Goal: Transaction & Acquisition: Purchase product/service

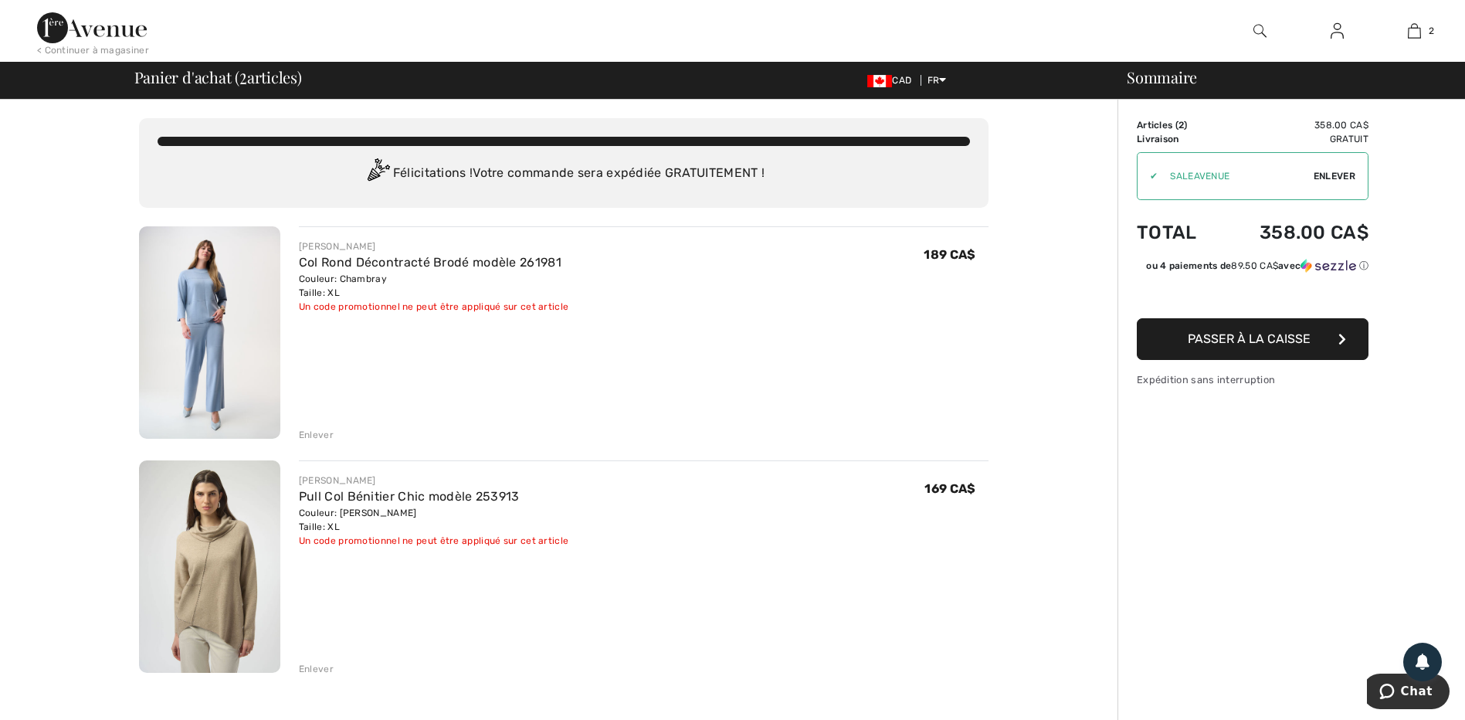
click at [224, 341] on img at bounding box center [209, 332] width 141 height 212
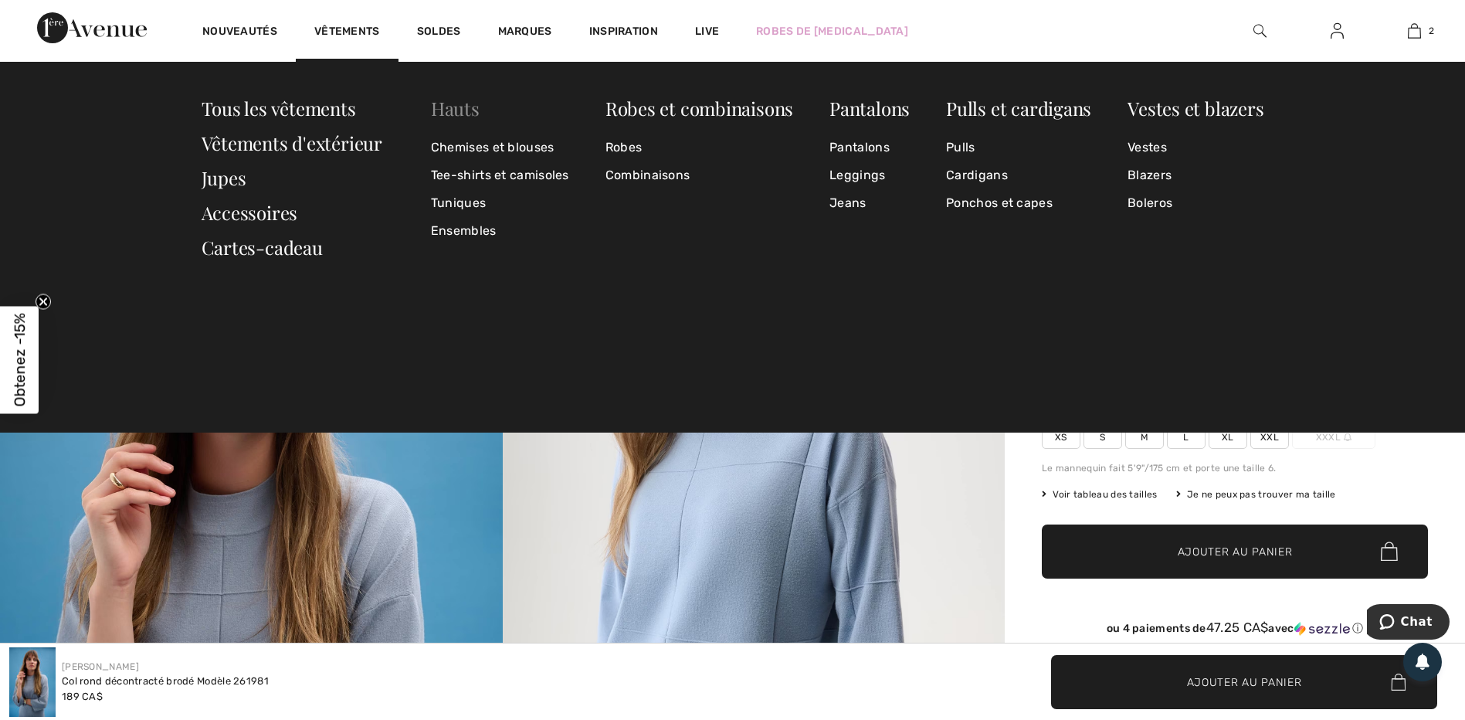
click at [456, 108] on link "Hauts" at bounding box center [455, 108] width 49 height 25
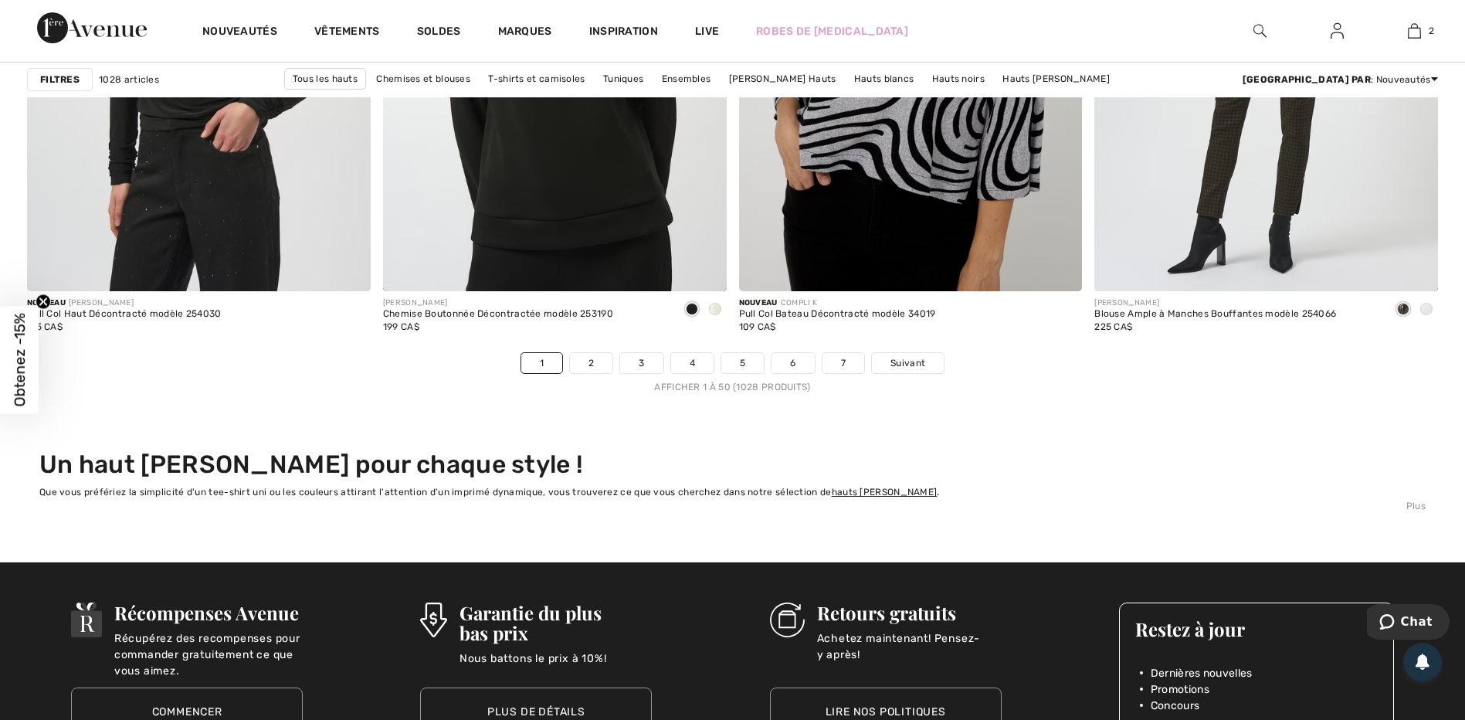
scroll to position [9033, 0]
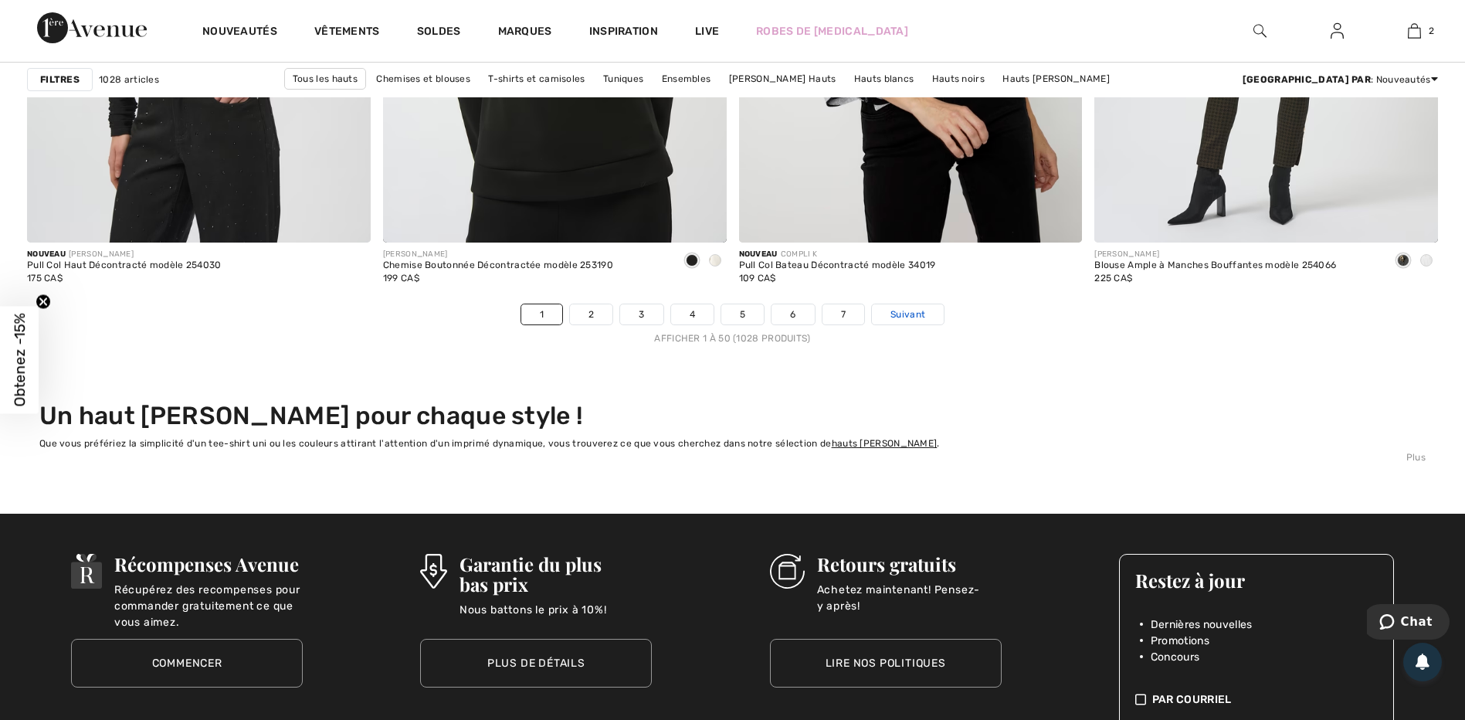
click at [926, 311] on link "Suivant" at bounding box center [908, 314] width 72 height 20
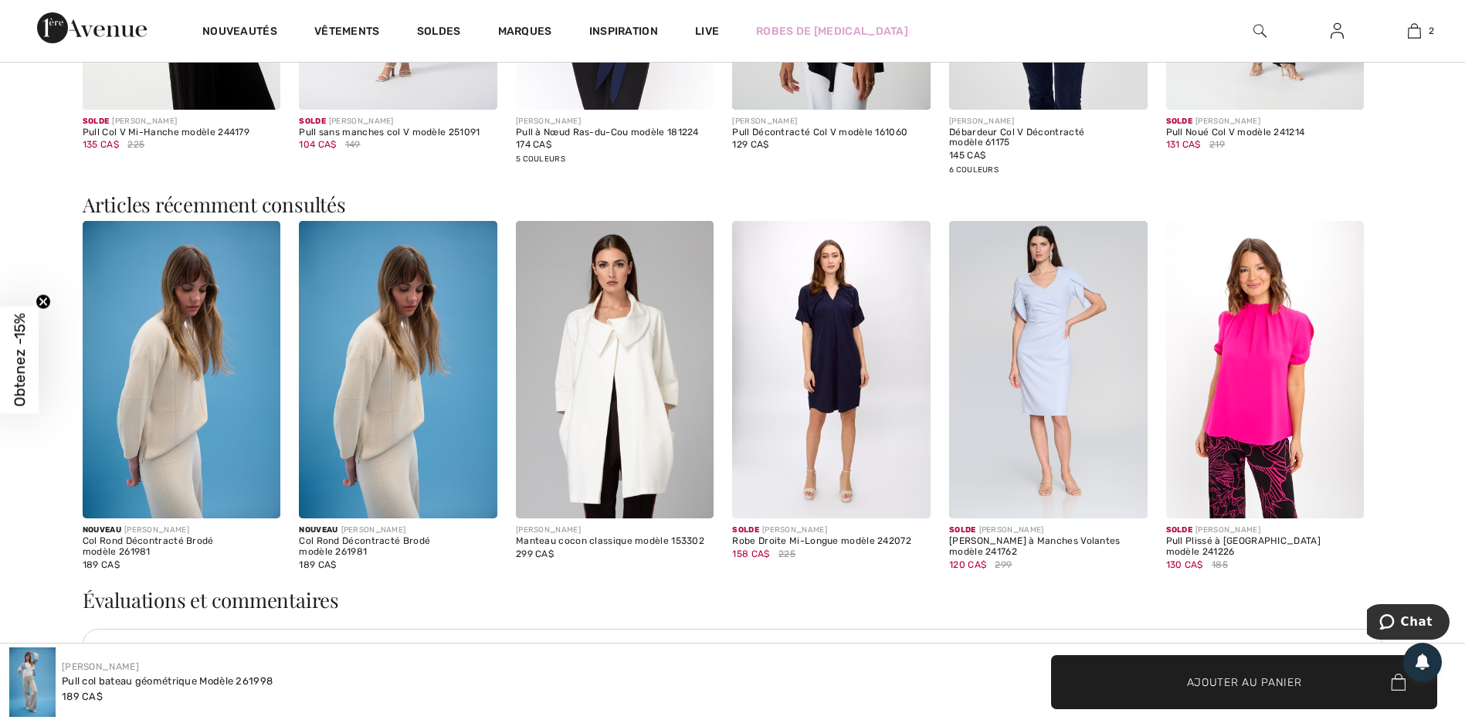
scroll to position [2779, 0]
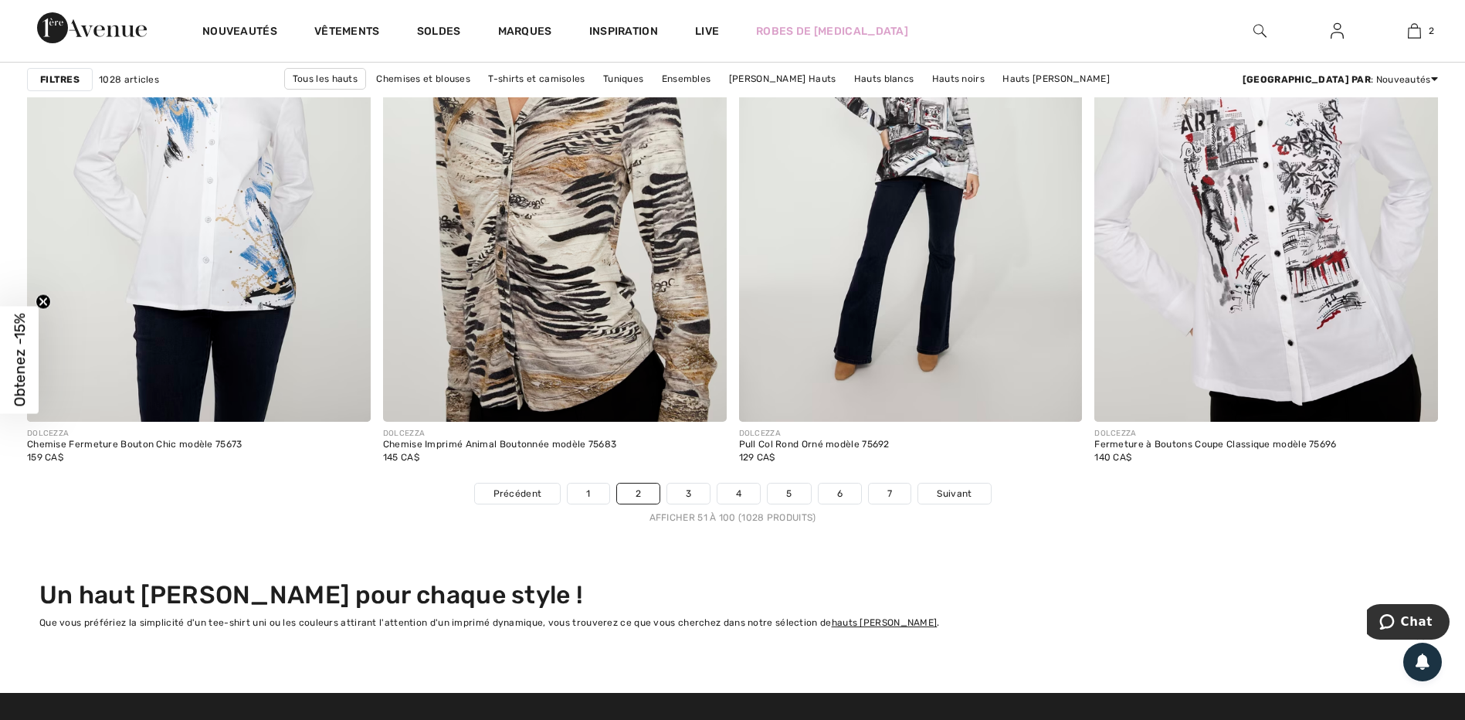
scroll to position [9033, 0]
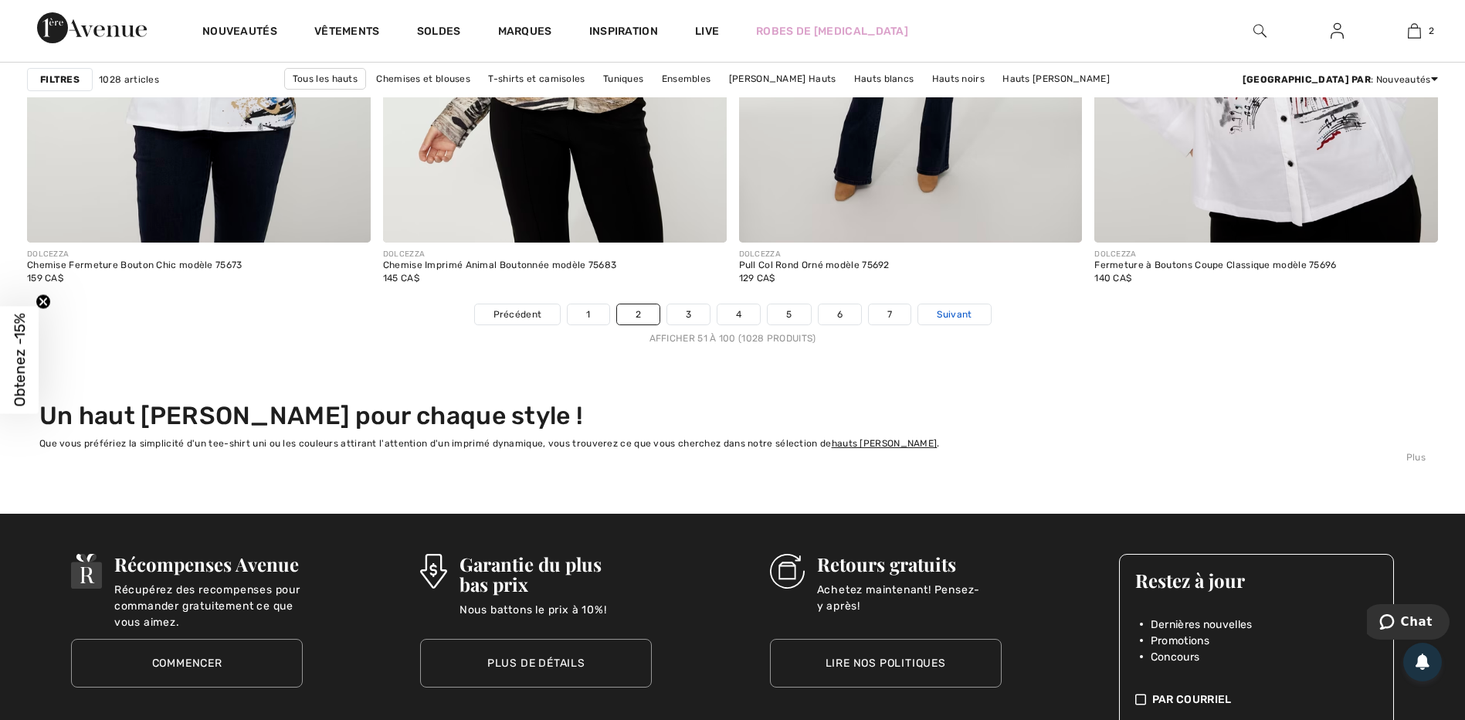
click at [965, 310] on span "Suivant" at bounding box center [954, 314] width 35 height 14
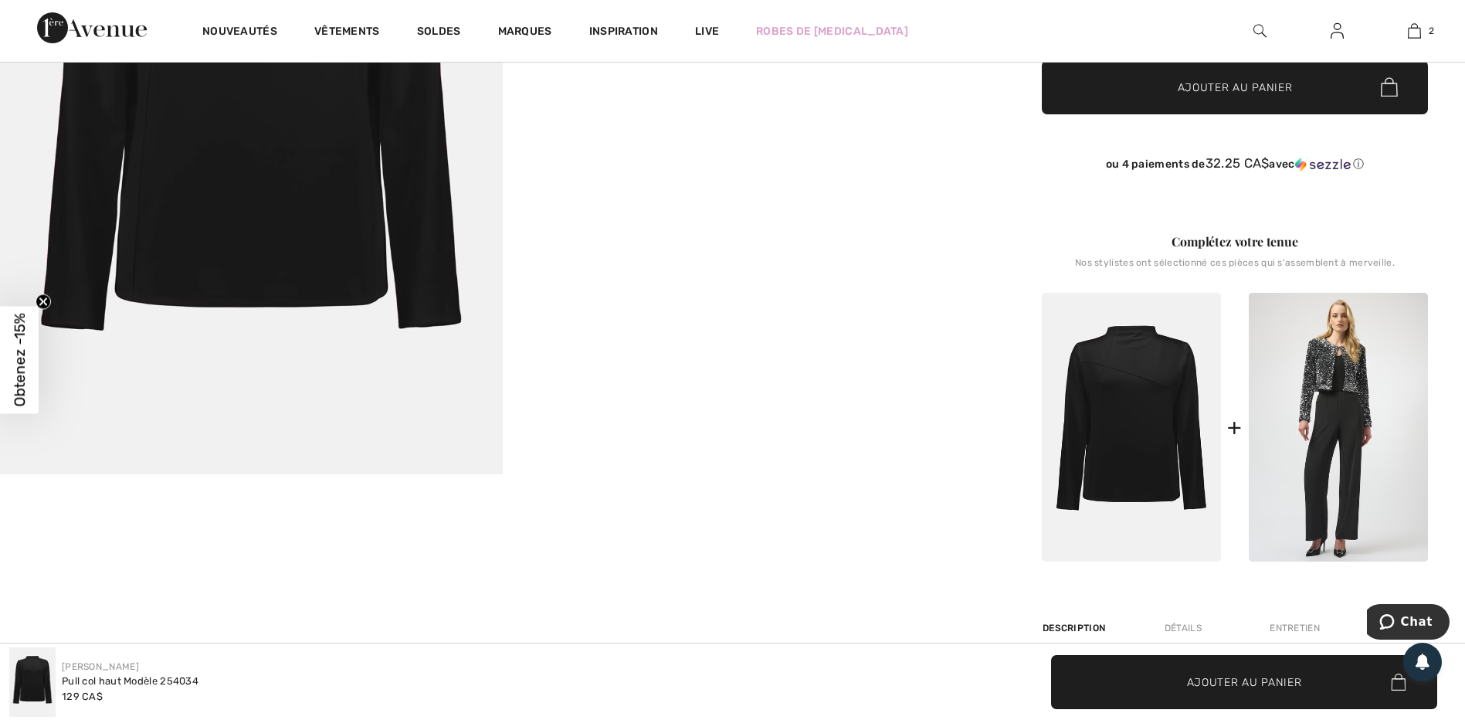
scroll to position [463, 0]
click at [828, 624] on div "Your browser does not support the video tag. Your browser does not support the …" at bounding box center [502, 367] width 1004 height 1292
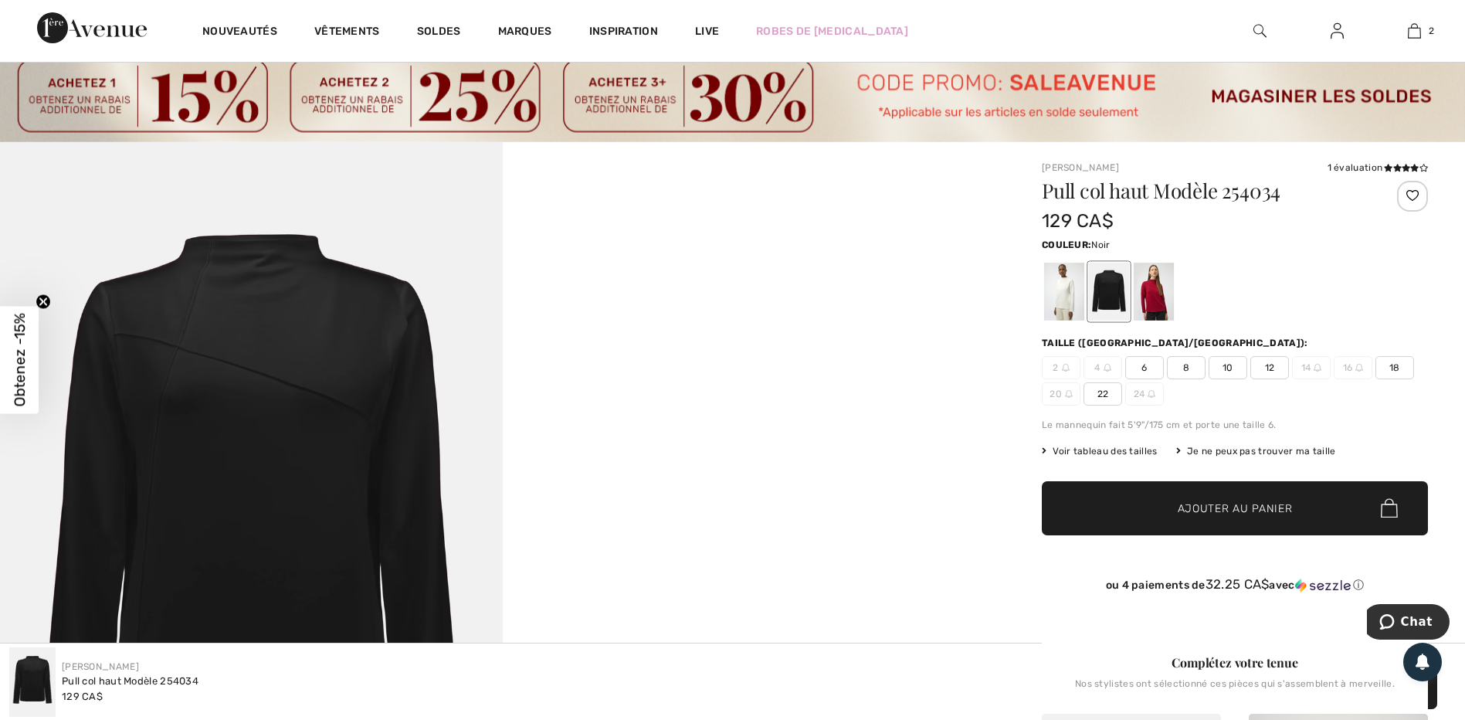
scroll to position [77, 0]
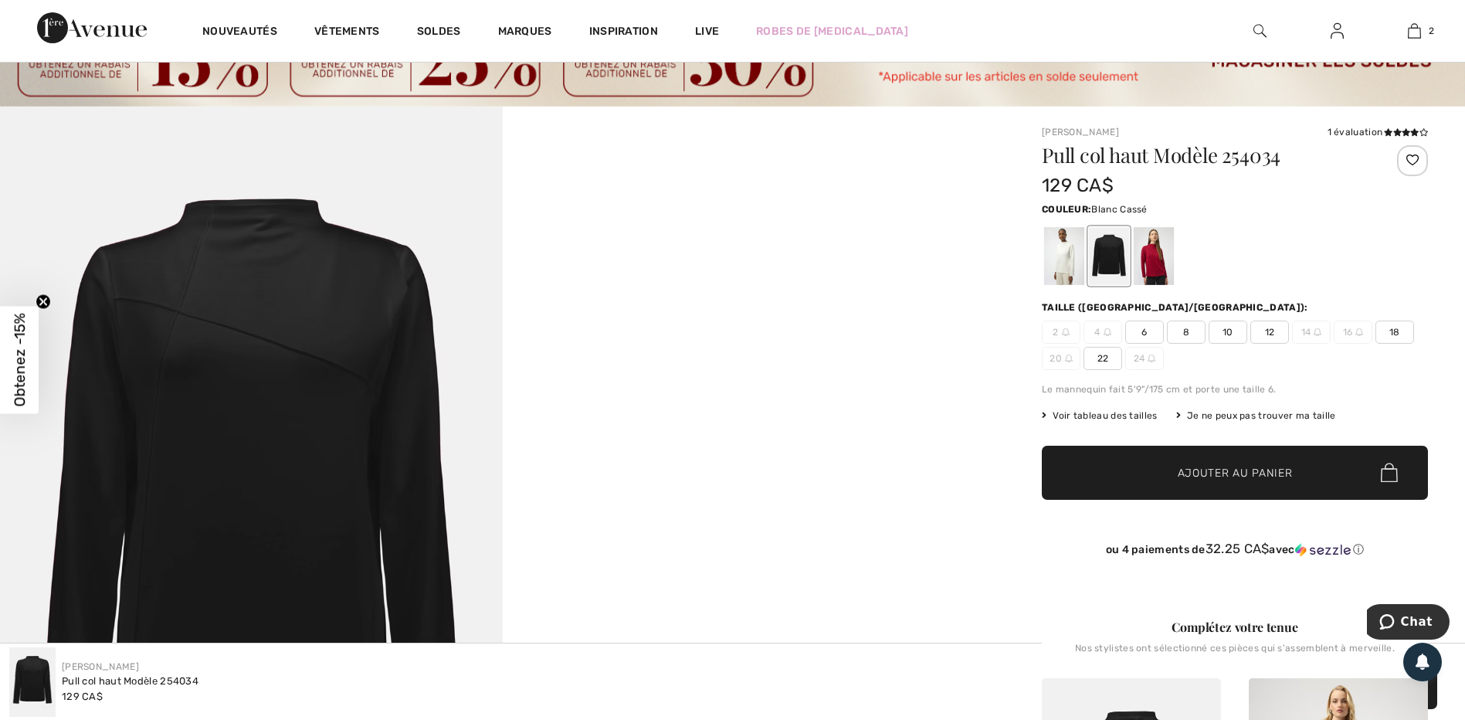
click at [1060, 248] on div at bounding box center [1064, 256] width 40 height 58
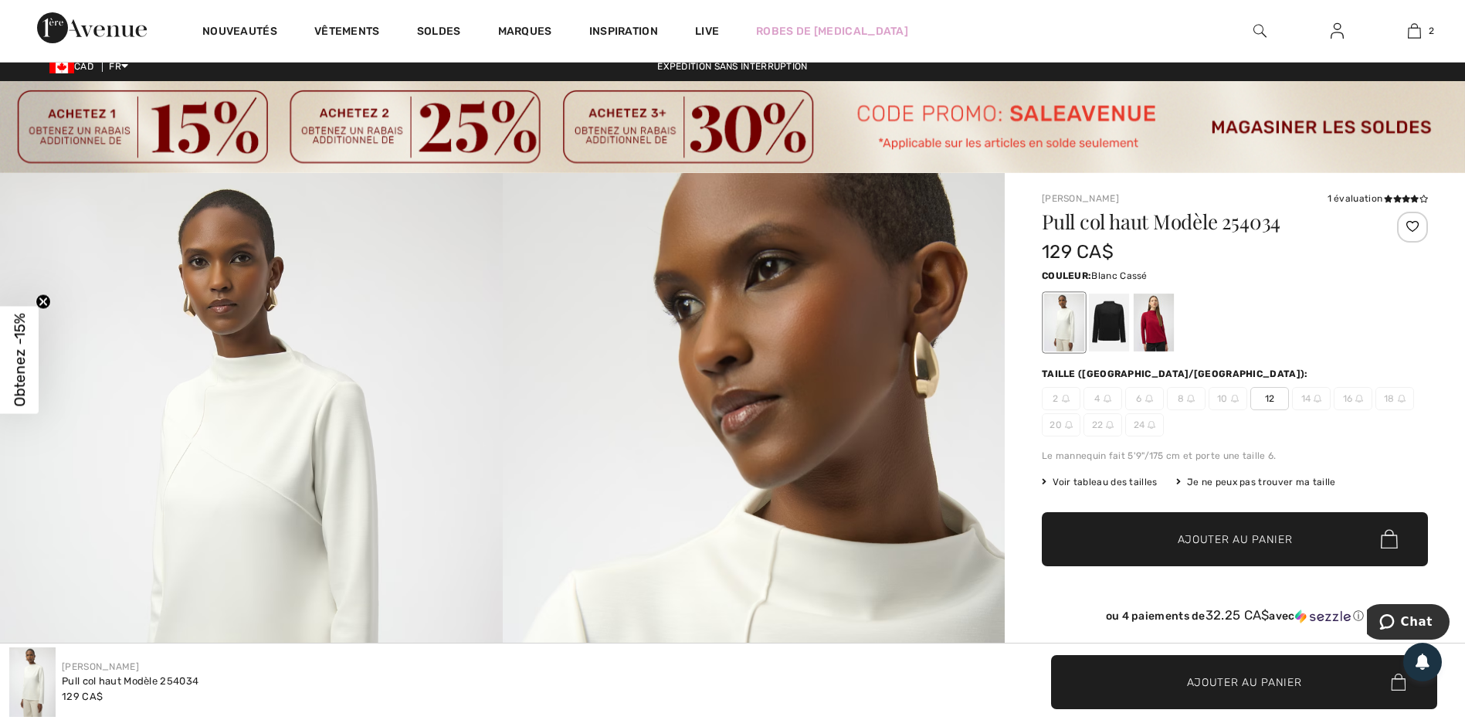
scroll to position [0, 0]
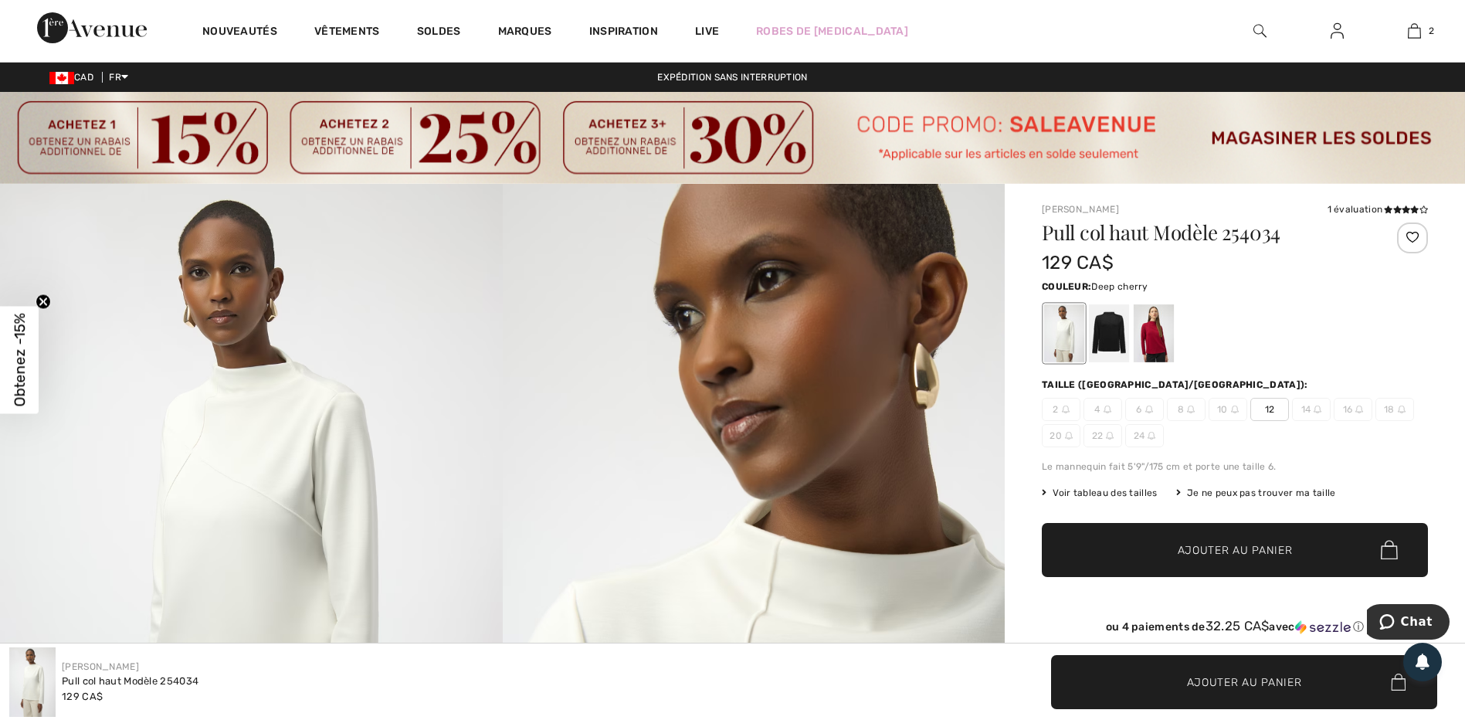
click at [1155, 327] on div at bounding box center [1153, 333] width 40 height 58
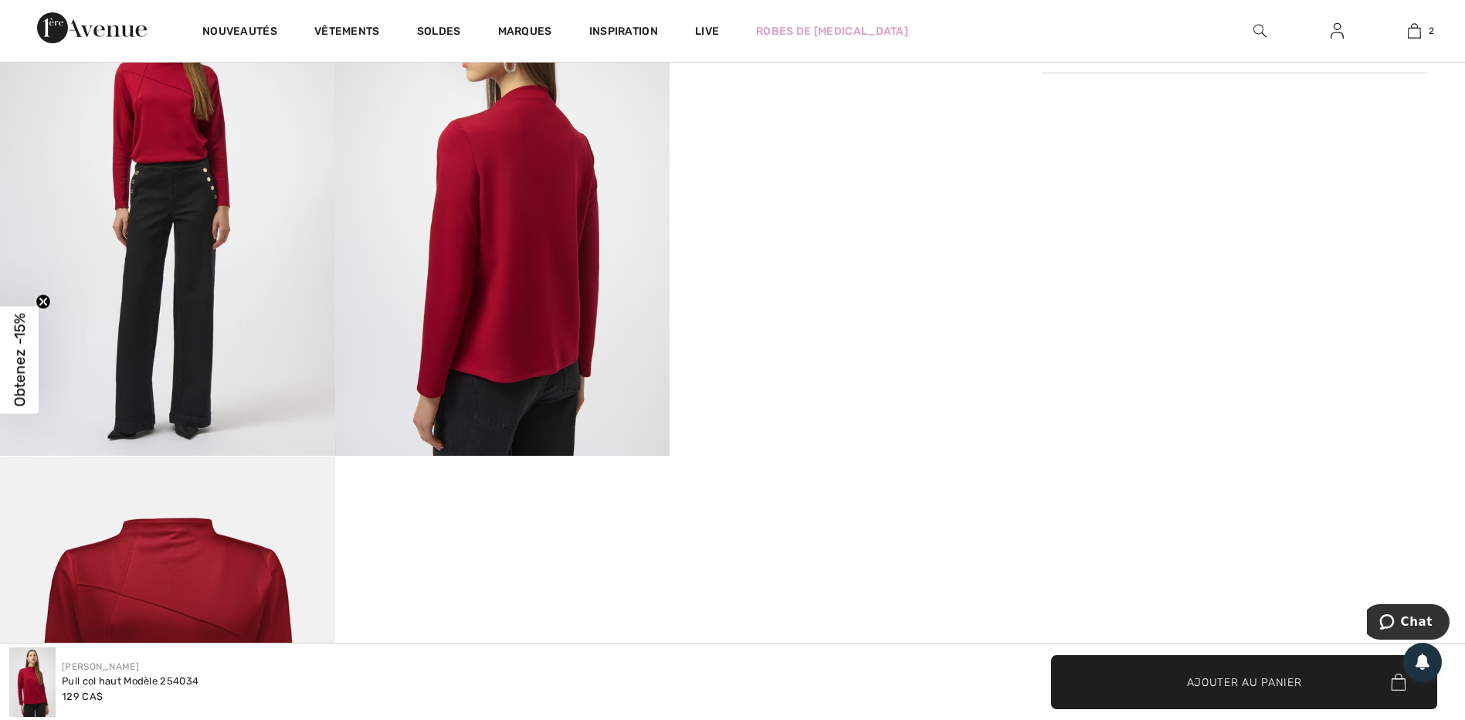
scroll to position [1004, 0]
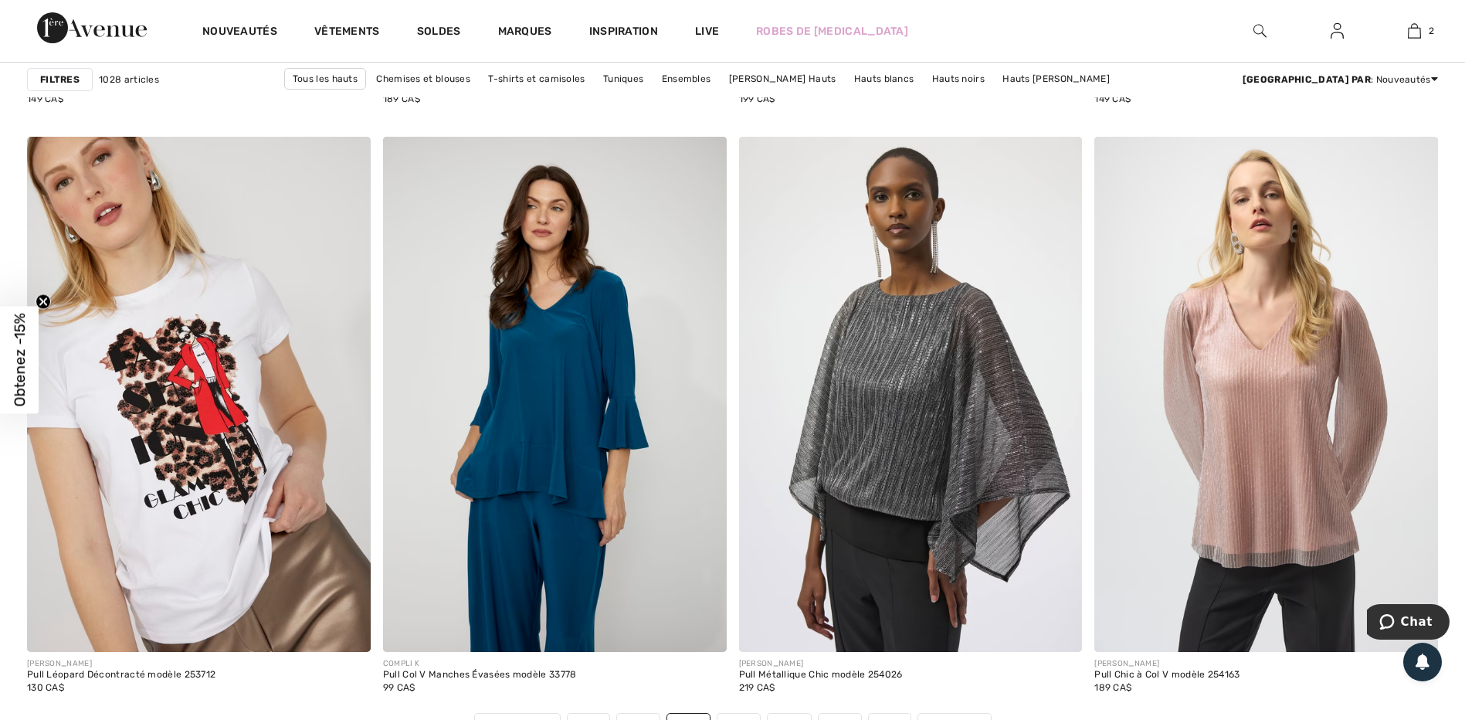
scroll to position [8724, 0]
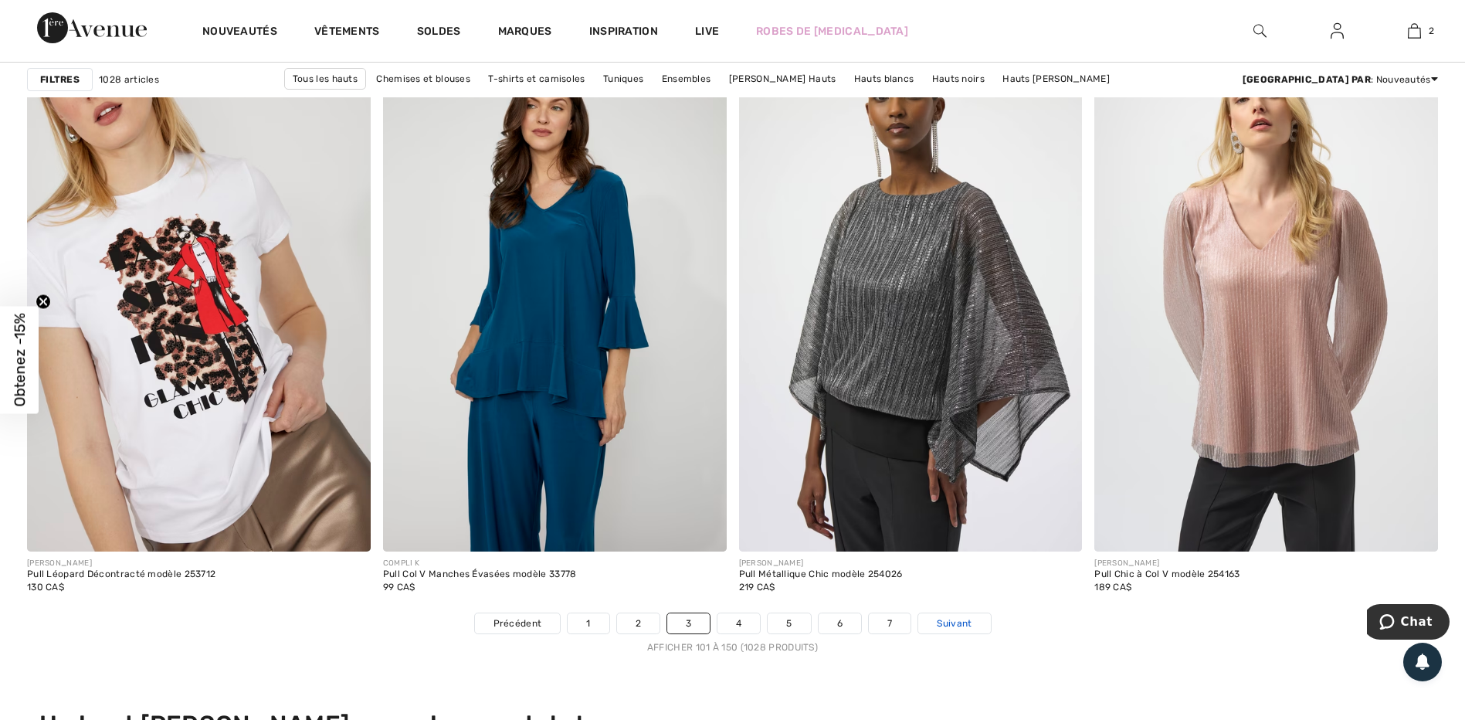
click at [960, 622] on span "Suivant" at bounding box center [954, 623] width 35 height 14
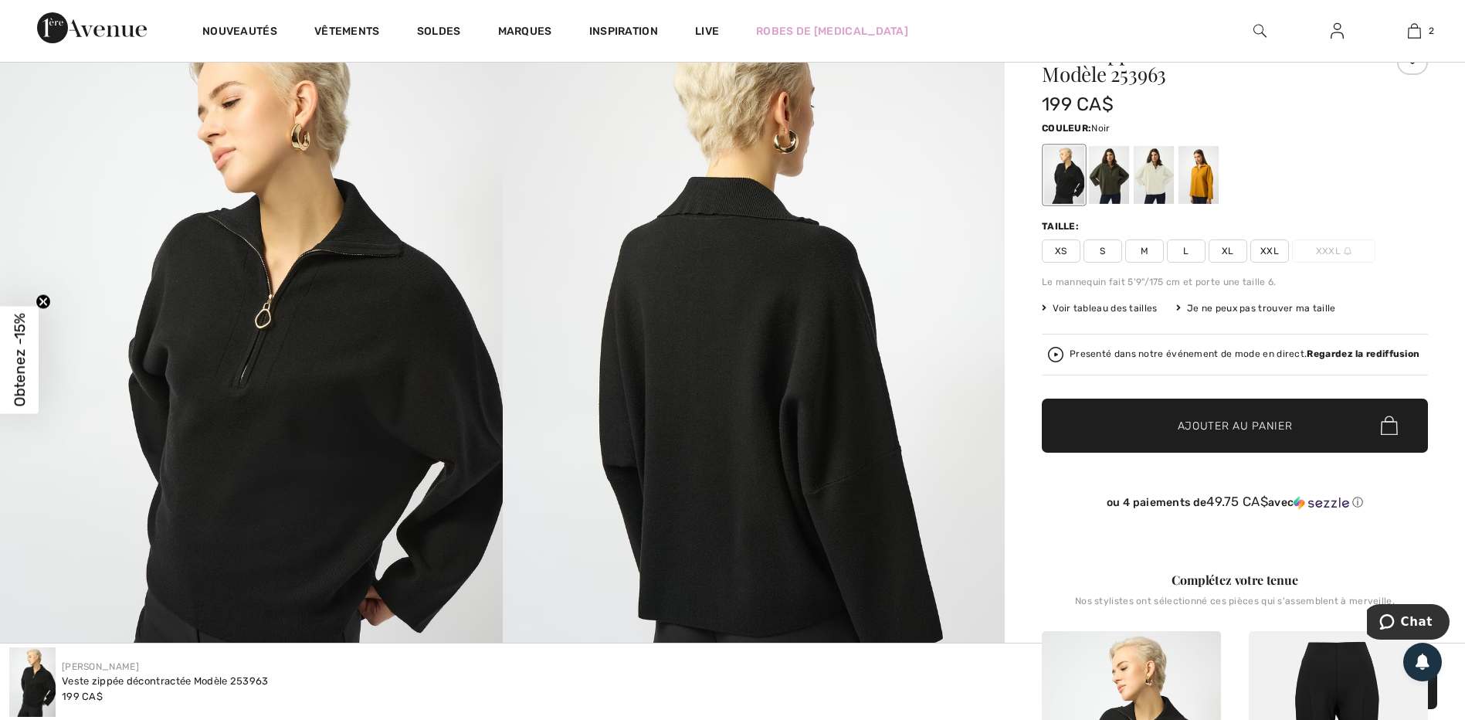
scroll to position [232, 0]
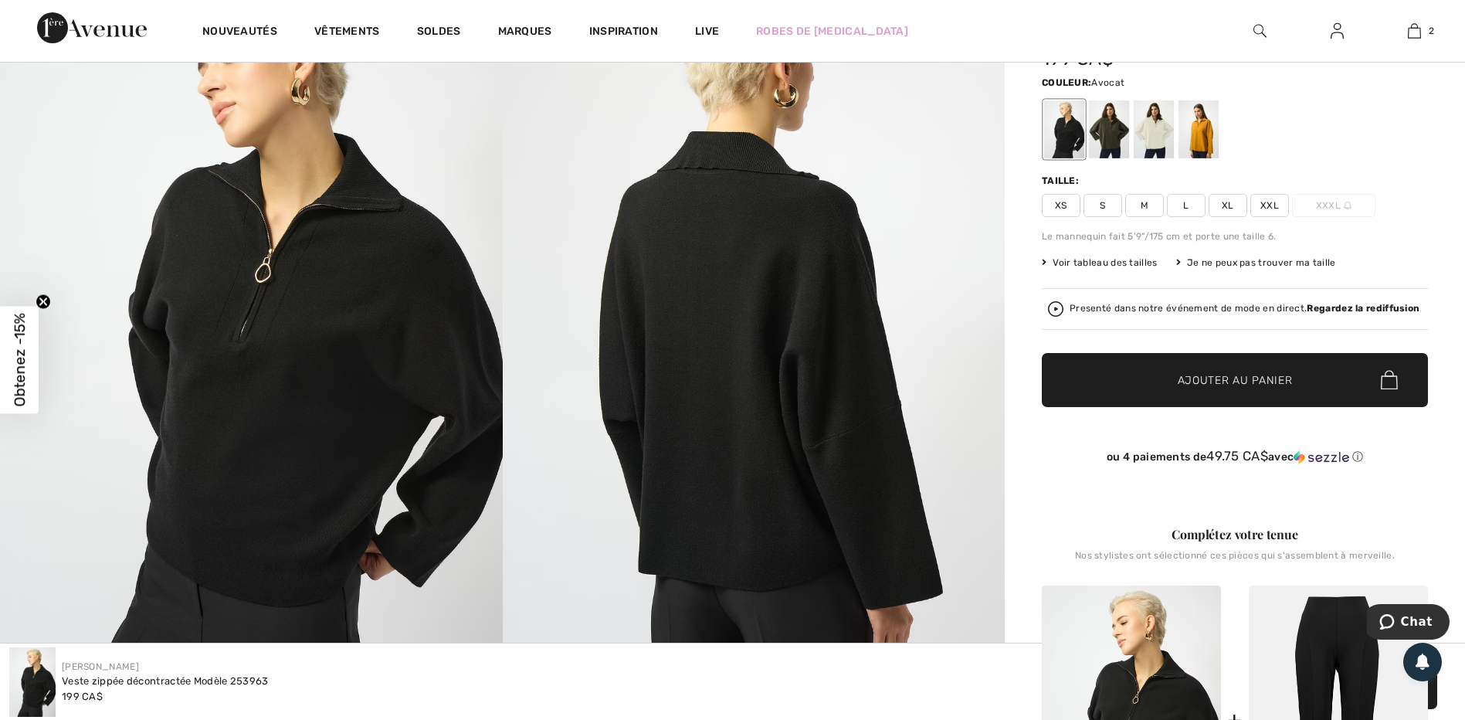
click at [1109, 121] on div at bounding box center [1109, 129] width 40 height 58
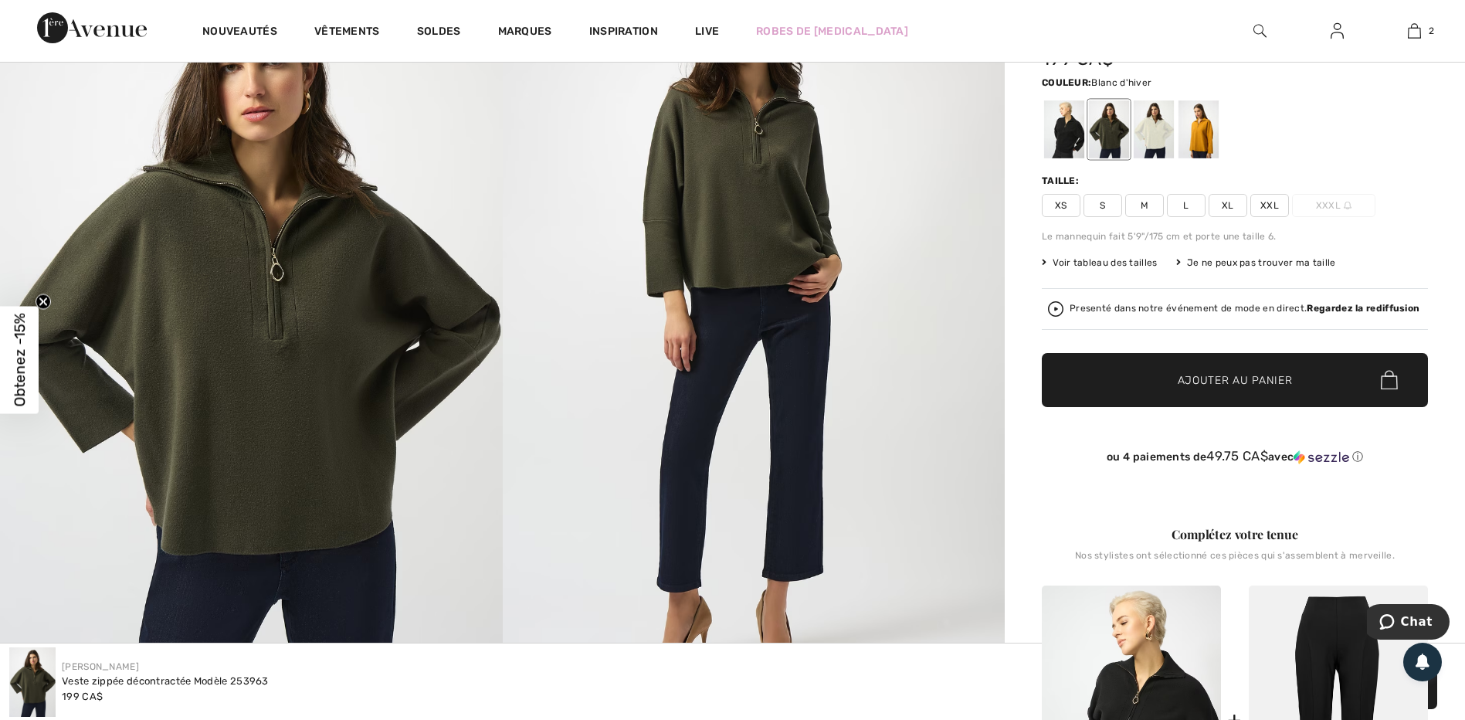
click at [1162, 141] on div at bounding box center [1153, 129] width 40 height 58
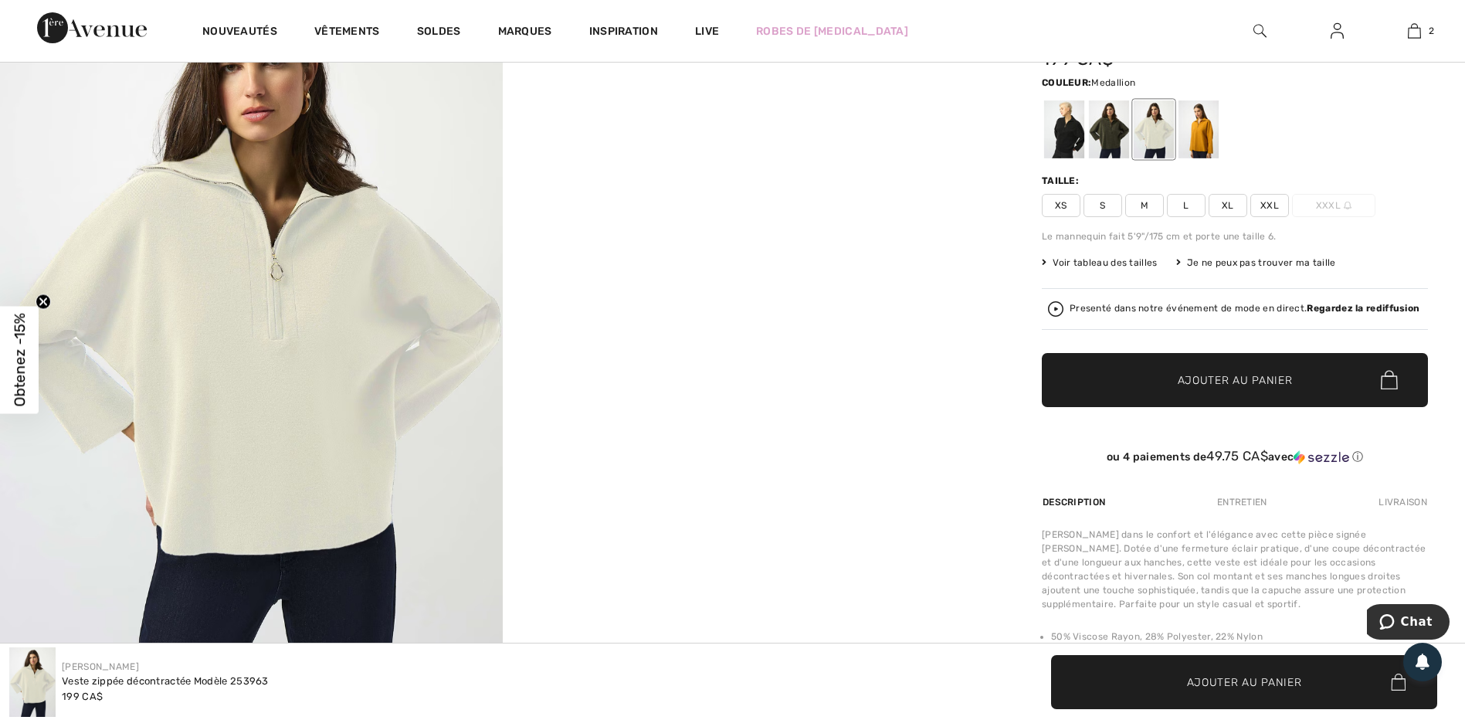
click at [1195, 137] on div at bounding box center [1198, 129] width 40 height 58
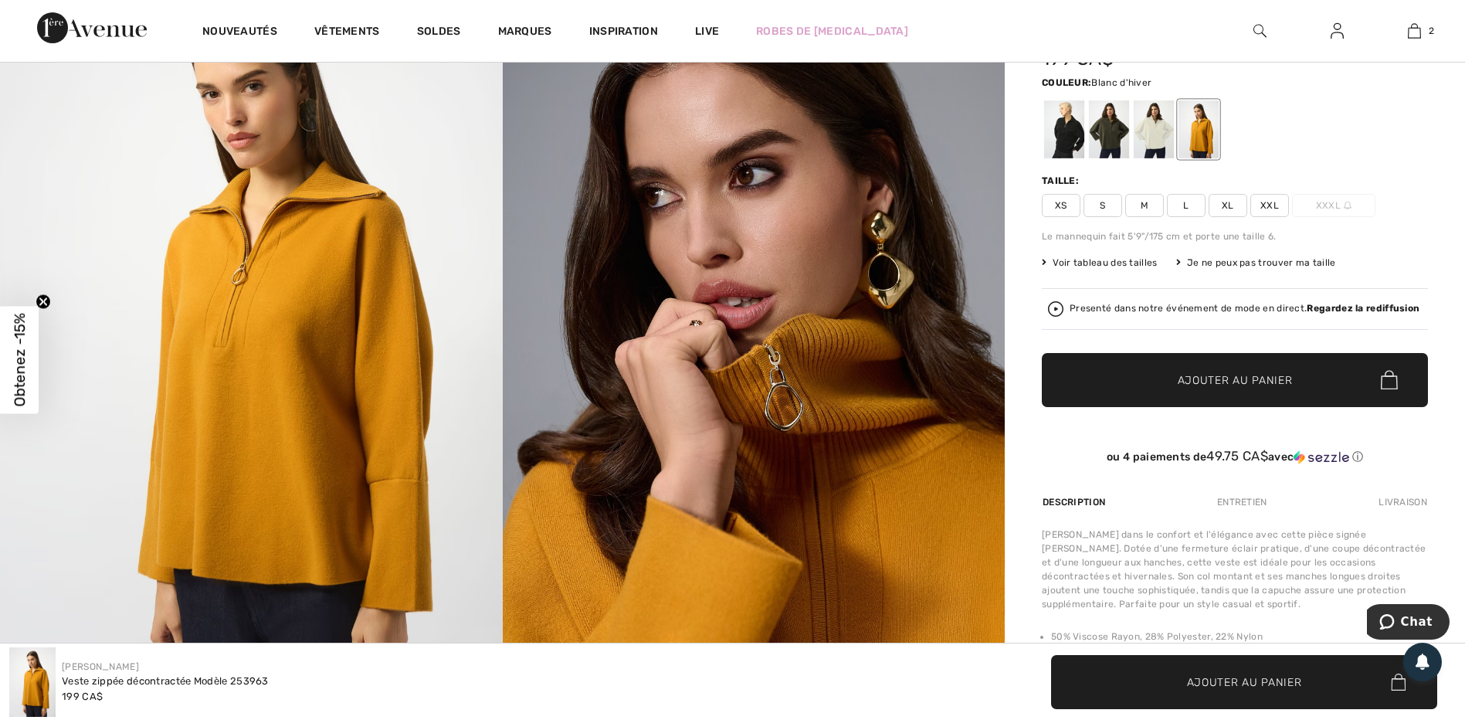
click at [1155, 151] on div at bounding box center [1153, 129] width 40 height 58
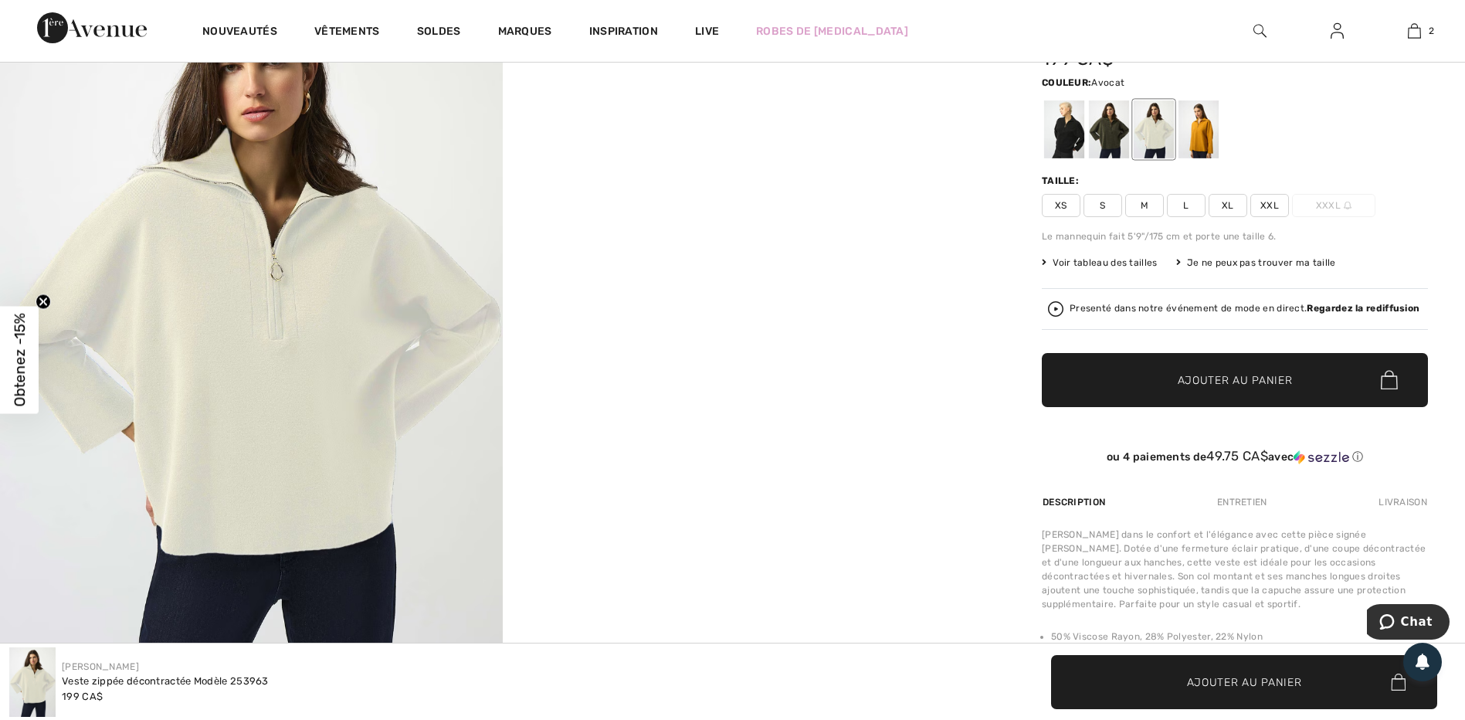
click at [1104, 129] on div at bounding box center [1109, 129] width 40 height 58
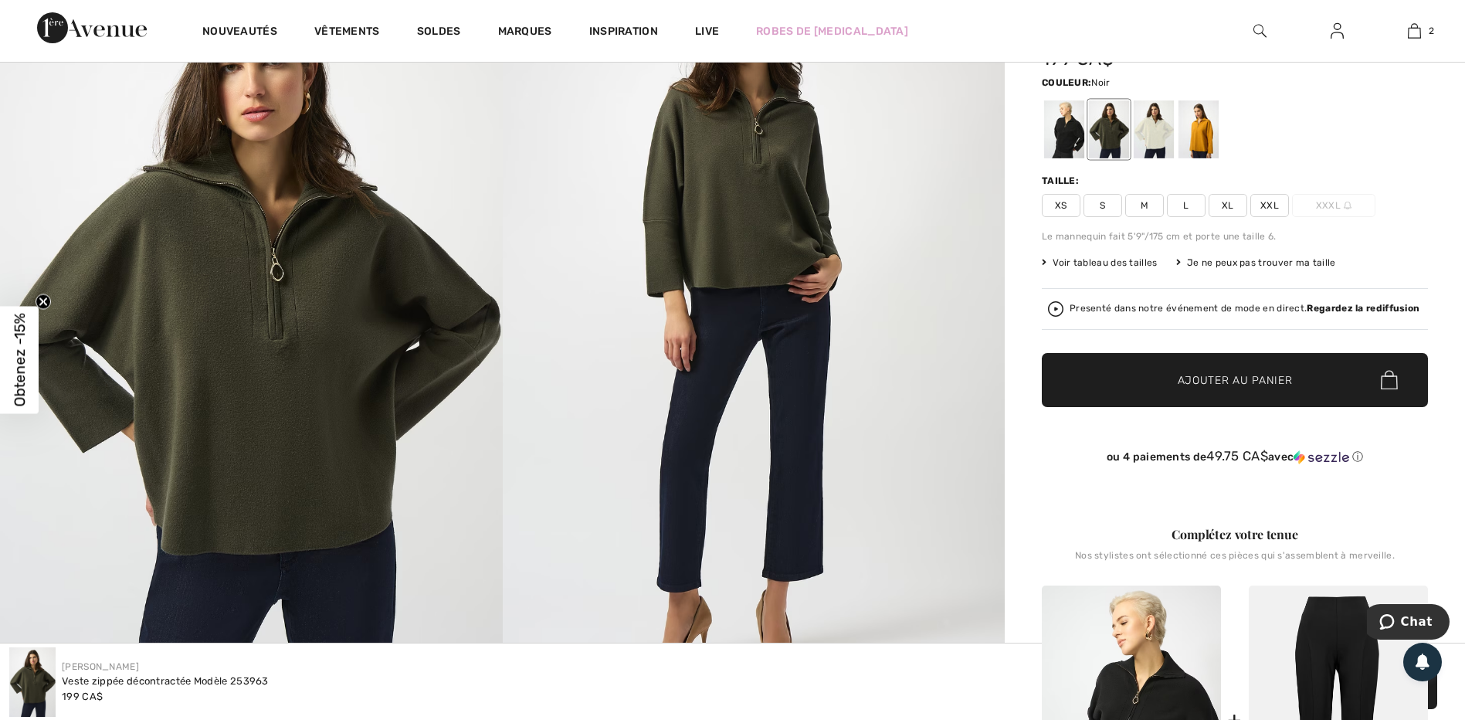
click at [1065, 135] on div at bounding box center [1064, 129] width 40 height 58
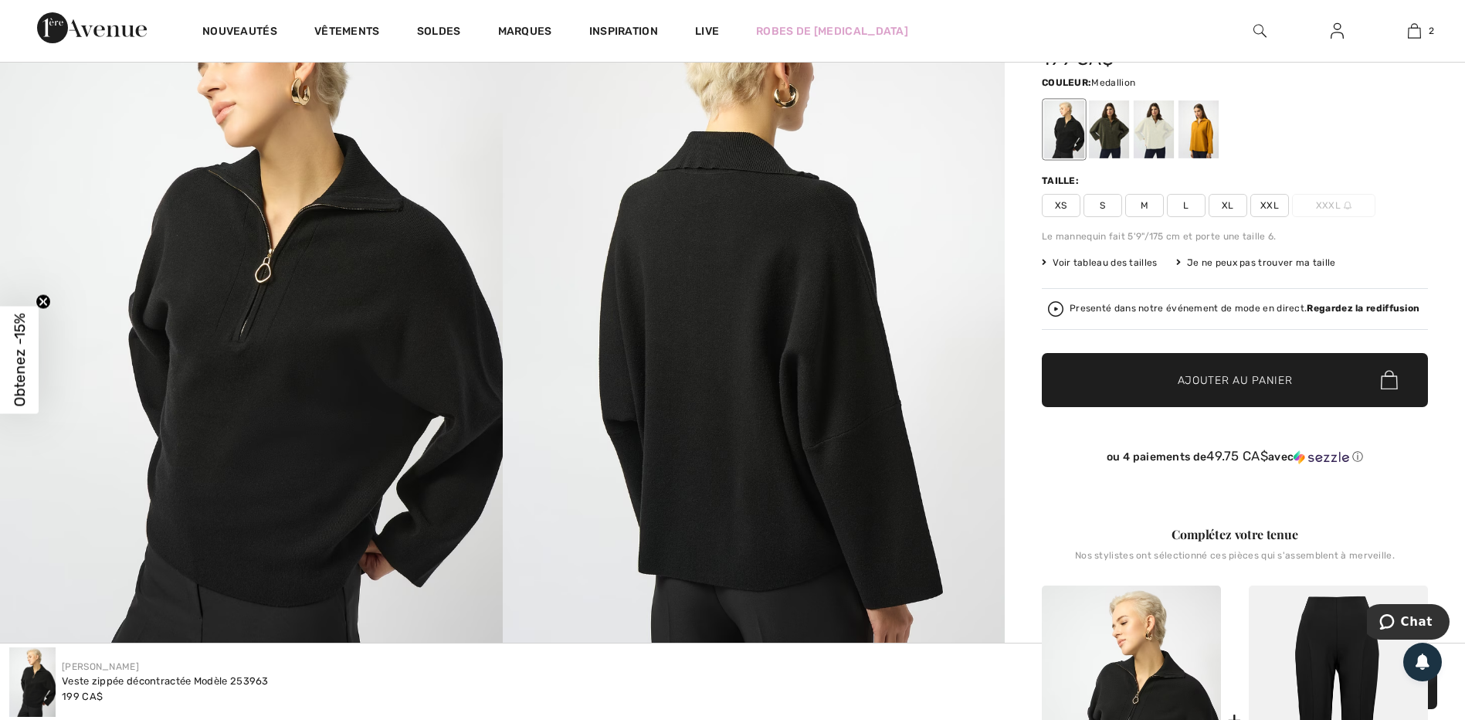
click at [1201, 133] on div at bounding box center [1198, 129] width 40 height 58
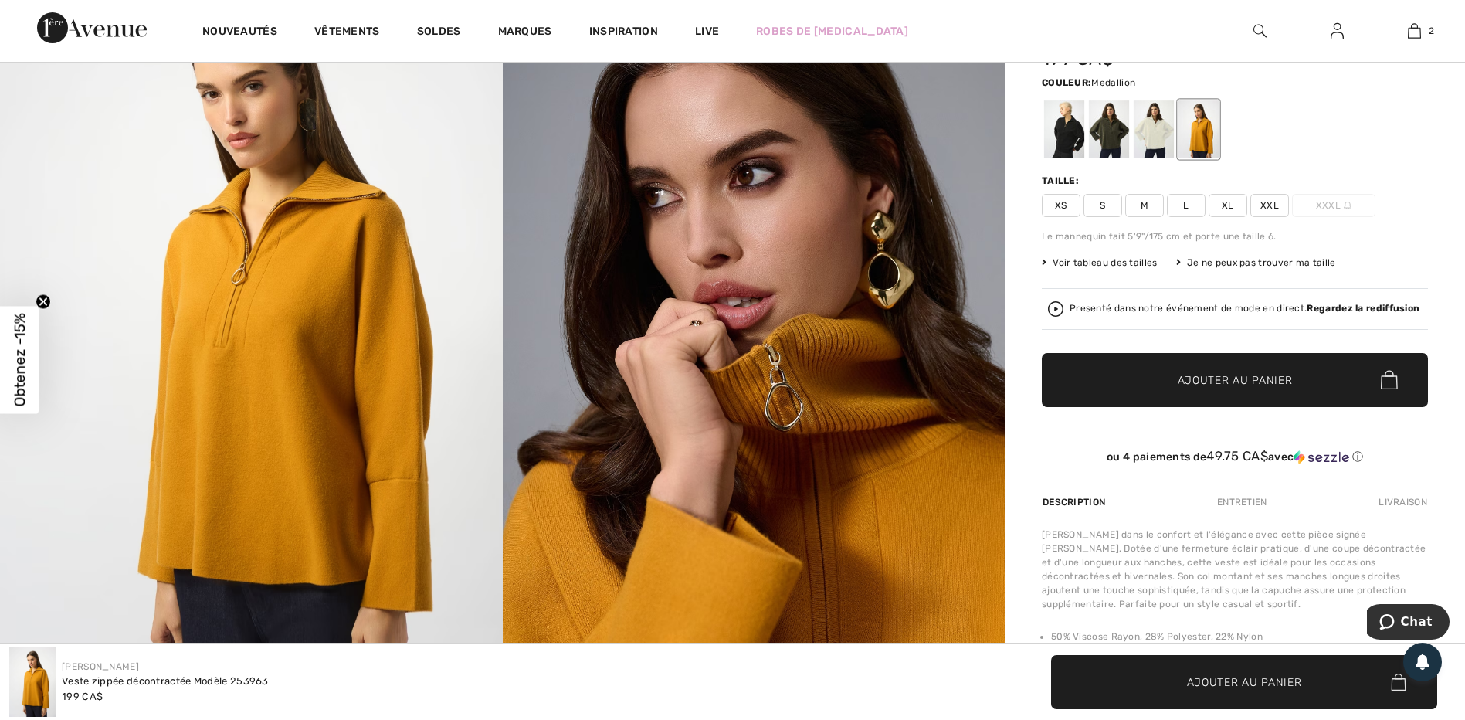
click at [1220, 201] on span "XL" at bounding box center [1227, 205] width 39 height 23
click at [1150, 381] on span "✔ Ajouté au panier Ajouter au panier" at bounding box center [1235, 380] width 386 height 54
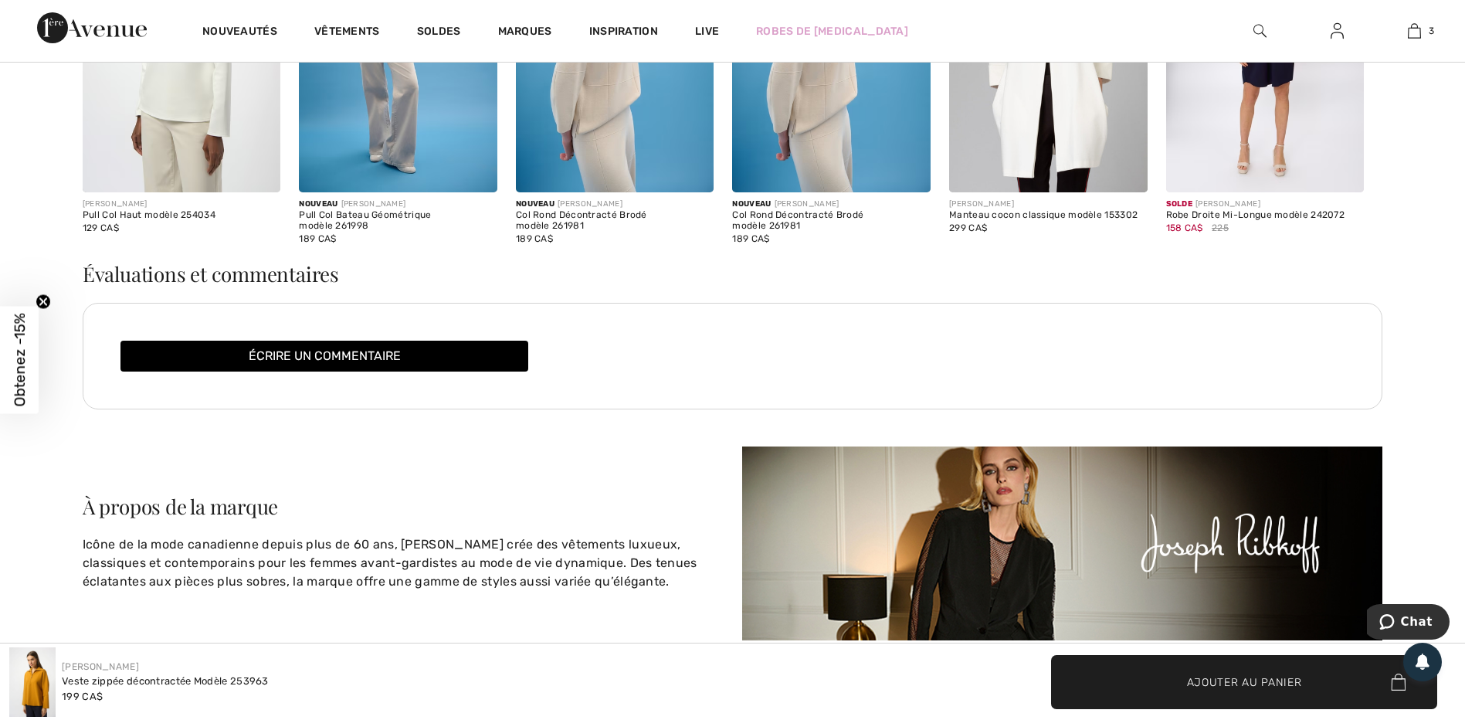
scroll to position [3474, 0]
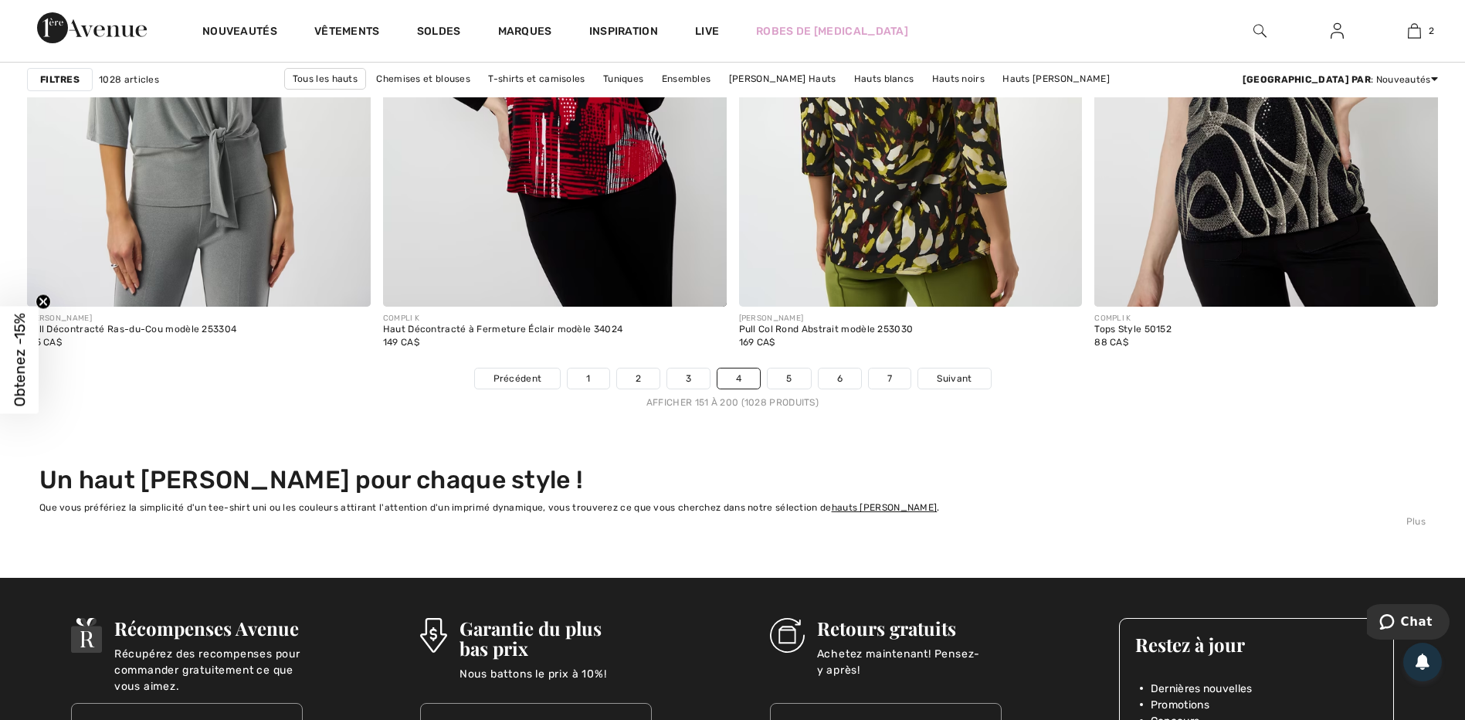
scroll to position [9033, 0]
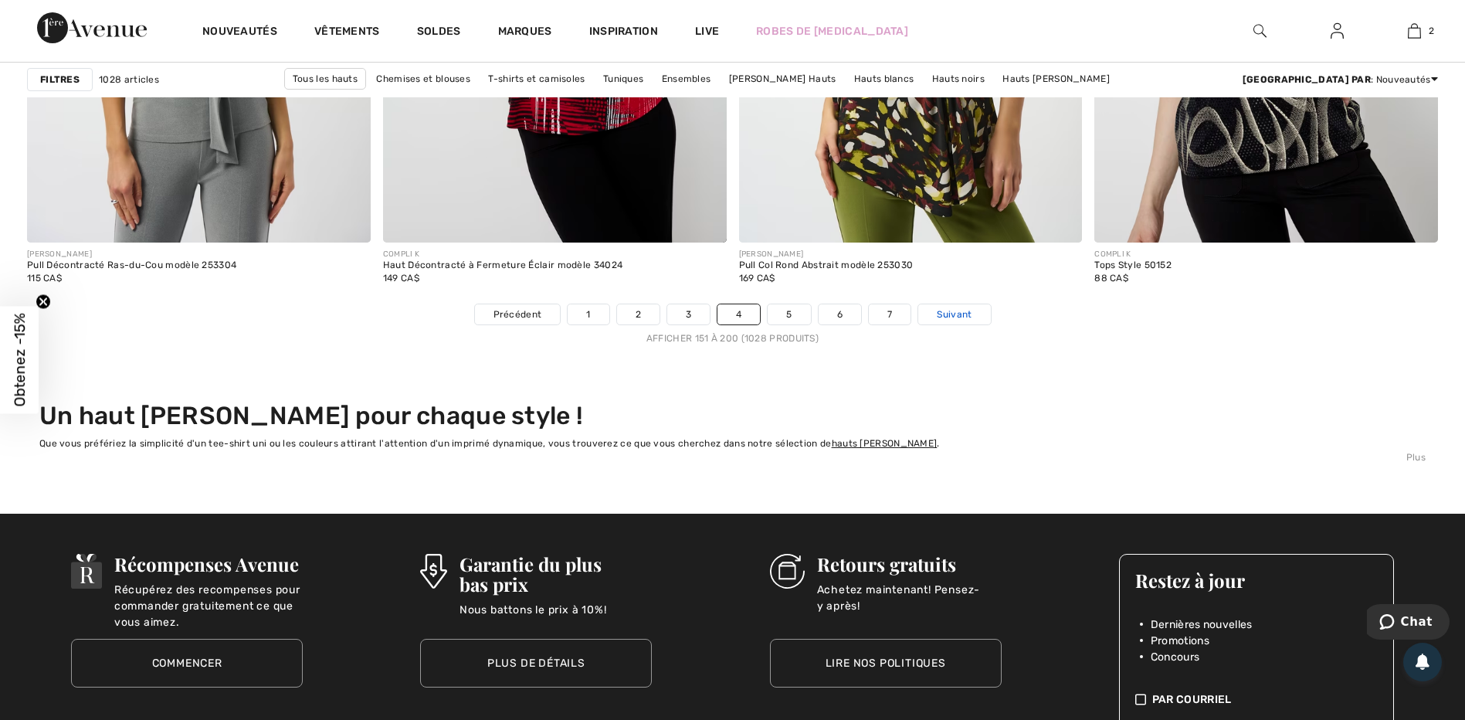
click at [964, 311] on span "Suivant" at bounding box center [954, 314] width 35 height 14
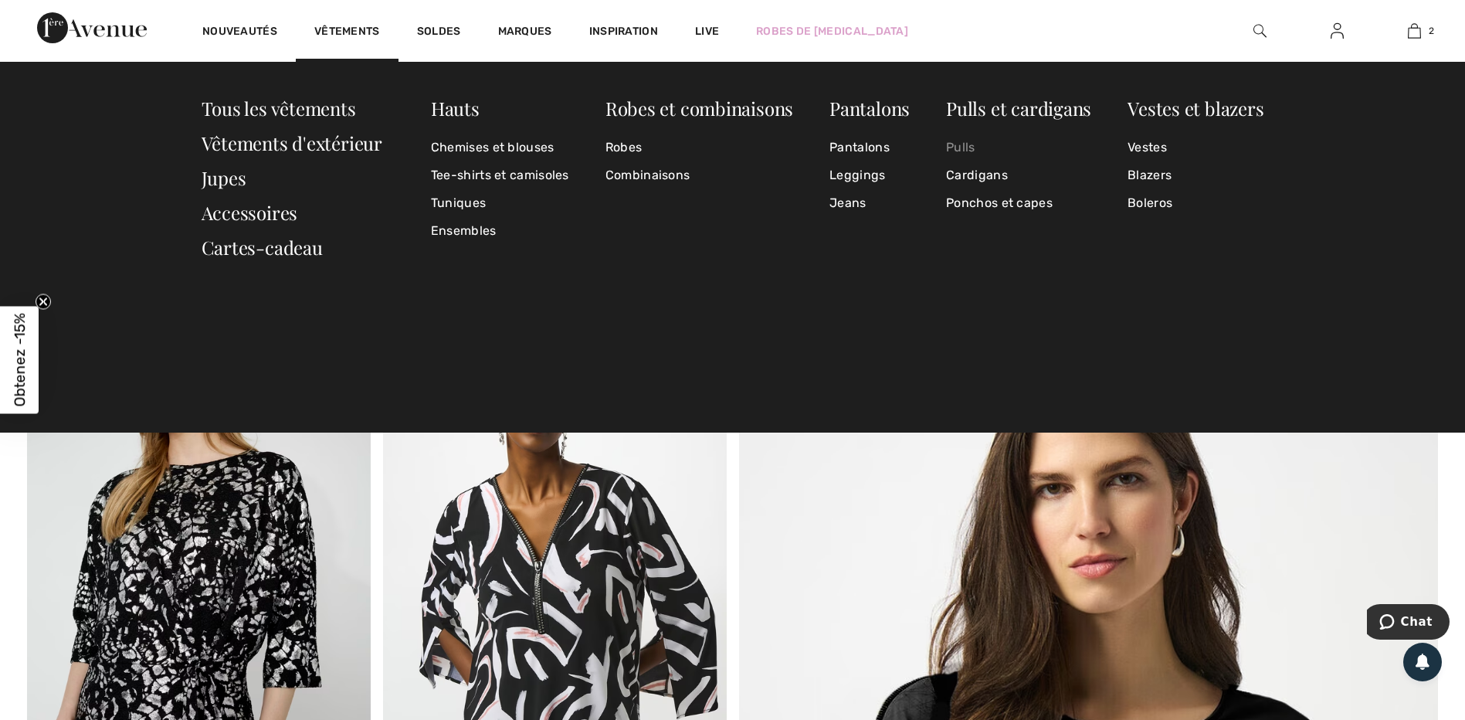
click at [960, 146] on link "Pulls" at bounding box center [1018, 148] width 145 height 28
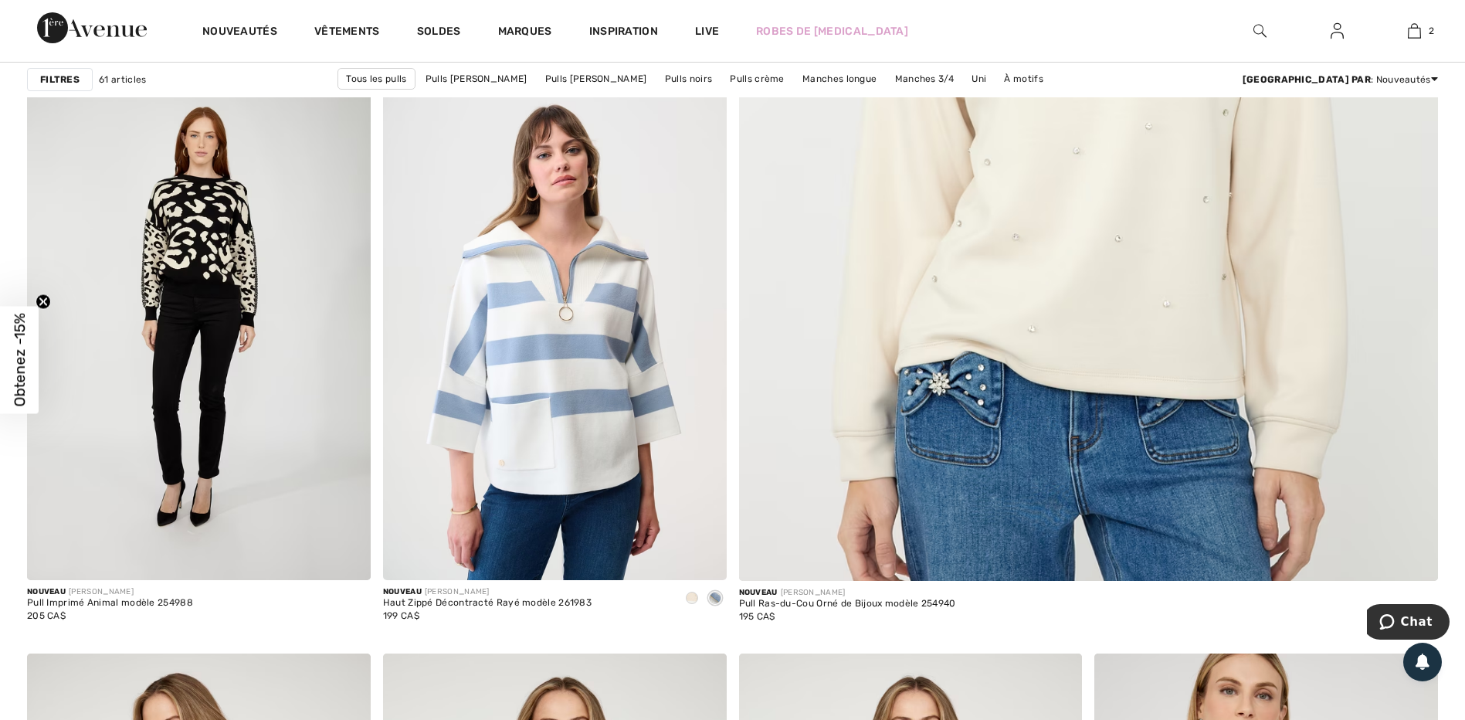
scroll to position [849, 0]
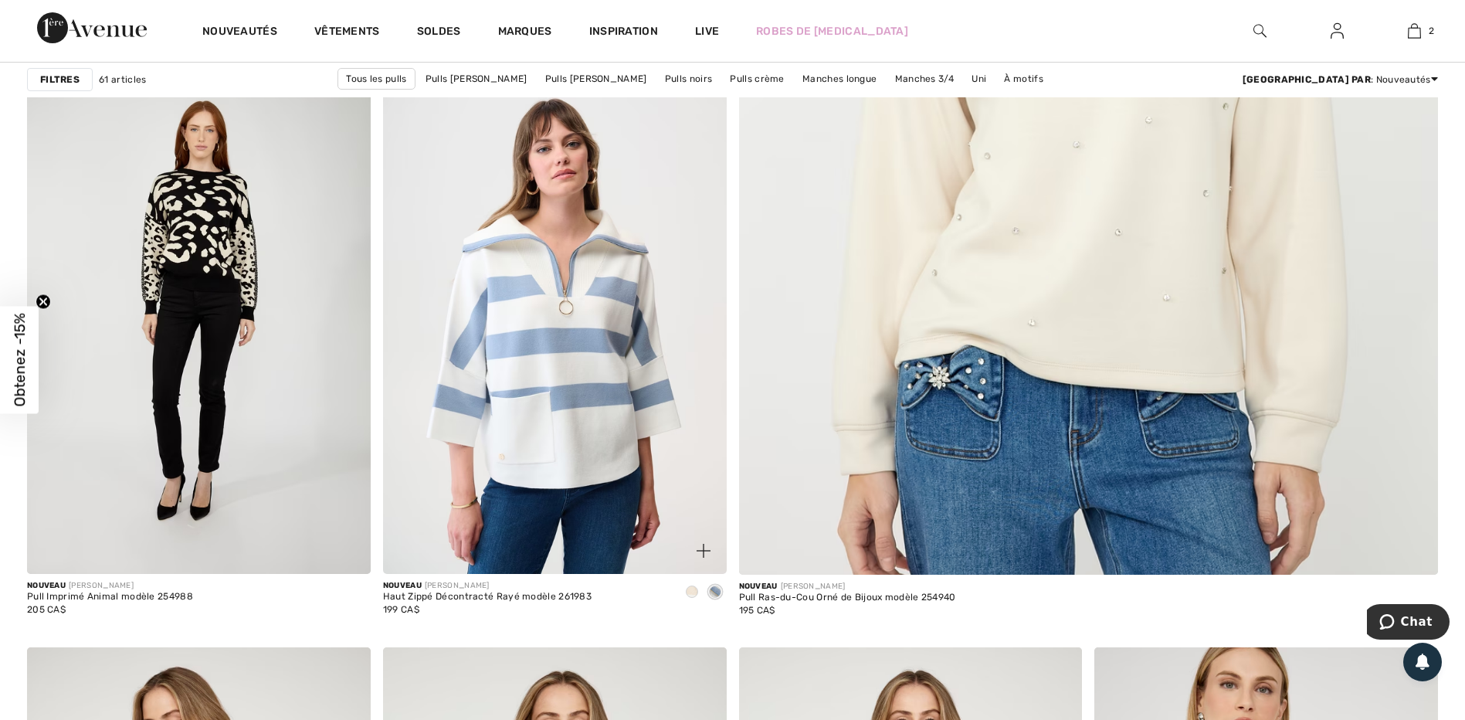
click at [566, 280] on img at bounding box center [555, 316] width 344 height 515
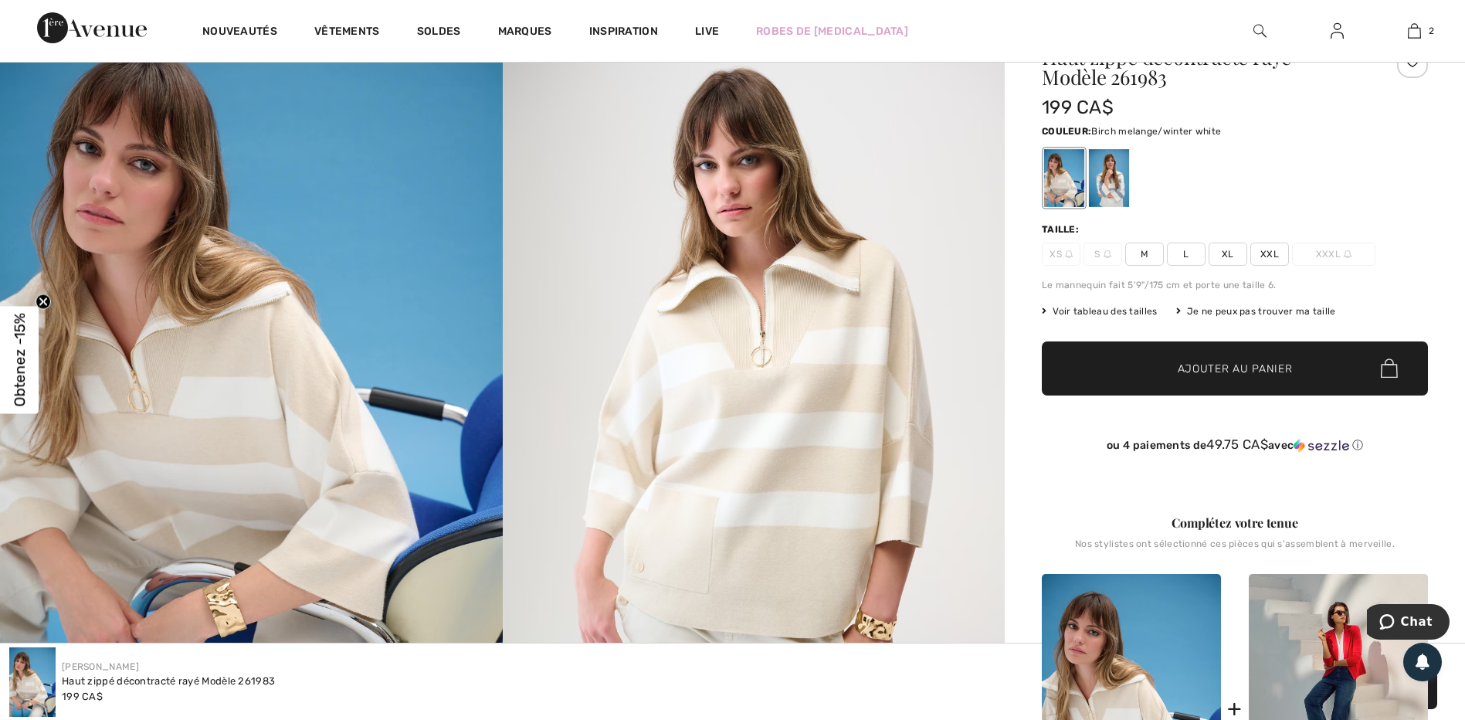
scroll to position [232, 0]
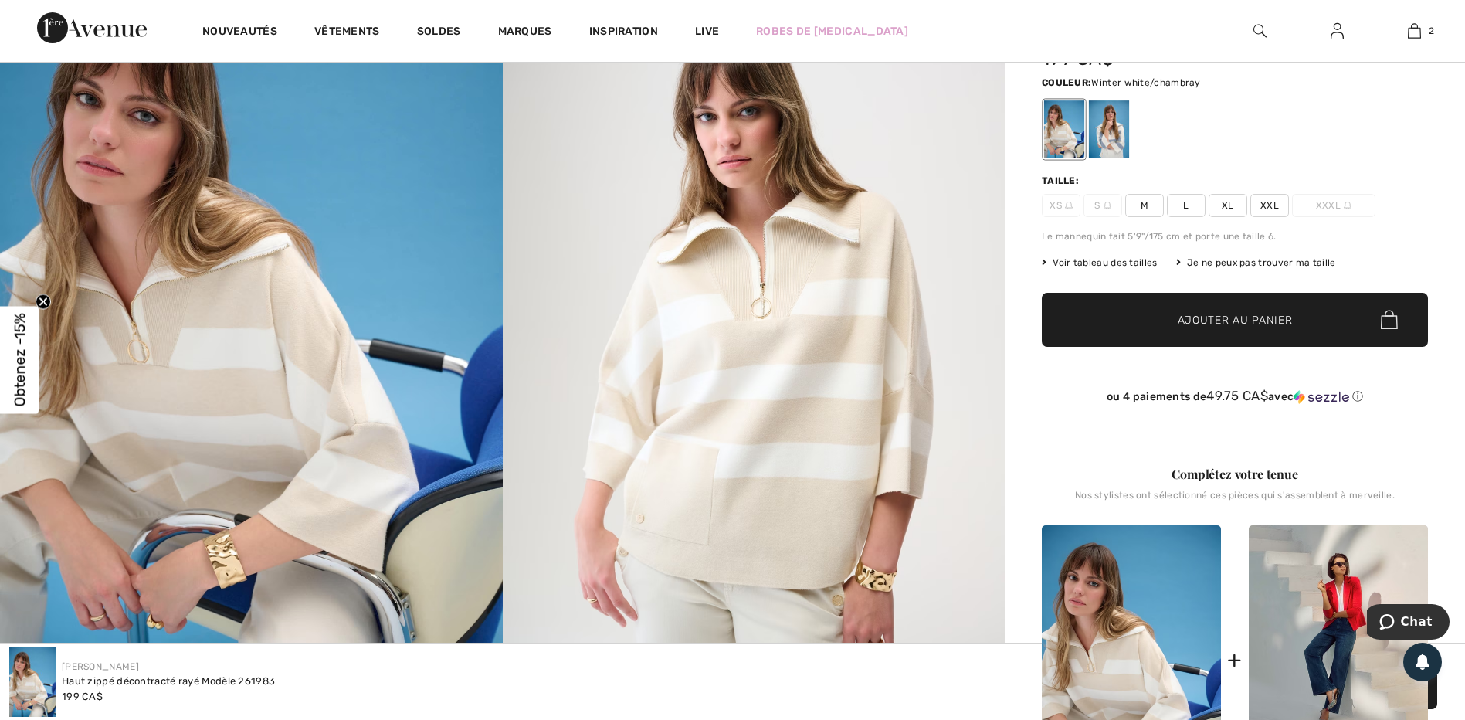
click at [1108, 144] on div at bounding box center [1109, 129] width 40 height 58
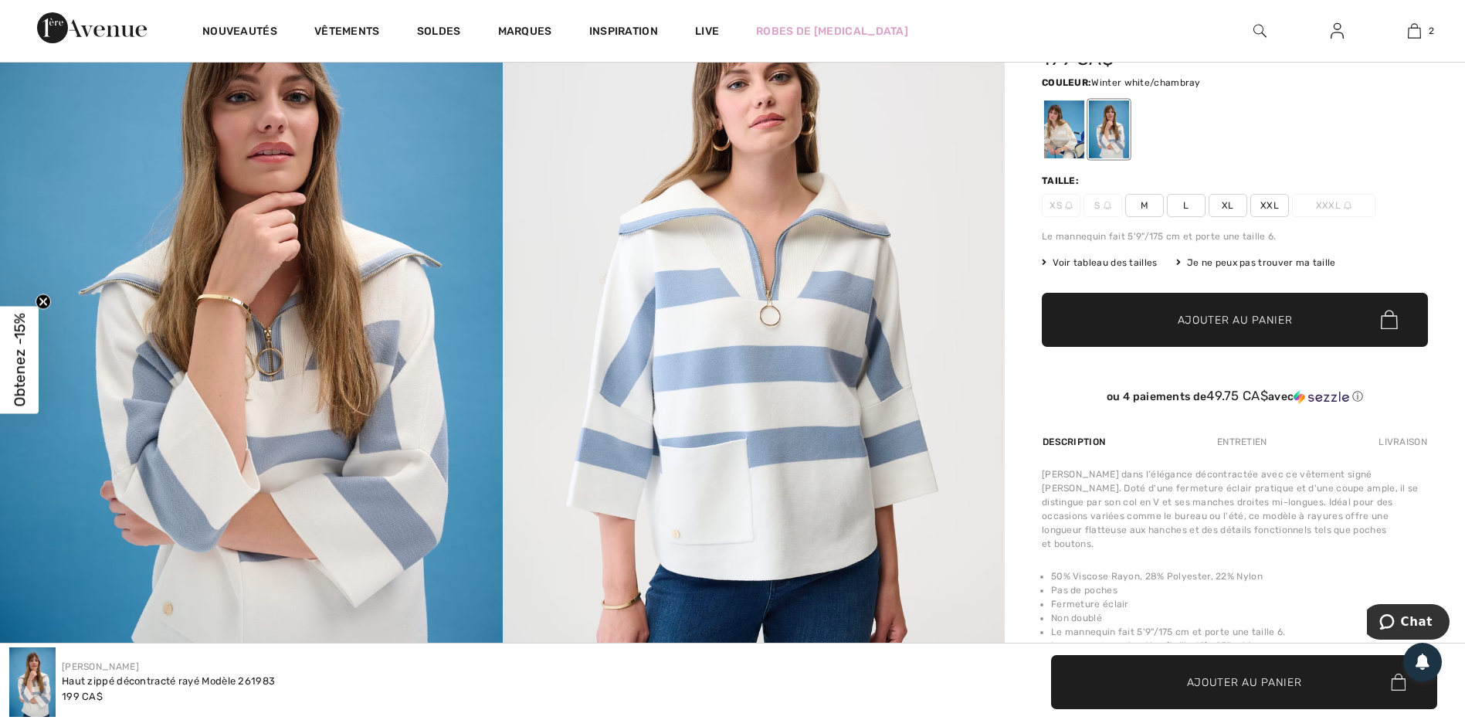
click at [1229, 207] on span "XL" at bounding box center [1227, 205] width 39 height 23
click at [1198, 319] on span "Ajouter au panier" at bounding box center [1234, 319] width 115 height 16
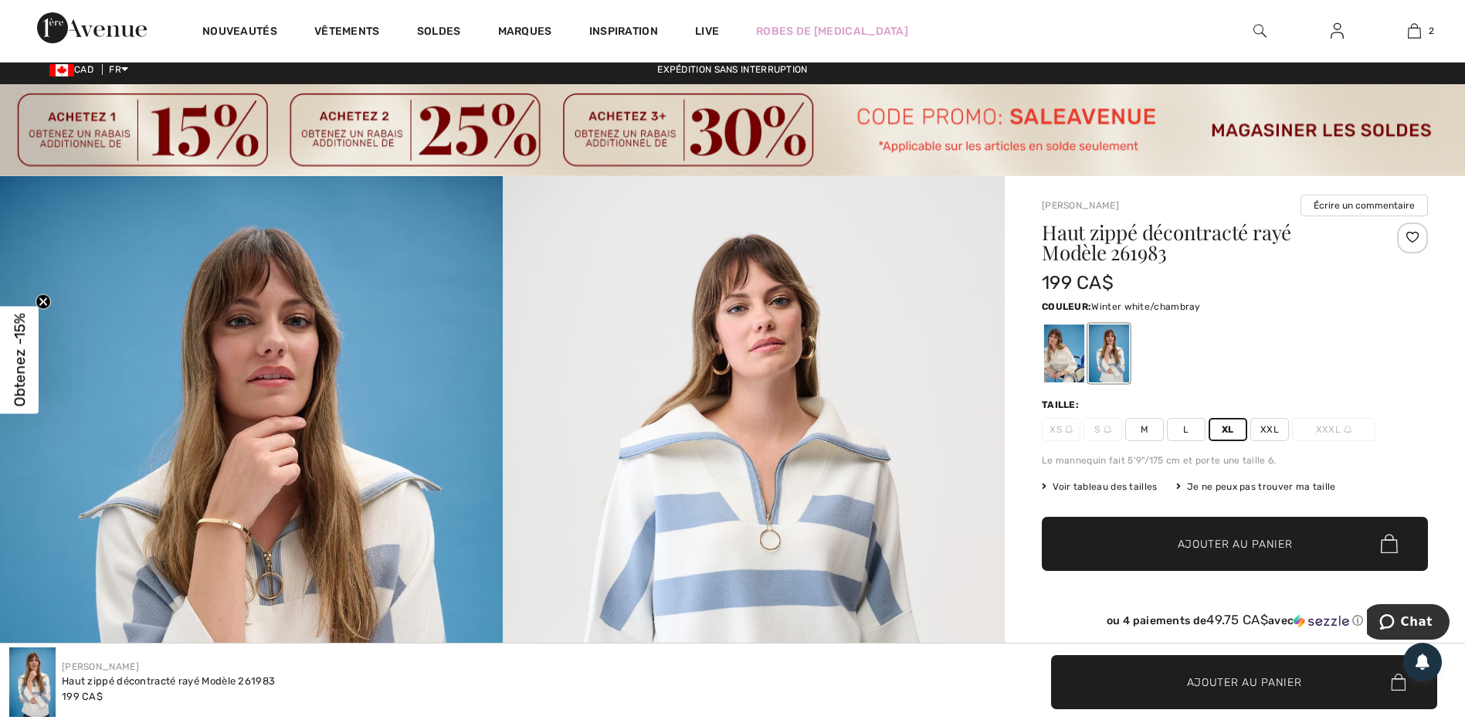
scroll to position [0, 0]
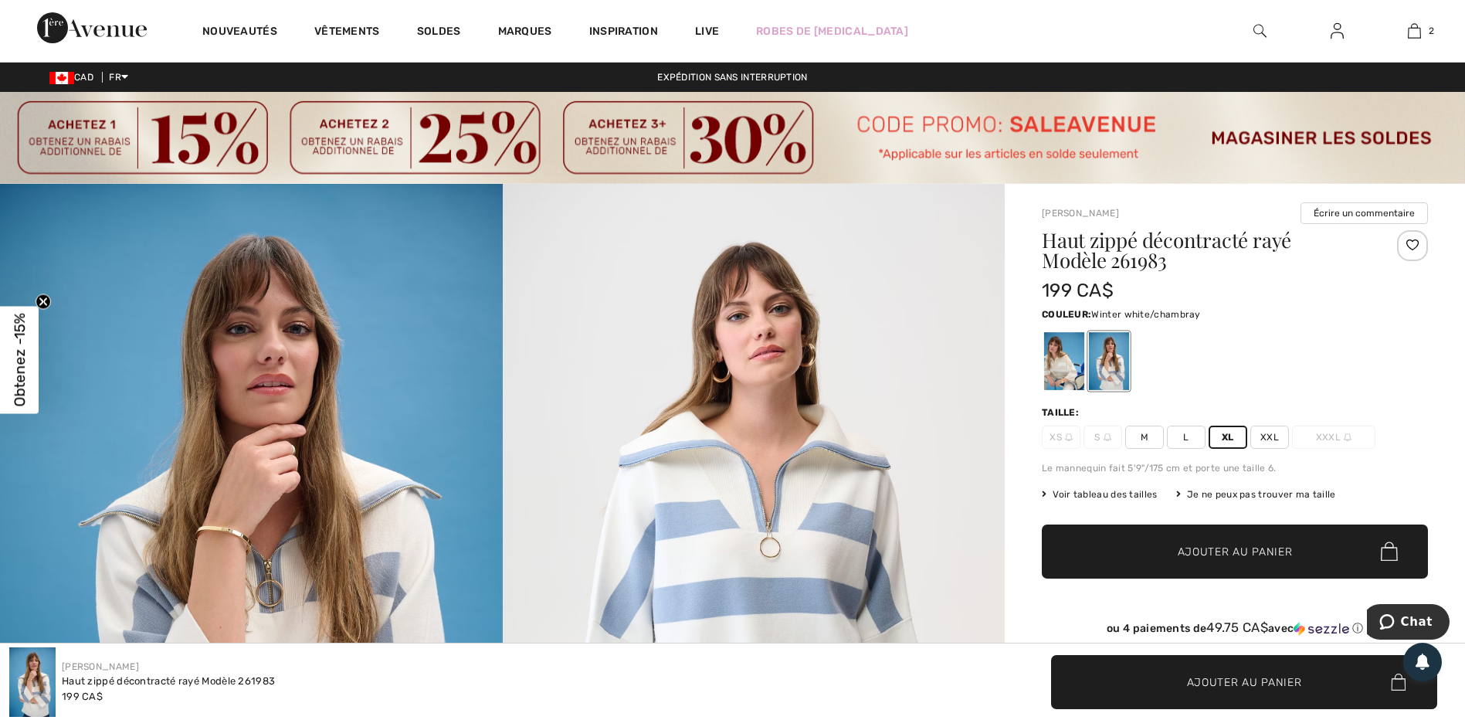
click at [449, 134] on img at bounding box center [732, 138] width 1465 height 92
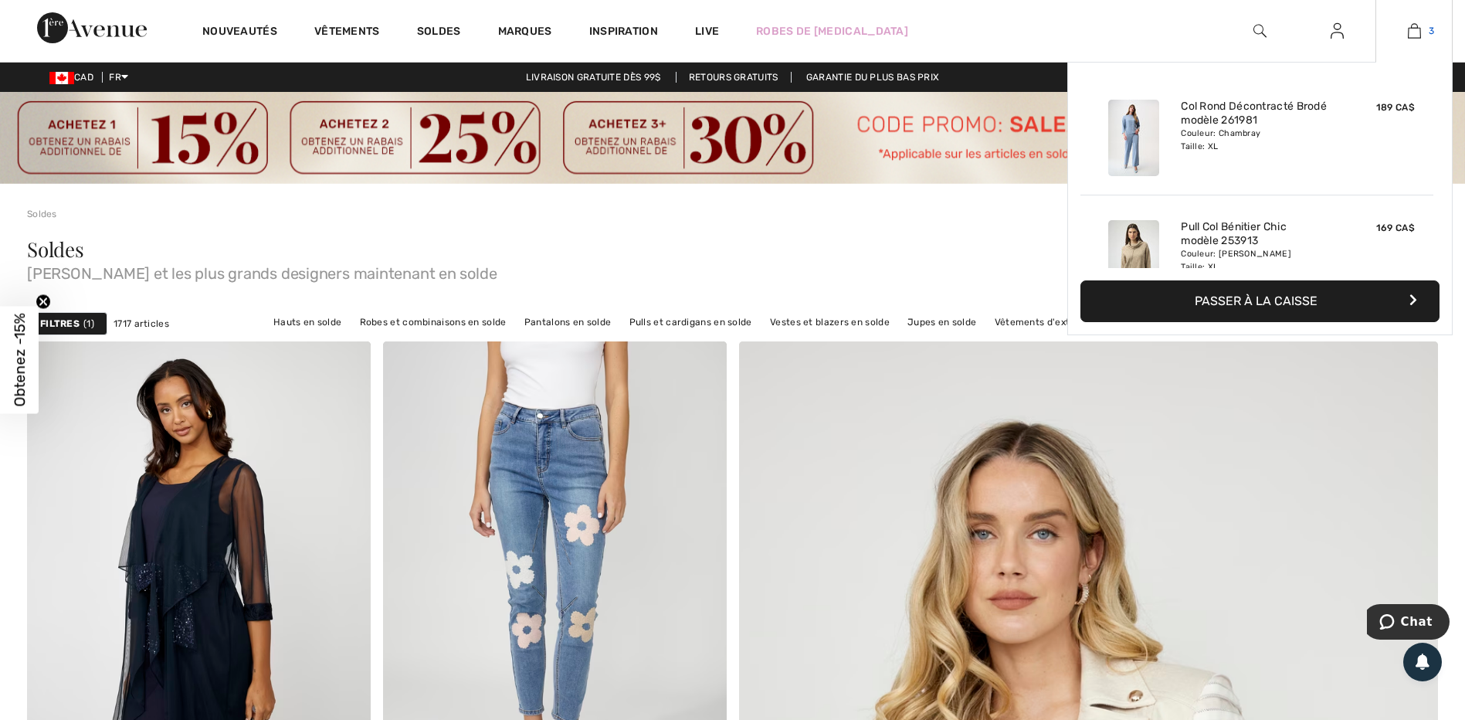
click at [1420, 29] on img at bounding box center [1413, 31] width 13 height 19
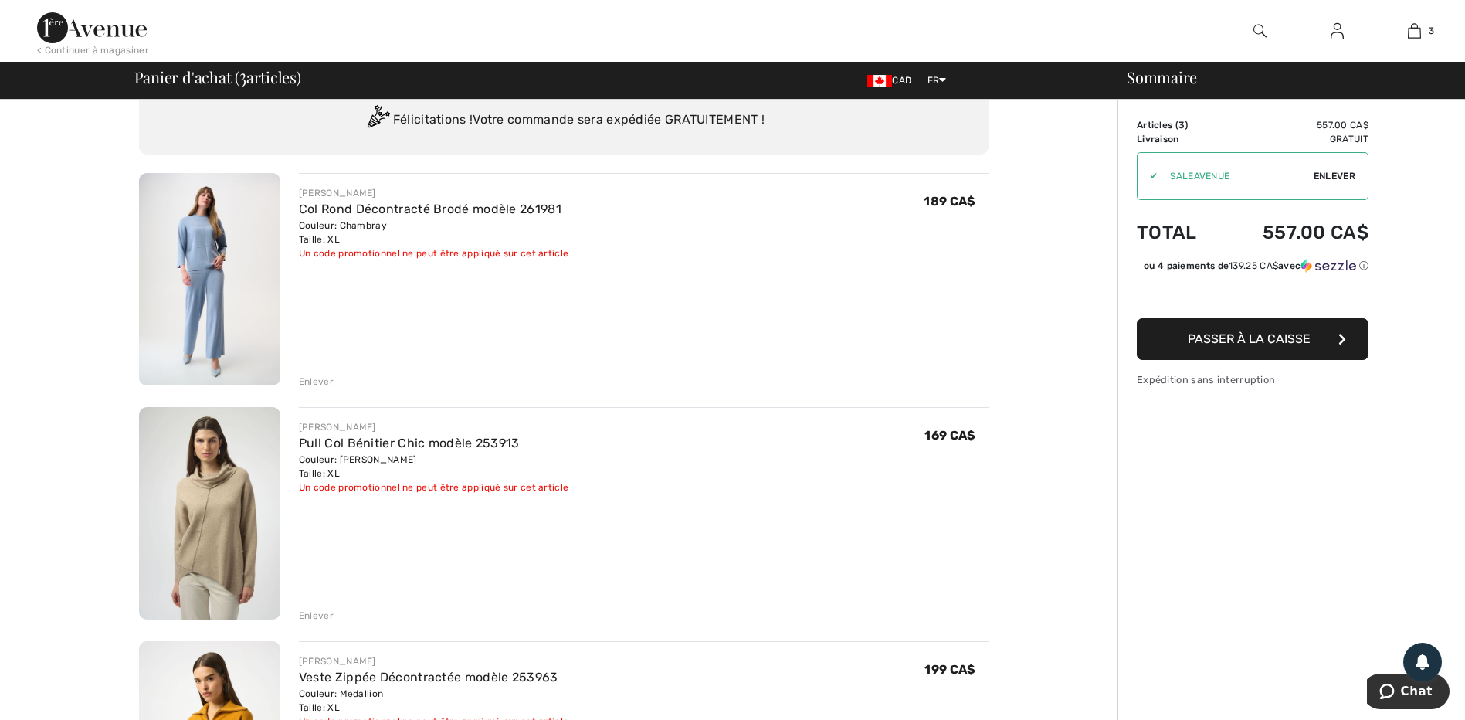
scroll to position [77, 0]
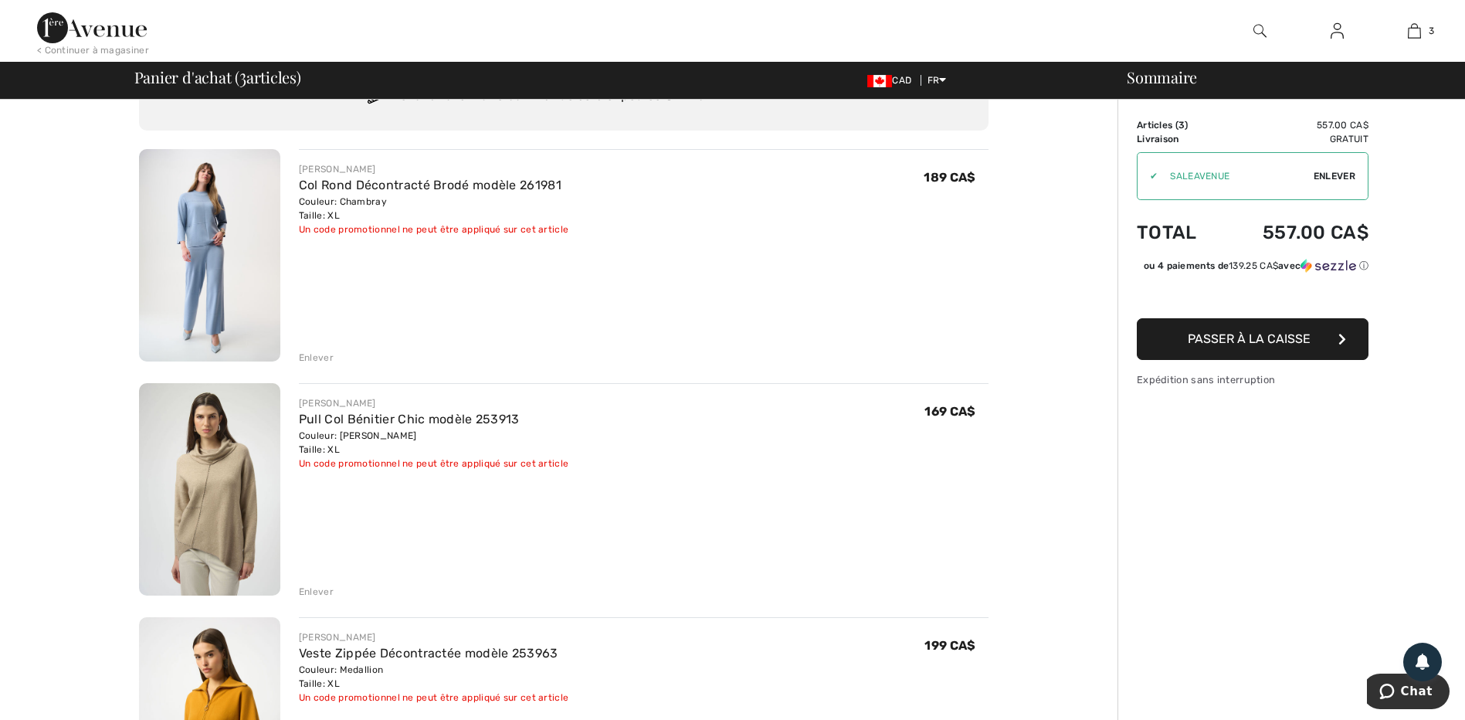
click at [81, 23] on img at bounding box center [92, 27] width 110 height 31
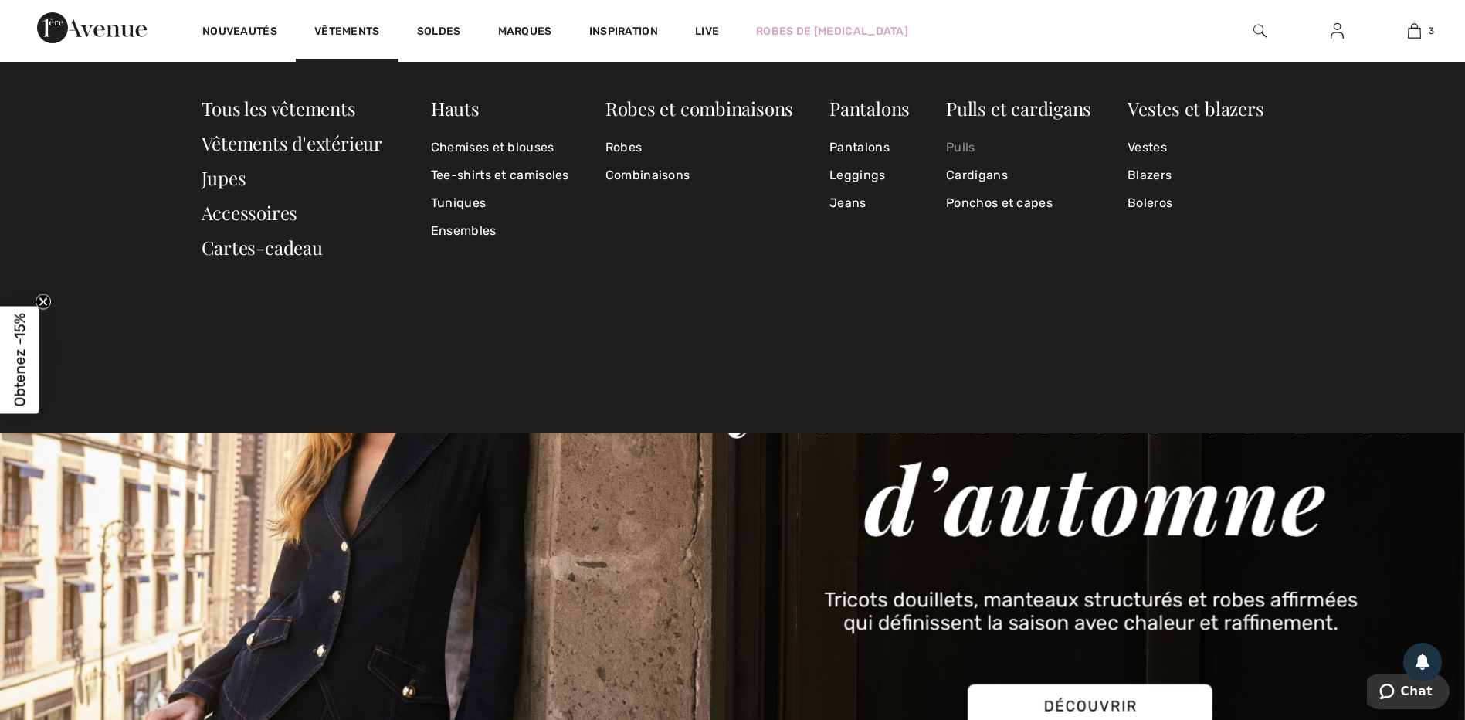
click at [964, 149] on link "Pulls" at bounding box center [1018, 148] width 145 height 28
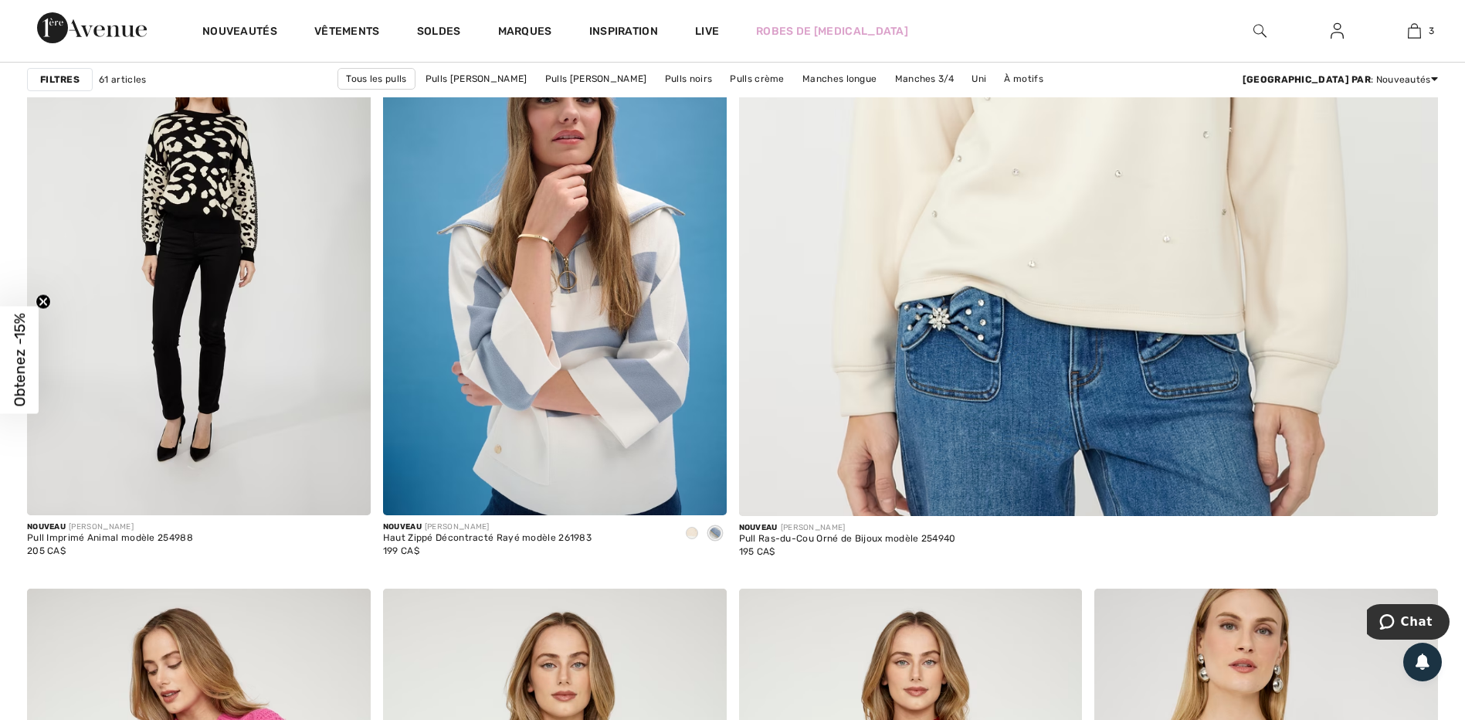
scroll to position [1004, 0]
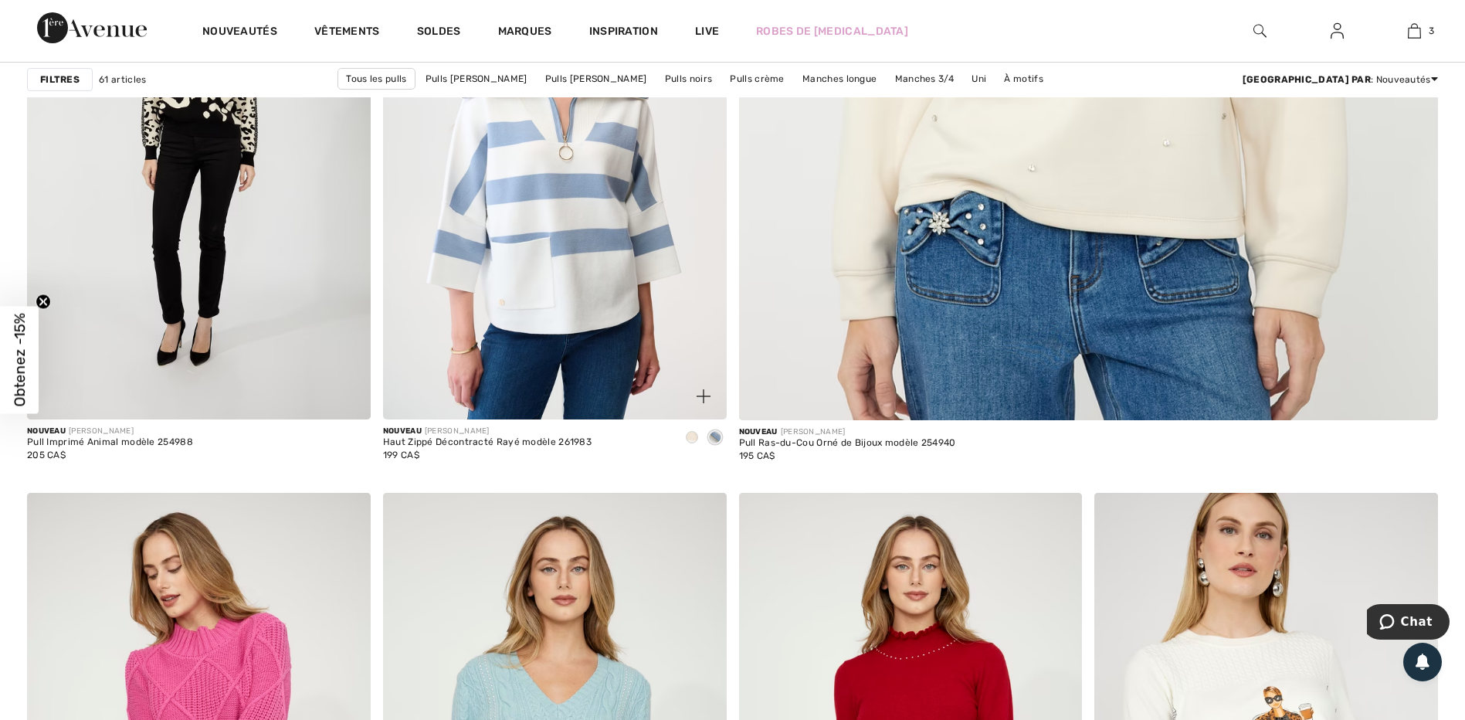
click at [623, 235] on img at bounding box center [555, 161] width 344 height 515
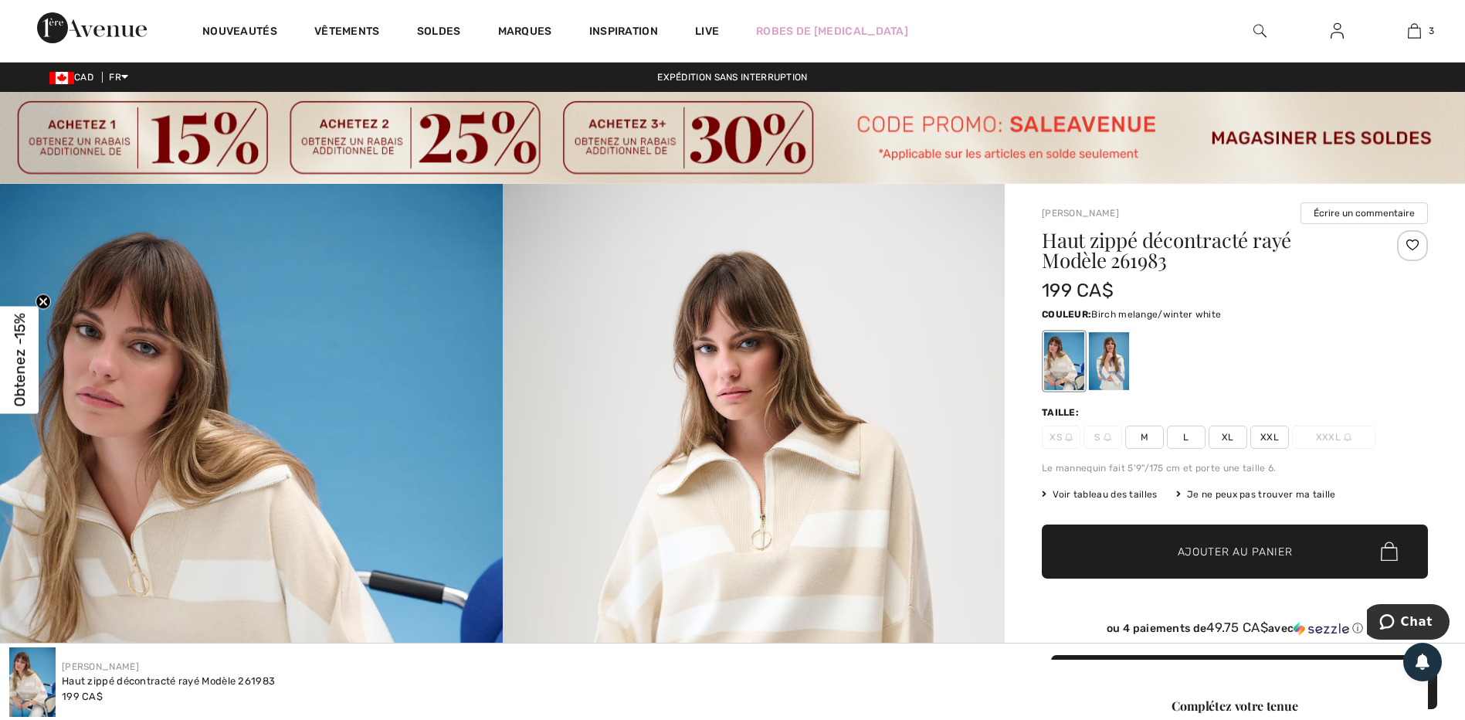
click at [1228, 436] on span "XL" at bounding box center [1227, 436] width 39 height 23
click at [1239, 544] on span "Ajouter au panier" at bounding box center [1234, 551] width 115 height 16
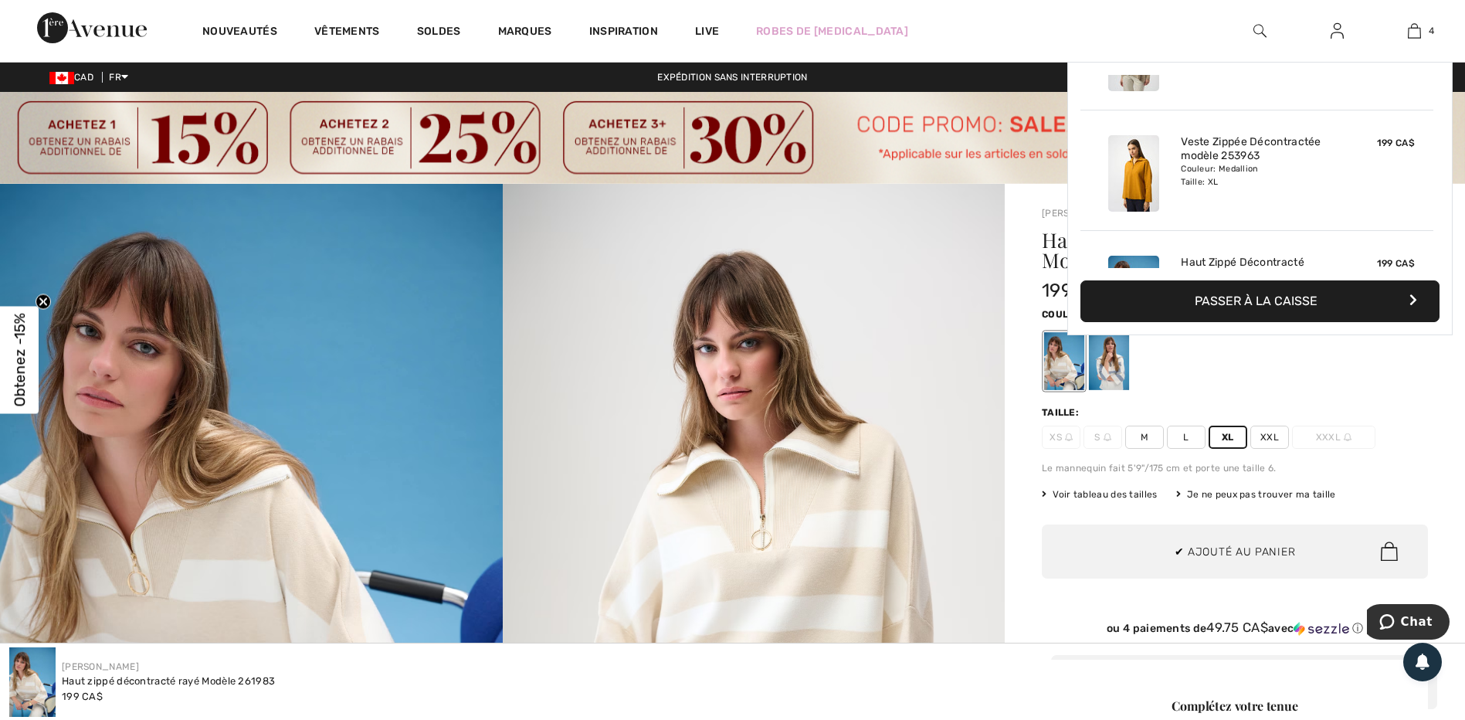
scroll to position [289, 0]
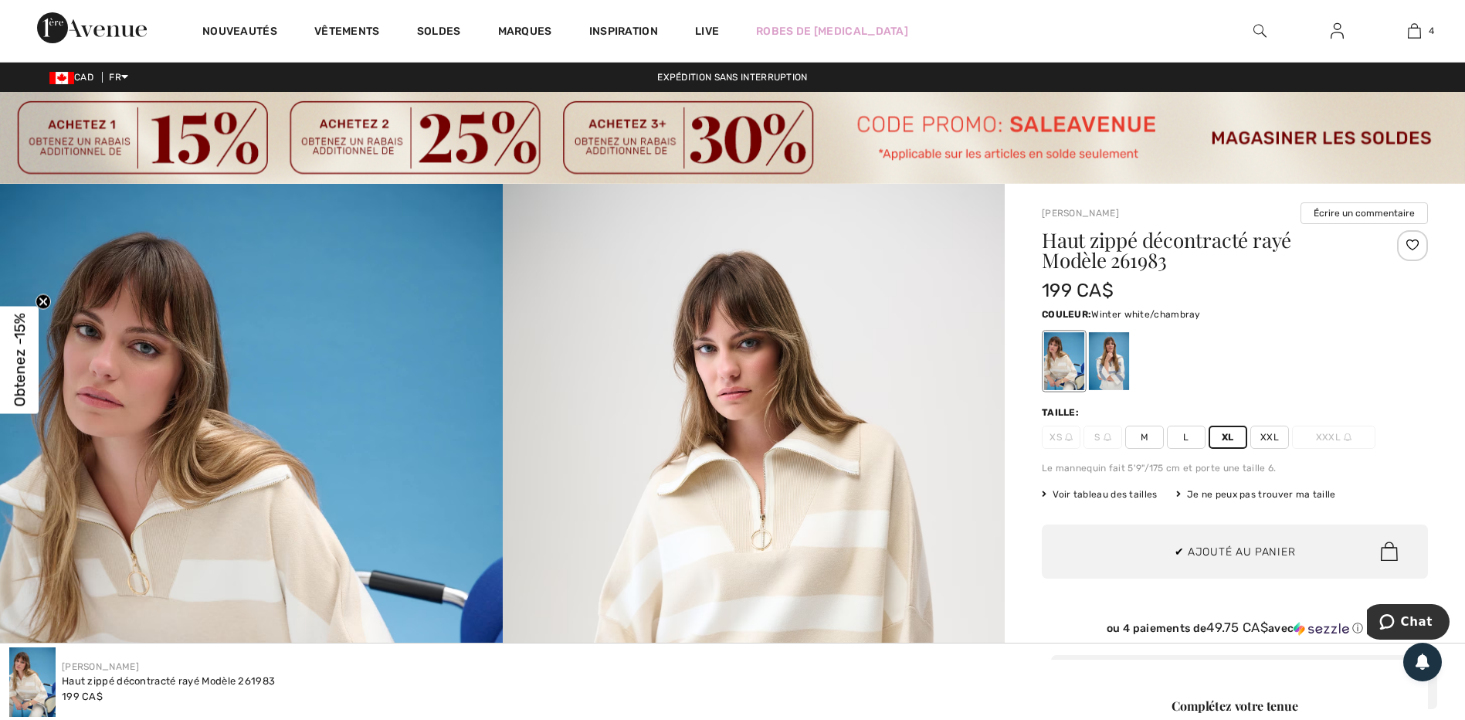
click at [1126, 365] on div at bounding box center [1109, 361] width 40 height 58
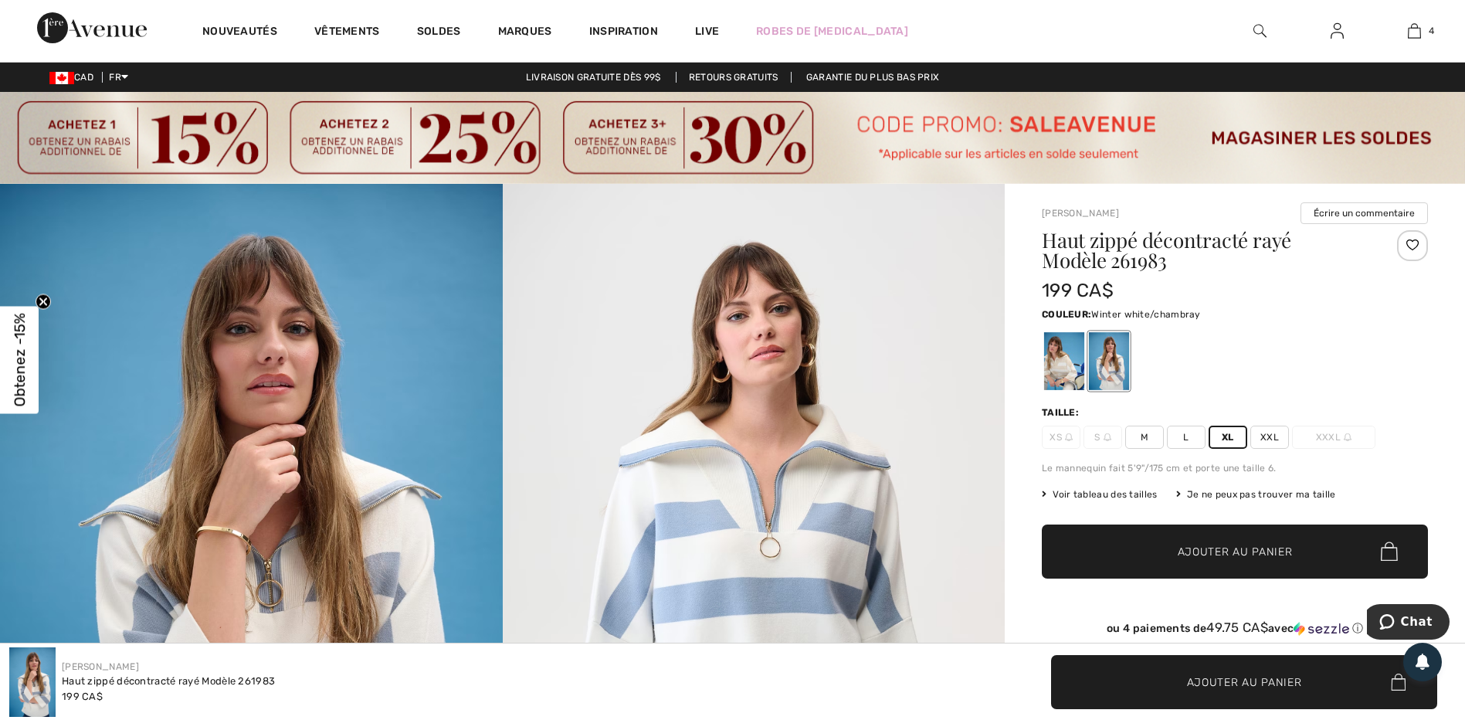
click at [1218, 550] on span "Ajouter au panier" at bounding box center [1234, 551] width 115 height 16
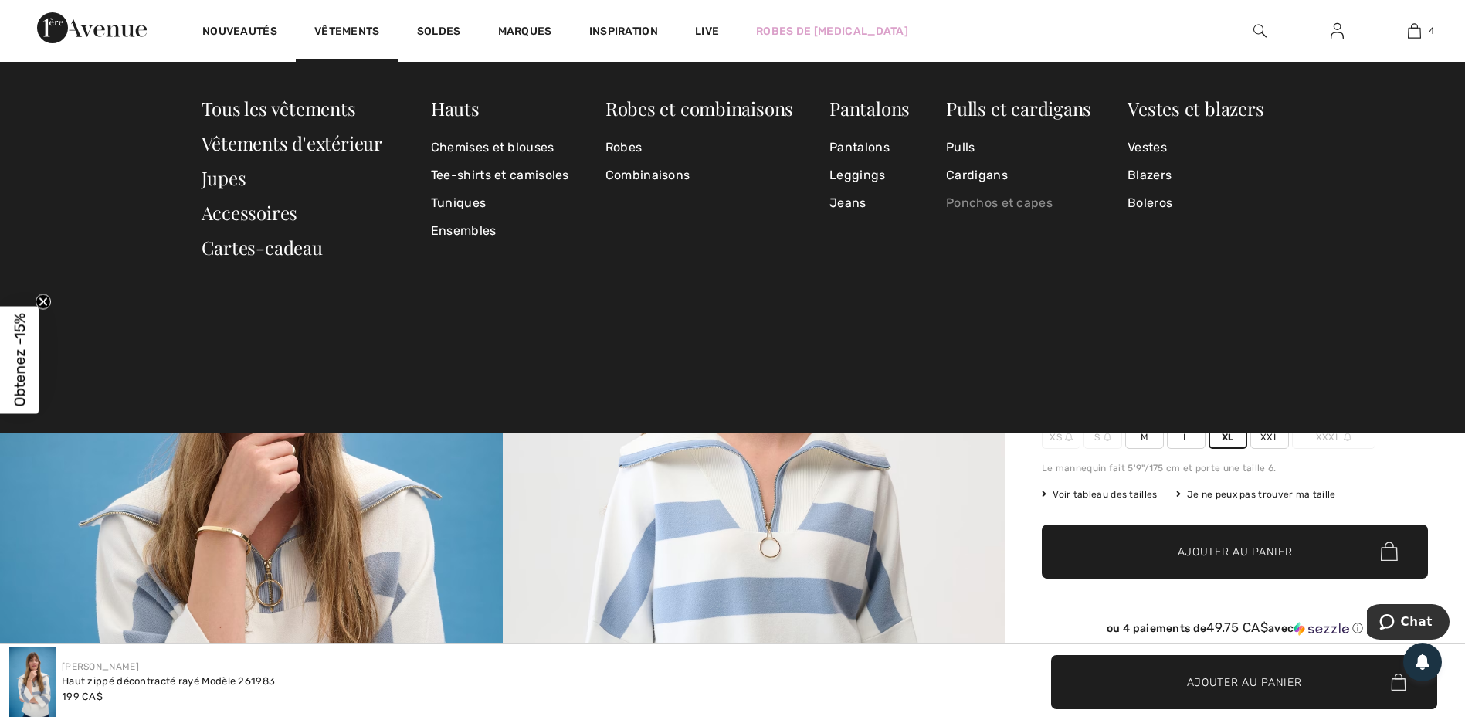
click at [1002, 198] on link "Ponchos et capes" at bounding box center [1018, 203] width 145 height 28
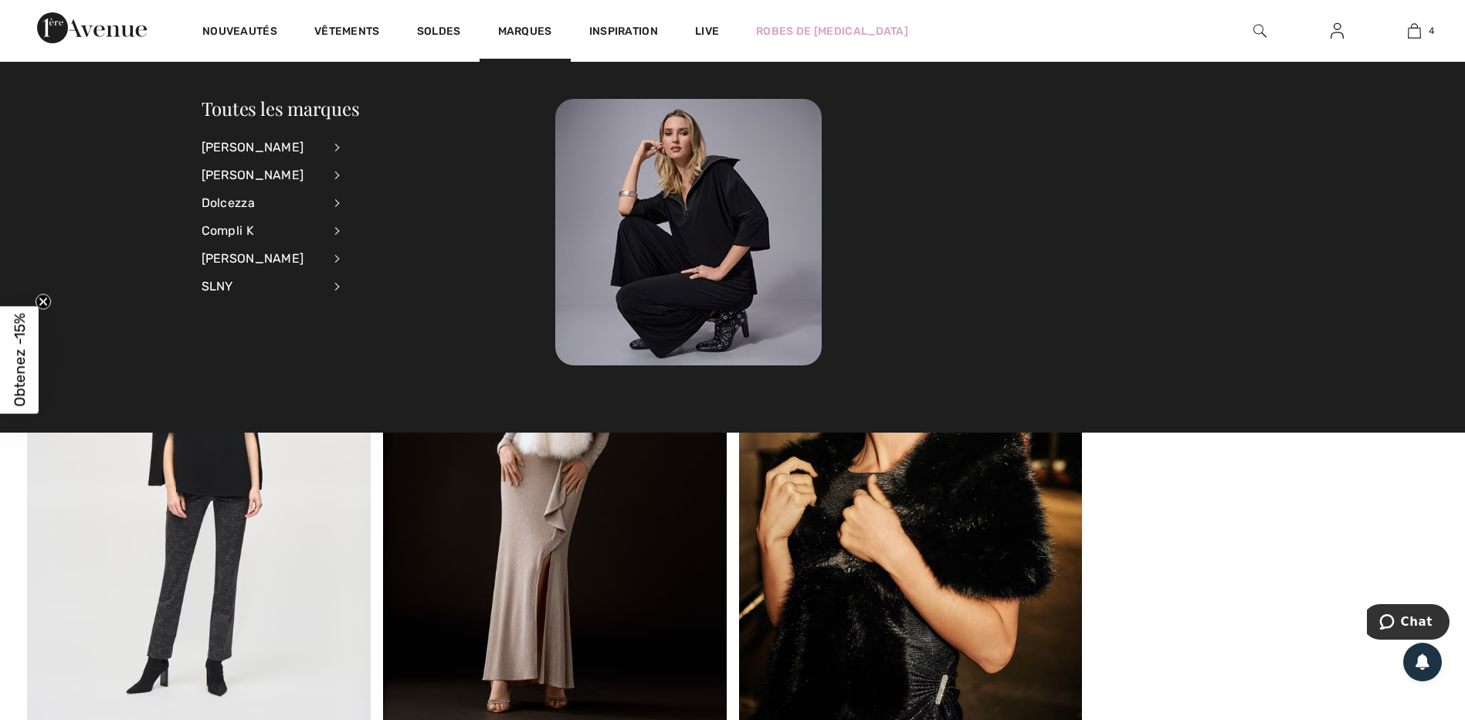
scroll to position [1699, 0]
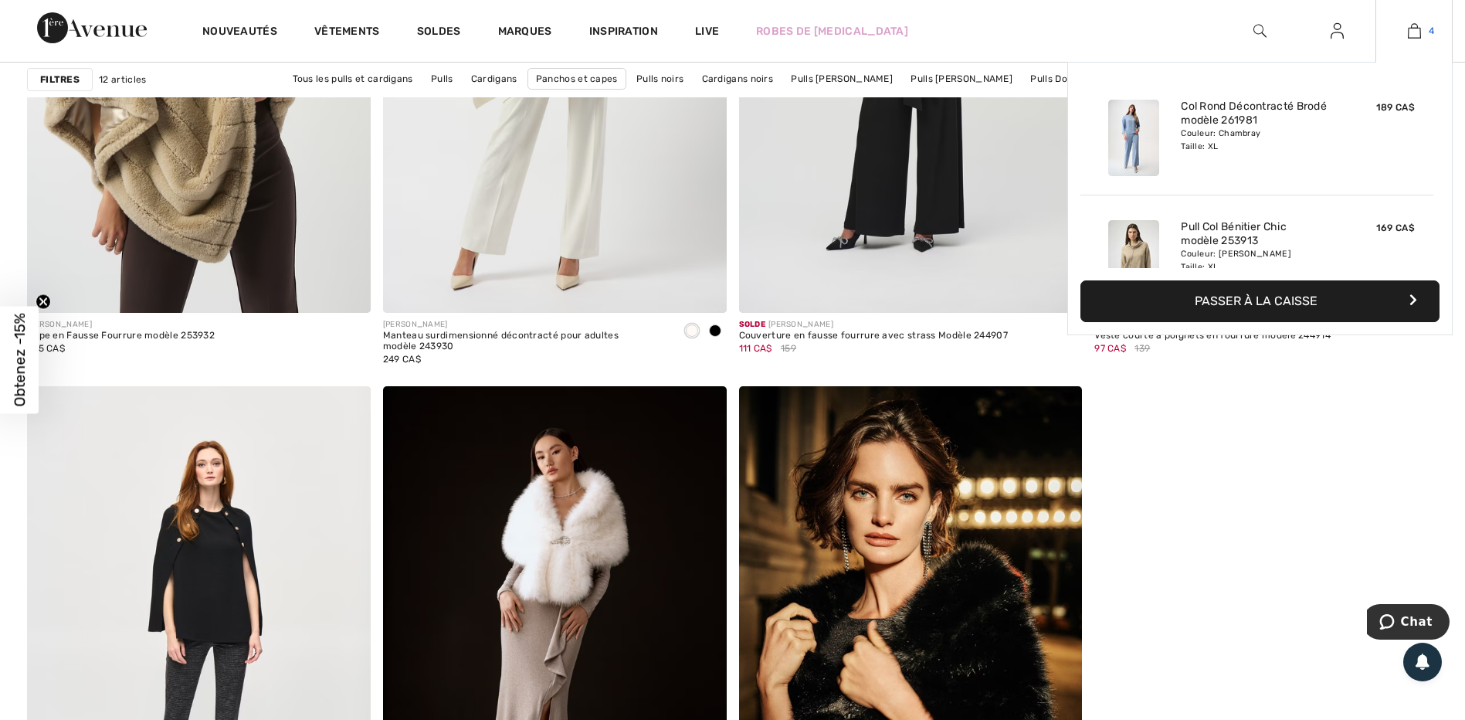
click at [1409, 32] on img at bounding box center [1413, 31] width 13 height 19
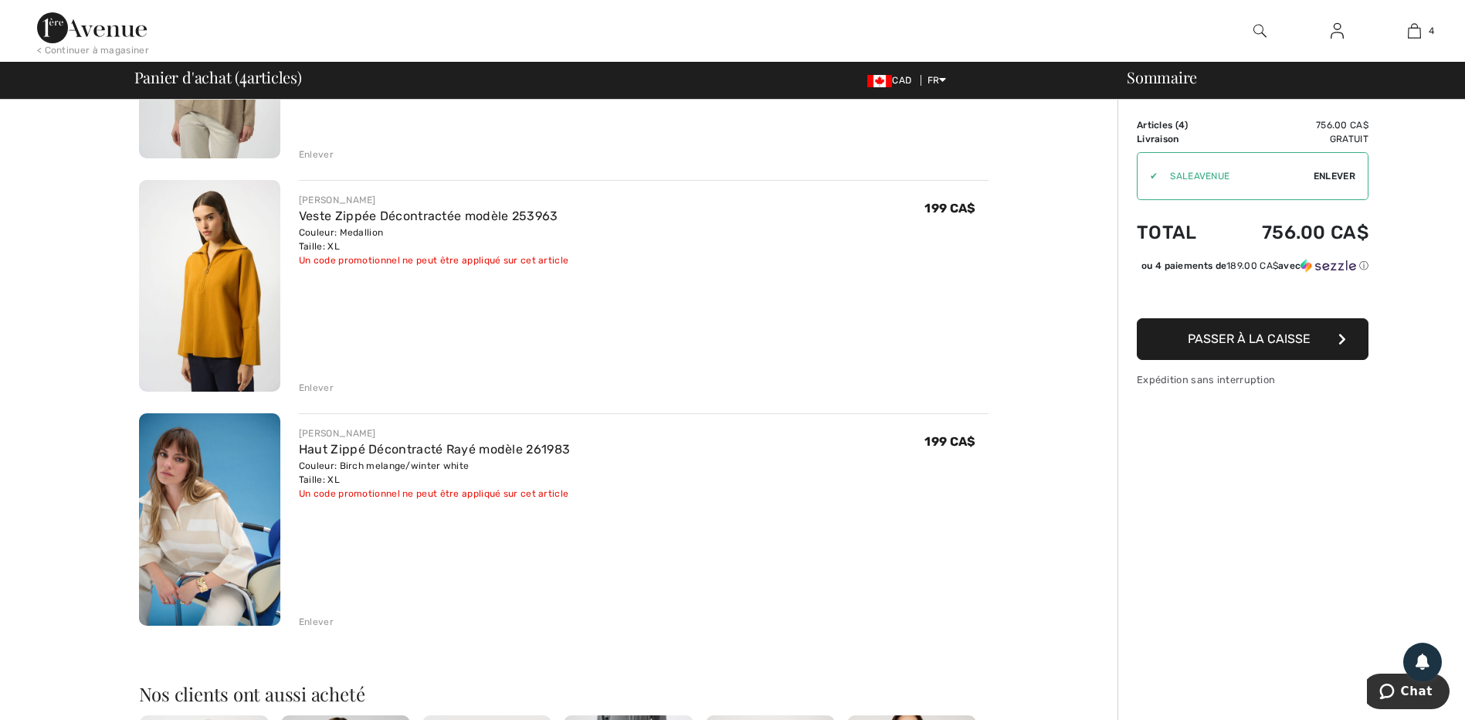
scroll to position [540, 0]
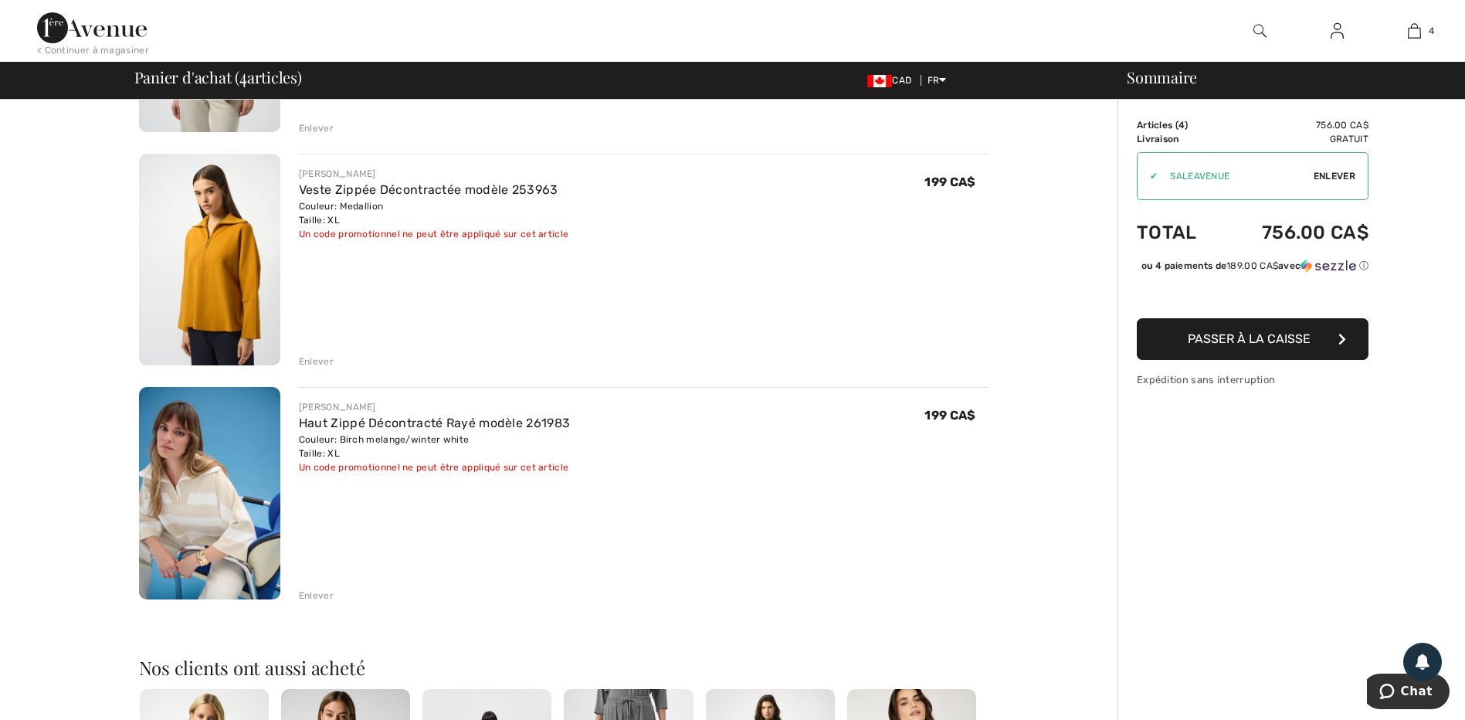
click at [320, 593] on div "Enlever" at bounding box center [316, 595] width 35 height 14
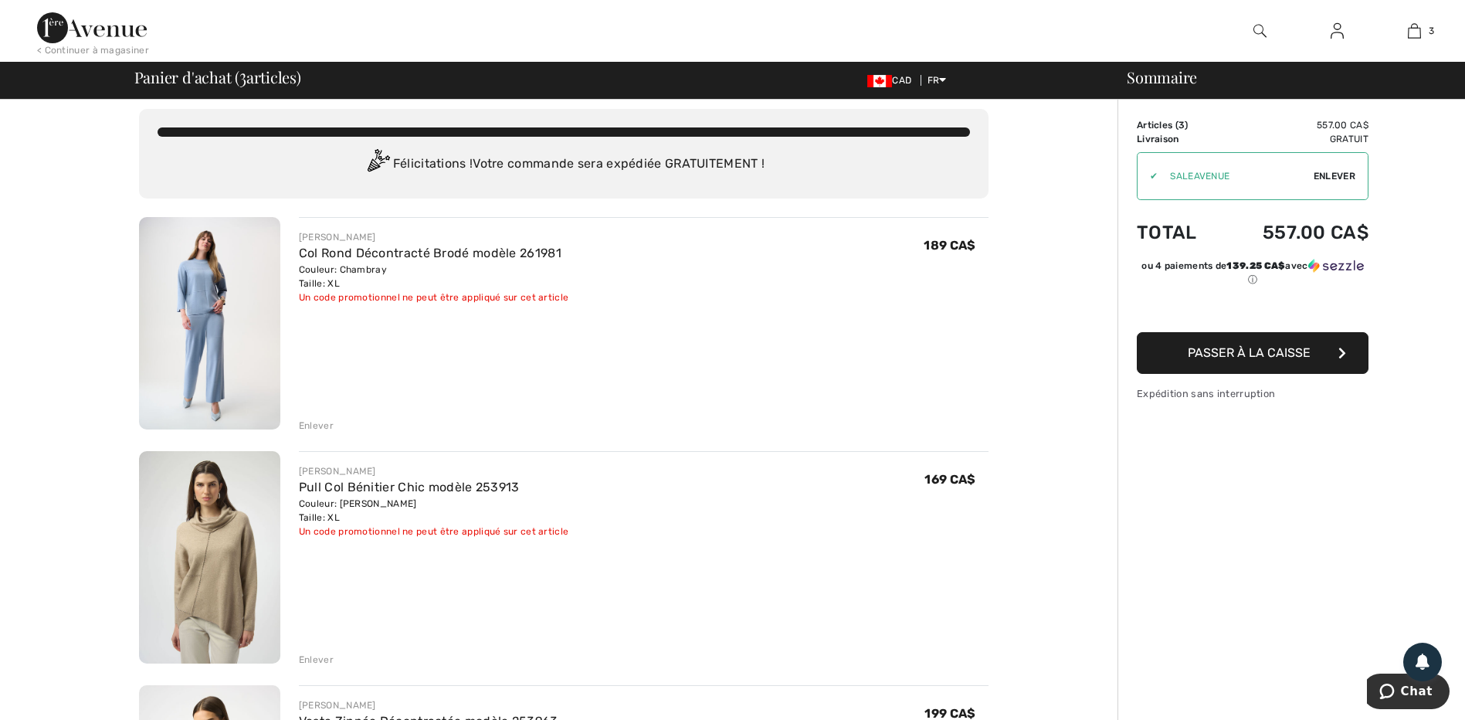
scroll to position [0, 0]
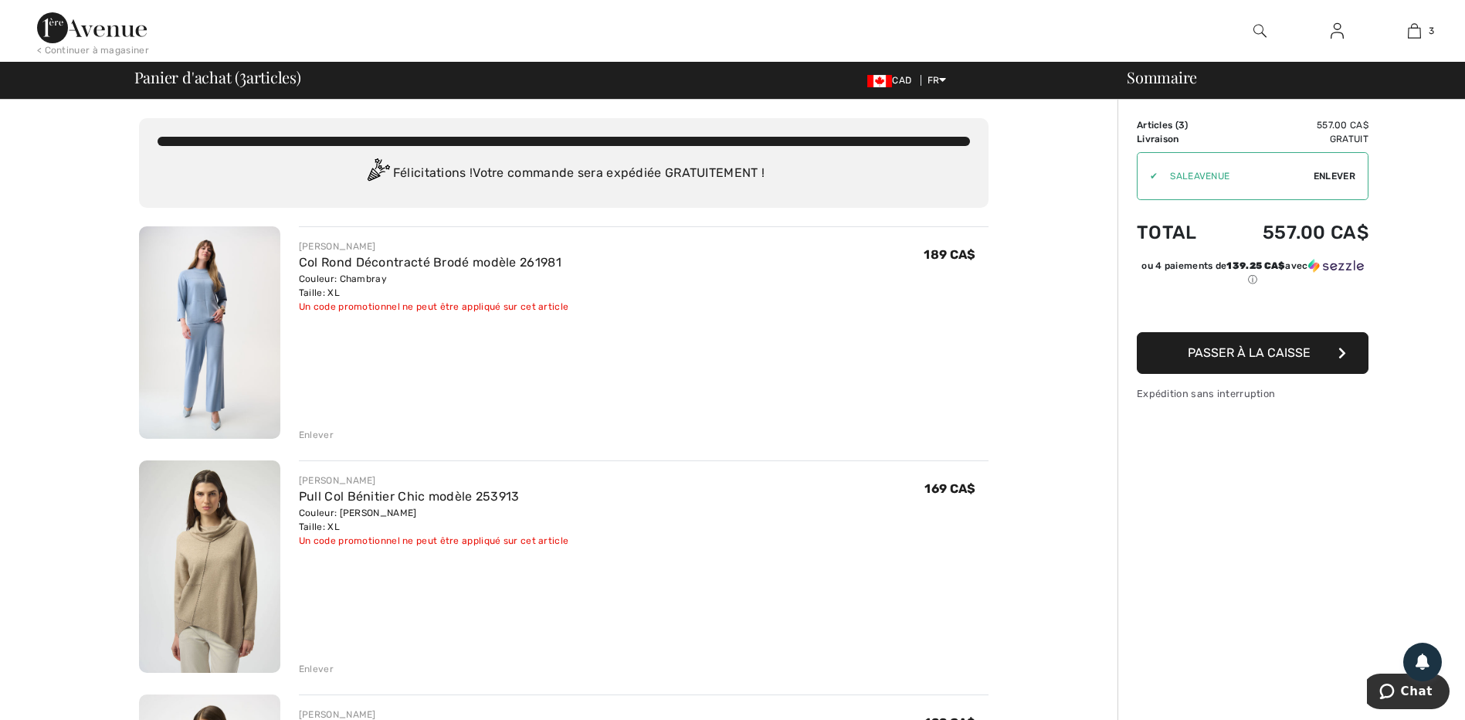
click at [253, 318] on img at bounding box center [209, 332] width 141 height 212
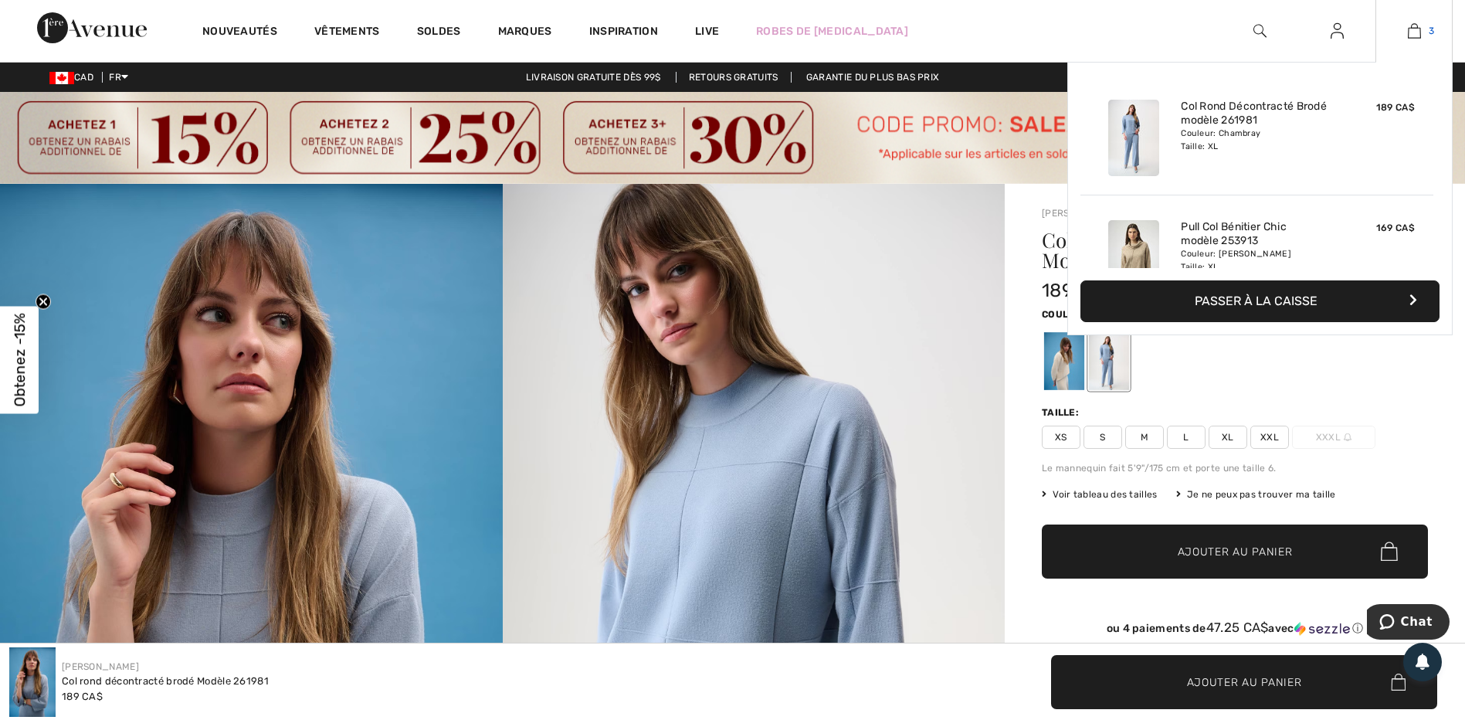
click at [1416, 31] on img at bounding box center [1413, 31] width 13 height 19
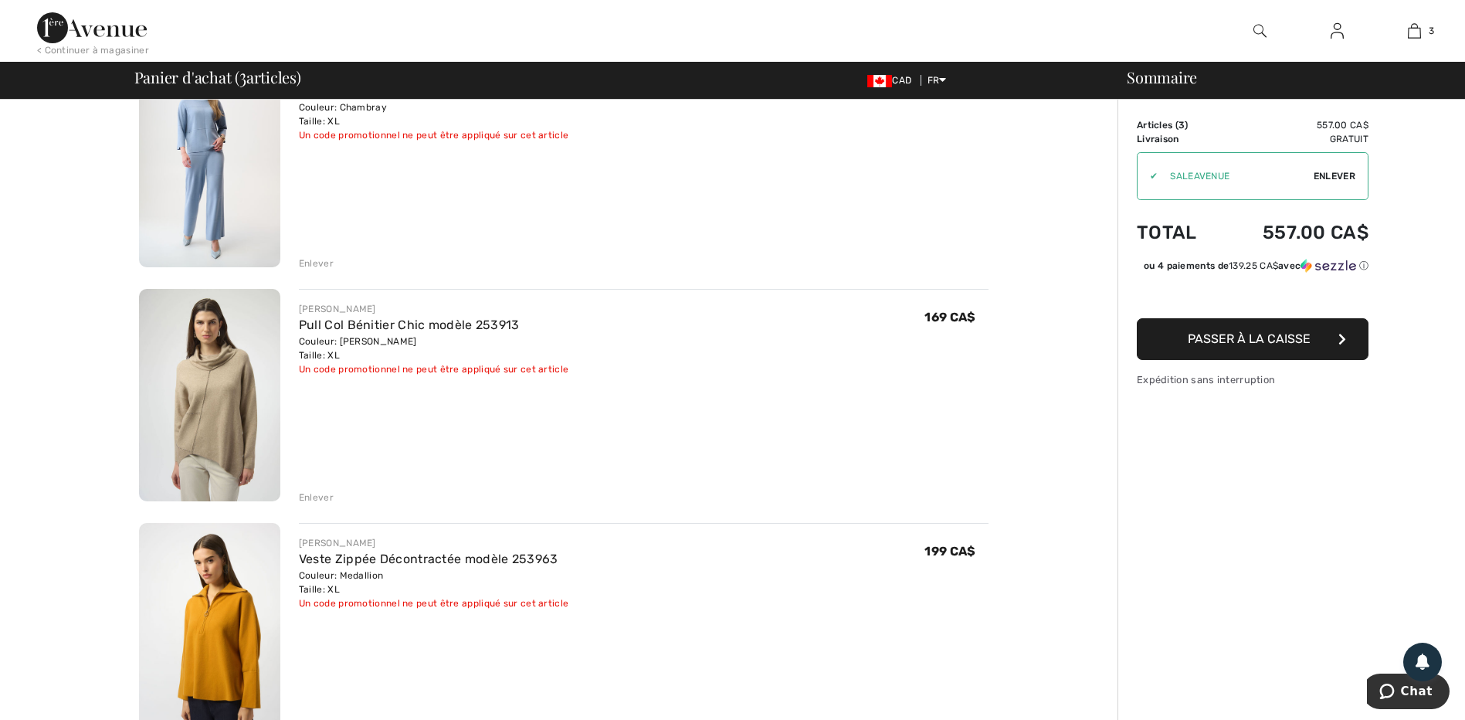
scroll to position [232, 0]
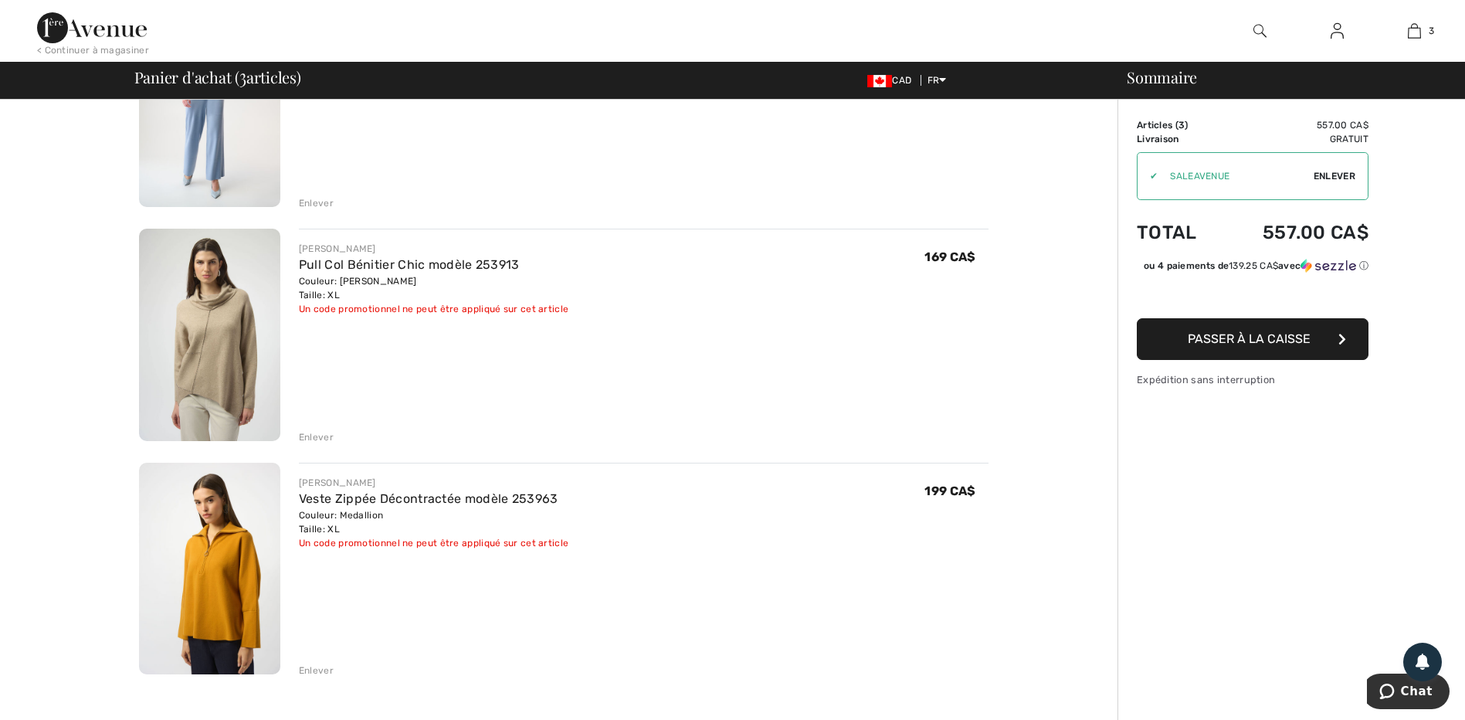
click at [205, 307] on img at bounding box center [209, 335] width 141 height 212
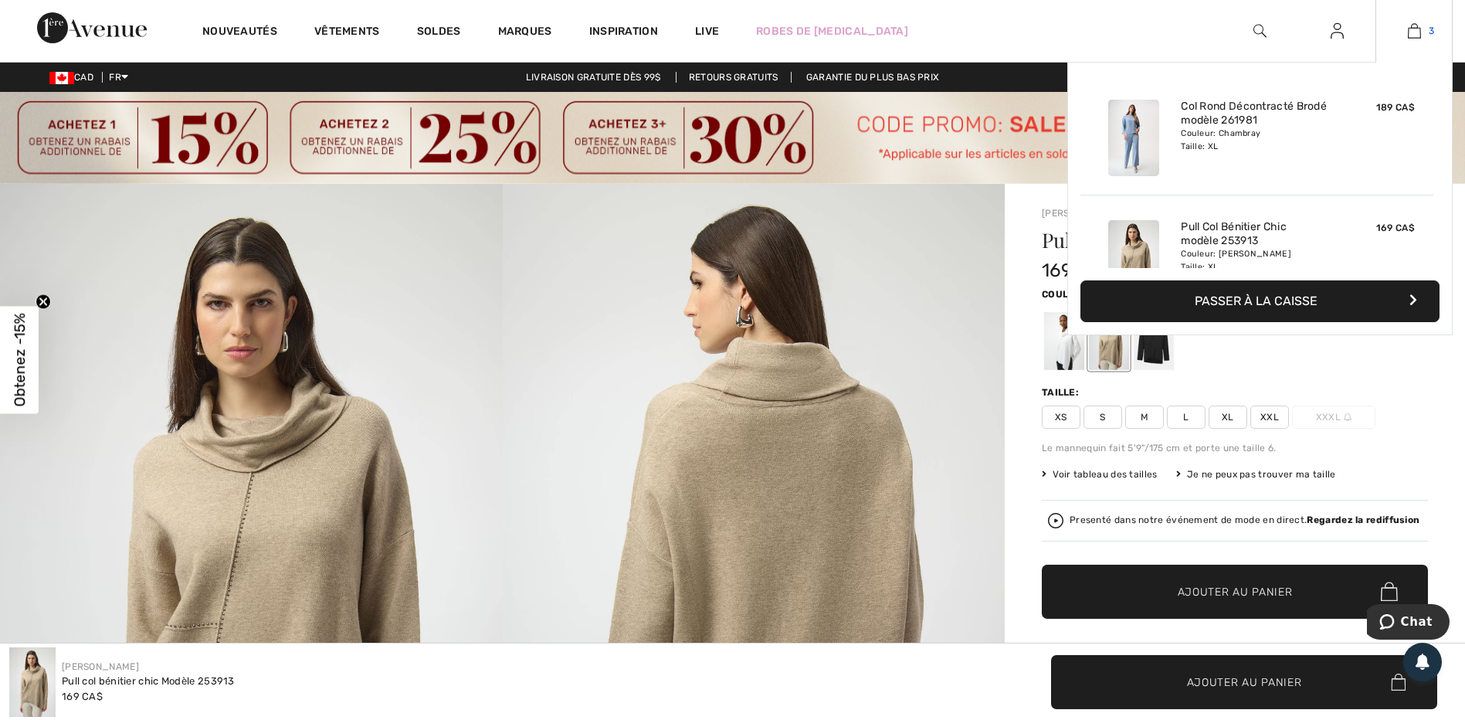
click at [1416, 33] on img at bounding box center [1413, 31] width 13 height 19
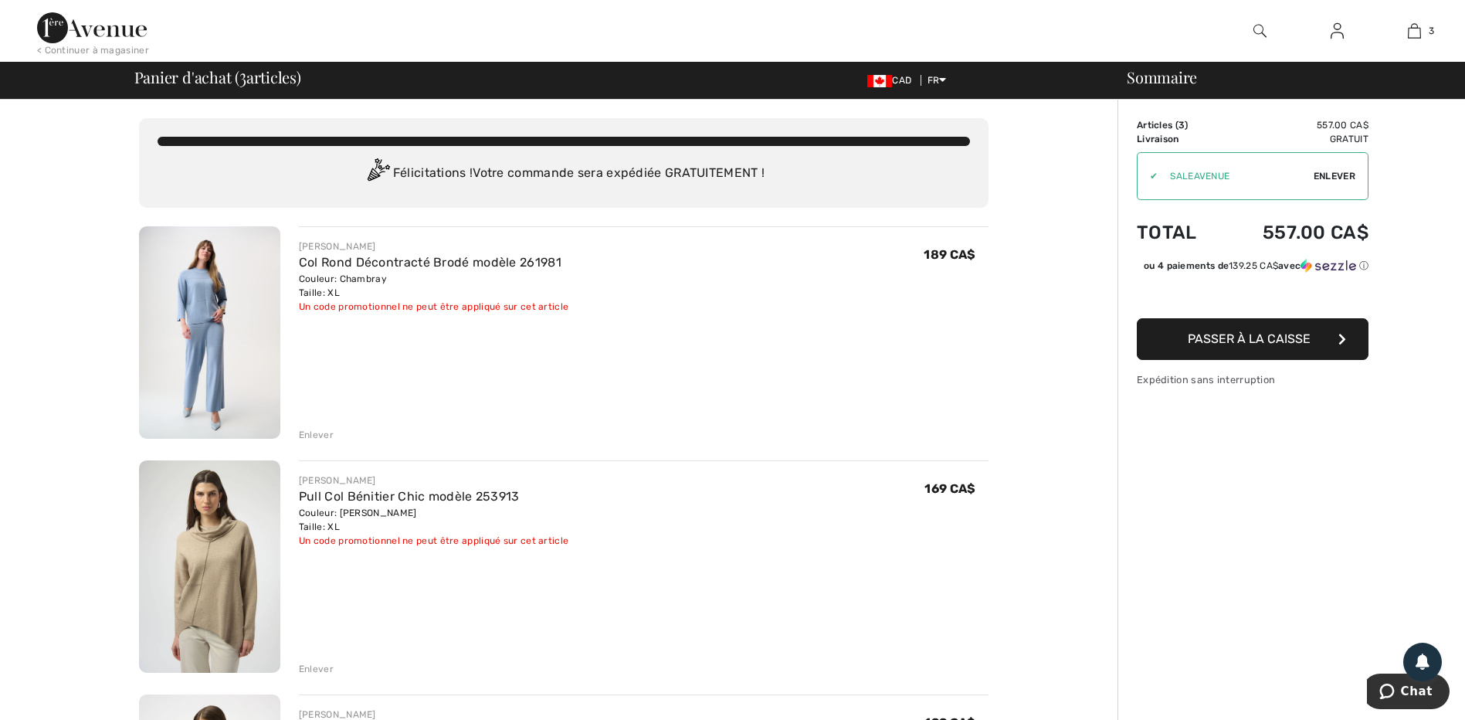
click at [1339, 31] on img at bounding box center [1336, 31] width 13 height 19
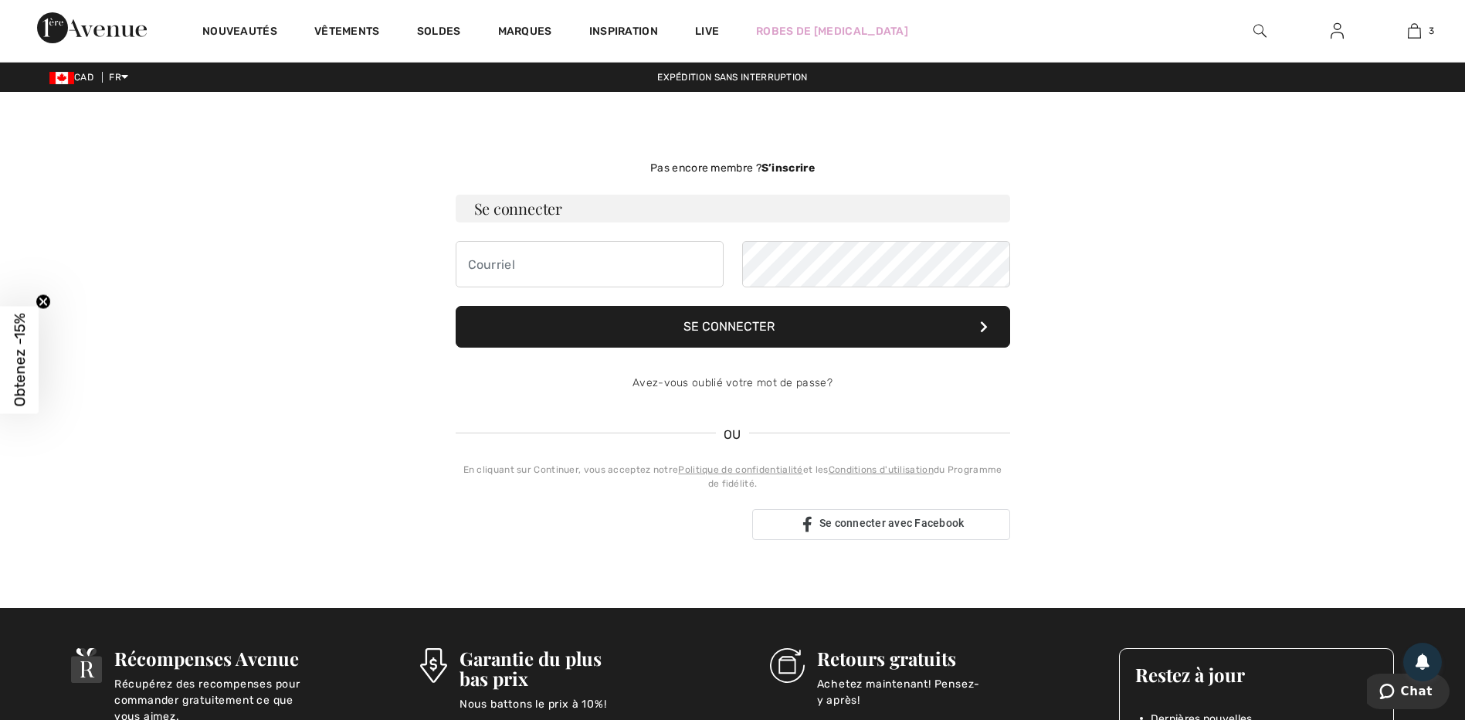
click at [787, 163] on strong "S’inscrire" at bounding box center [787, 167] width 53 height 13
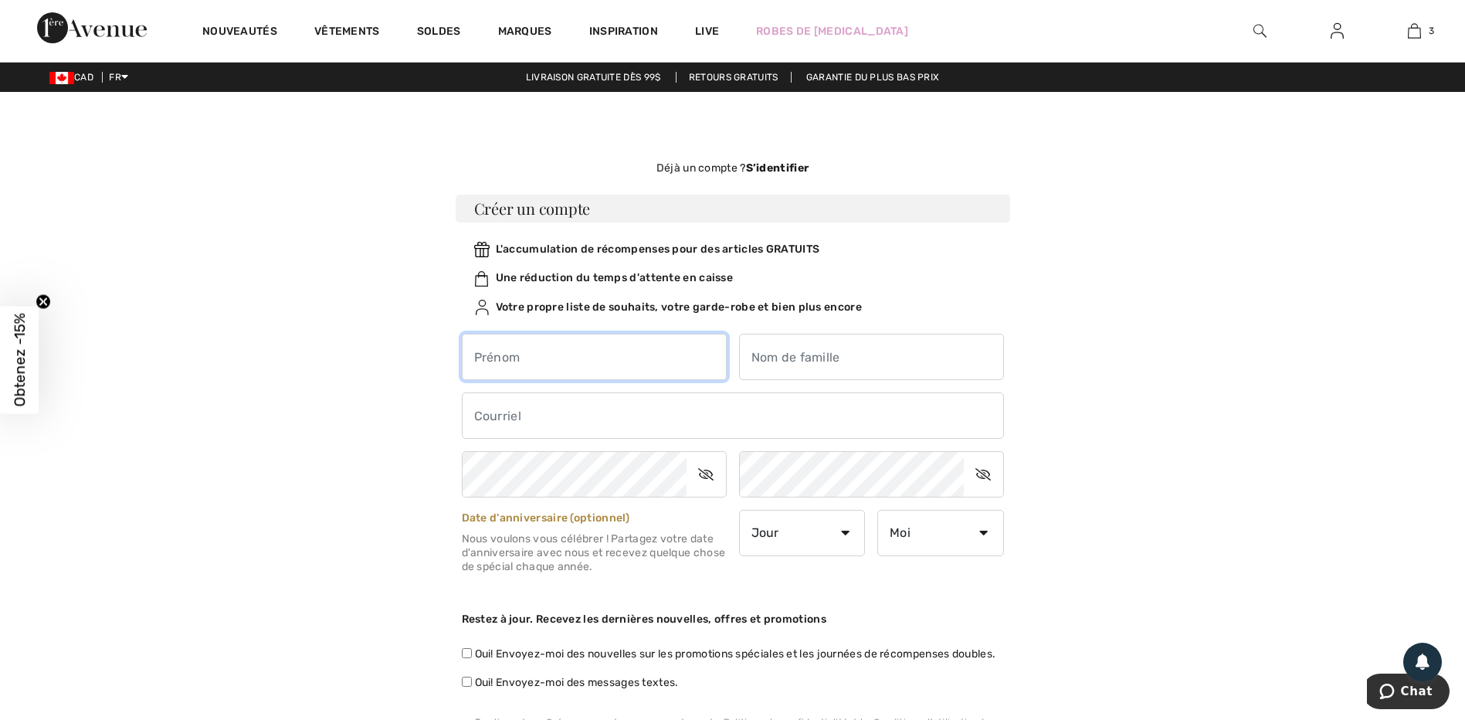
click at [526, 368] on input "text" at bounding box center [594, 357] width 265 height 46
type input "[PERSON_NAME]"
type input "Fradette"
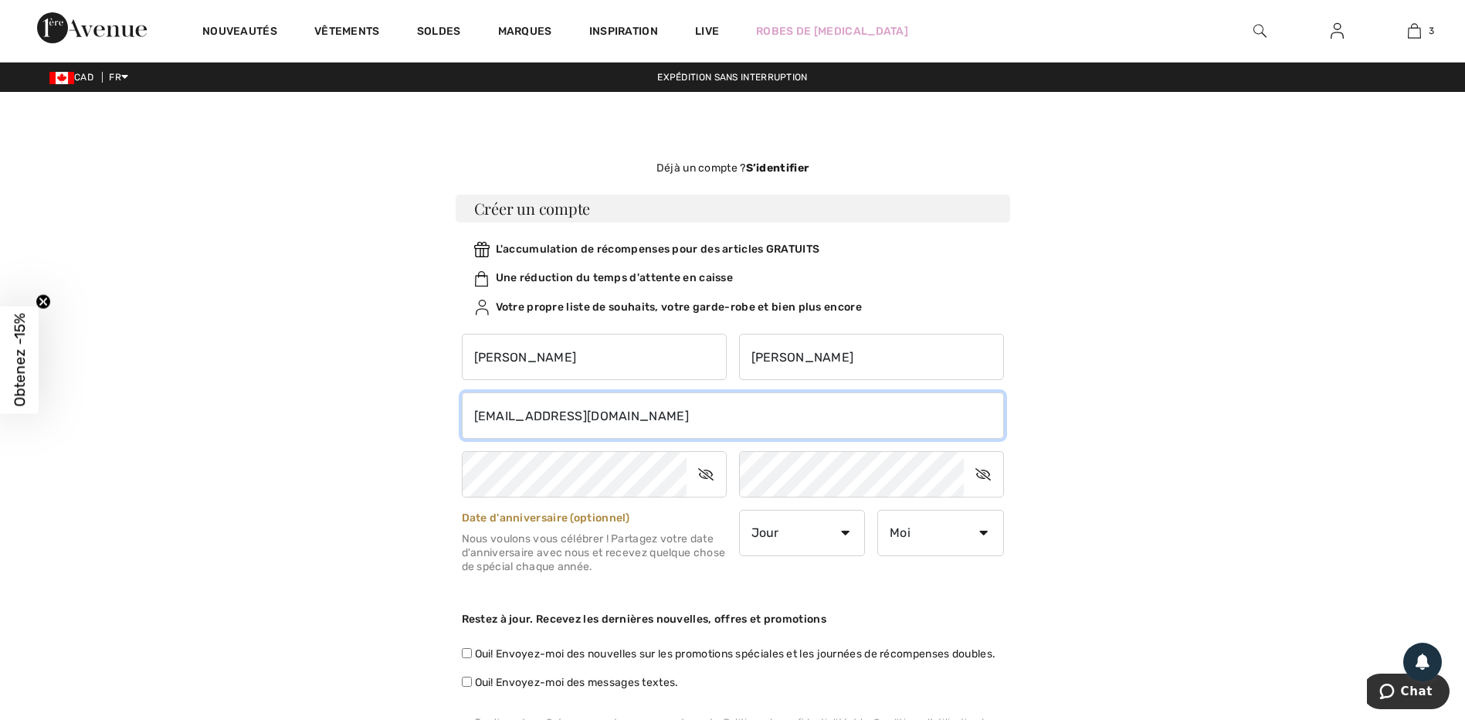
type input "e_mime@hotmail.com"
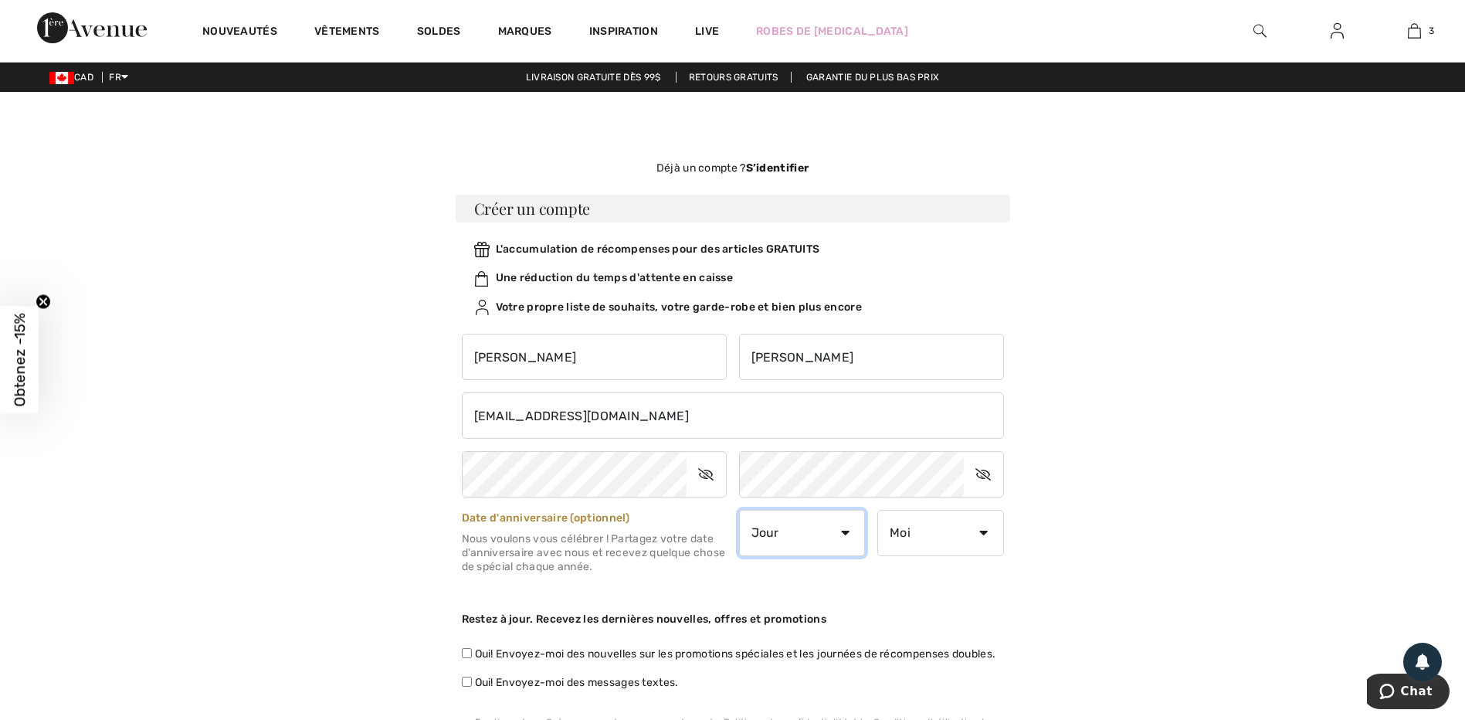
click at [846, 531] on select "Jour 1 2 3 4 5 6 7 8 9 10 11 12 13 14 15 16 17 18 19 20 21 22 23 24 25 26 27 28…" at bounding box center [802, 533] width 127 height 46
select select "8"
click at [739, 510] on select "Jour 1 2 3 4 5 6 7 8 9 10 11 12 13 14 15 16 17 18 19 20 21 22 23 24 25 26 27 28…" at bounding box center [802, 533] width 127 height 46
click at [985, 527] on select "Moi Janvier Février Mars Avril Mai Juin Juillet Aout Septembre Octobre Novembre…" at bounding box center [940, 533] width 127 height 46
select select "2"
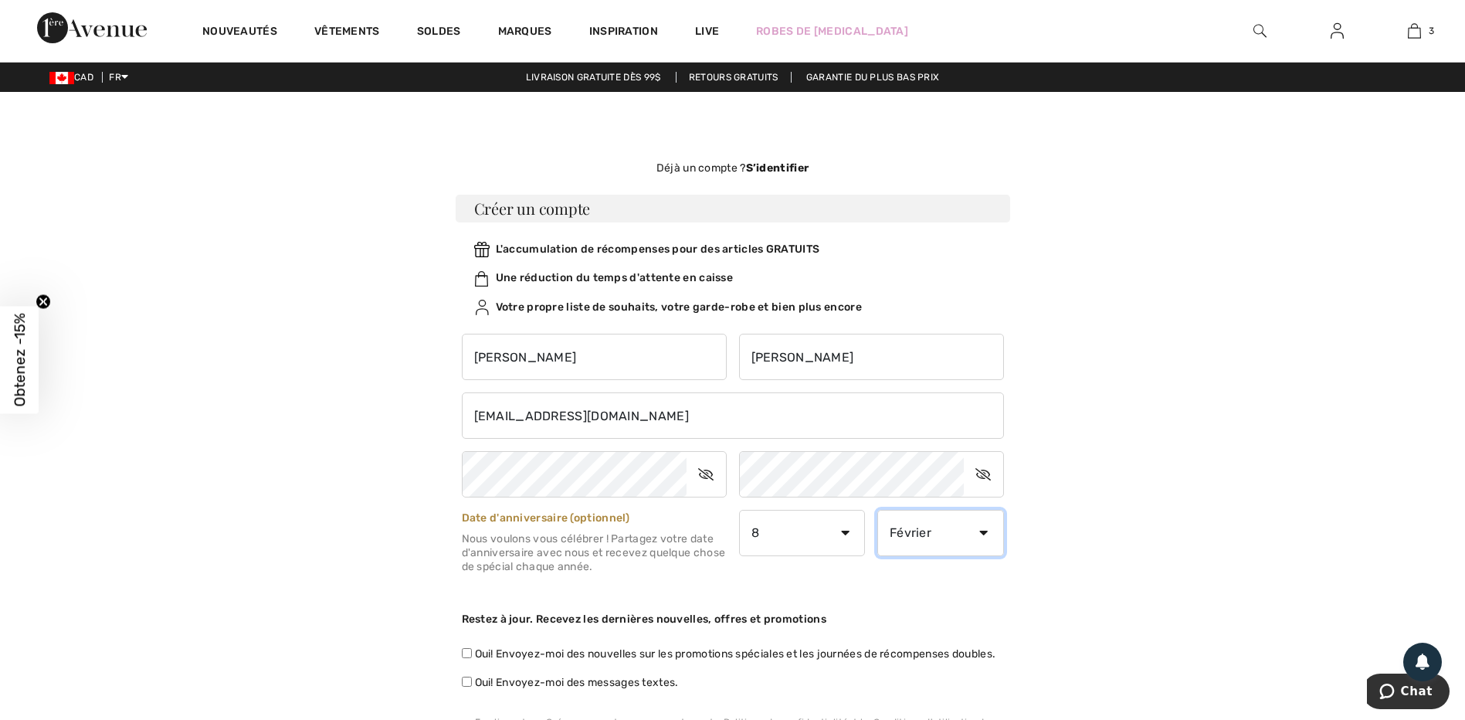
click at [877, 510] on select "Moi Janvier Février Mars Avril Mai Juin Juillet Aout Septembre Octobre Novembre…" at bounding box center [940, 533] width 127 height 46
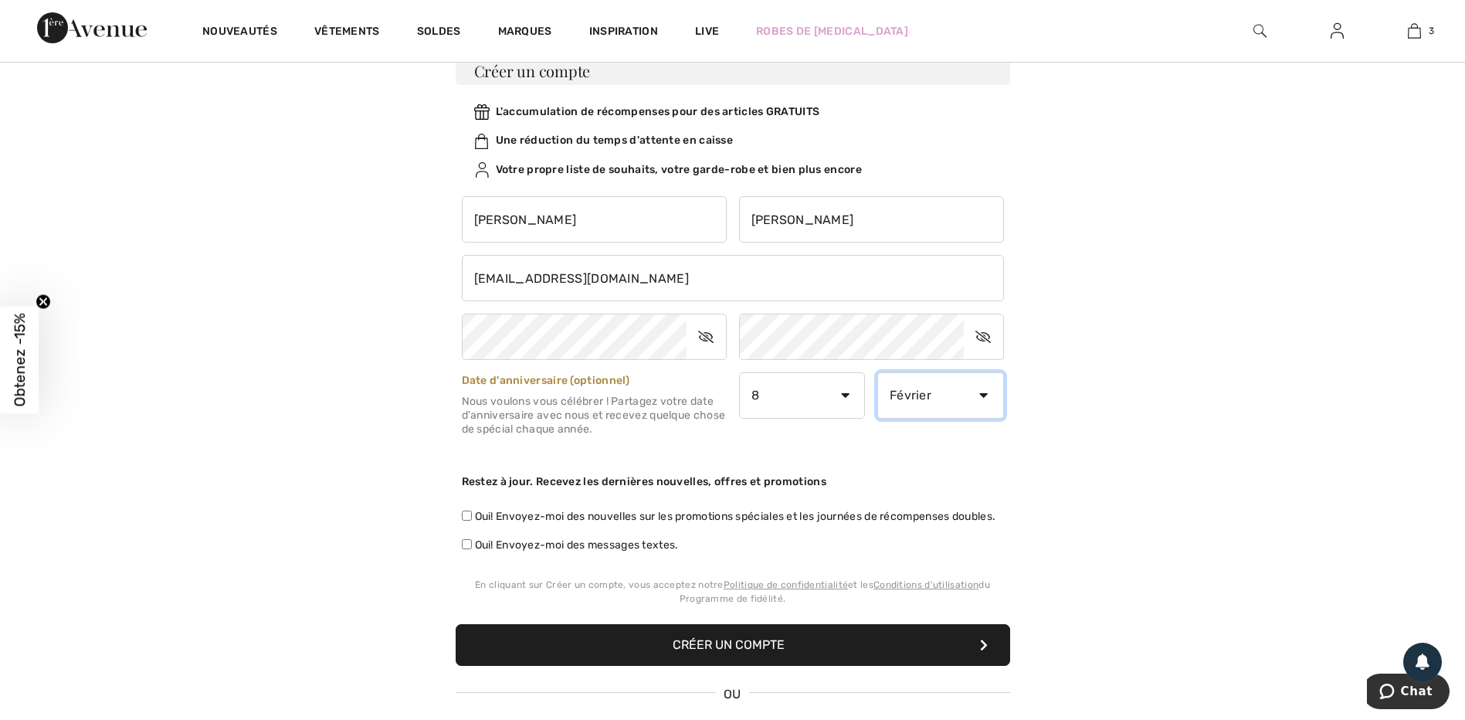
scroll to position [154, 0]
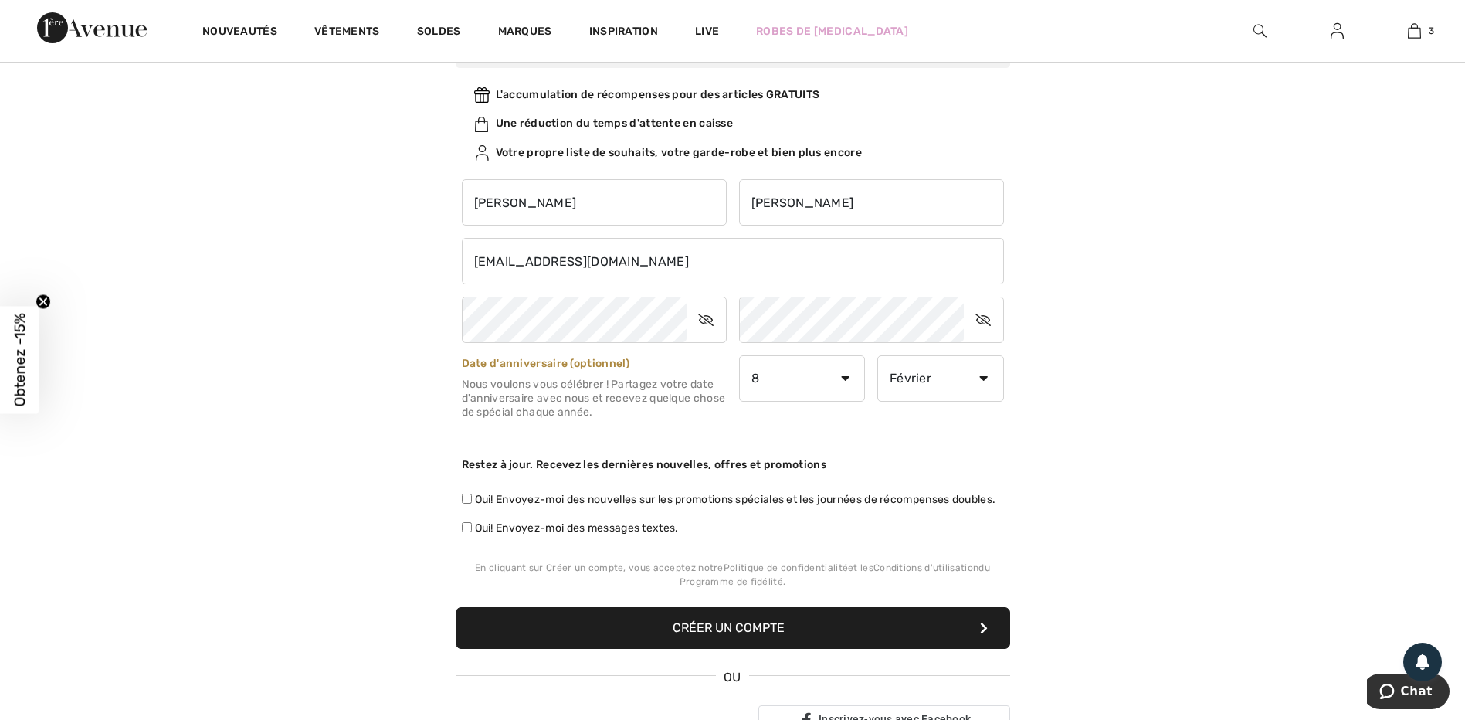
click at [759, 642] on button "Créer un compte" at bounding box center [733, 628] width 554 height 42
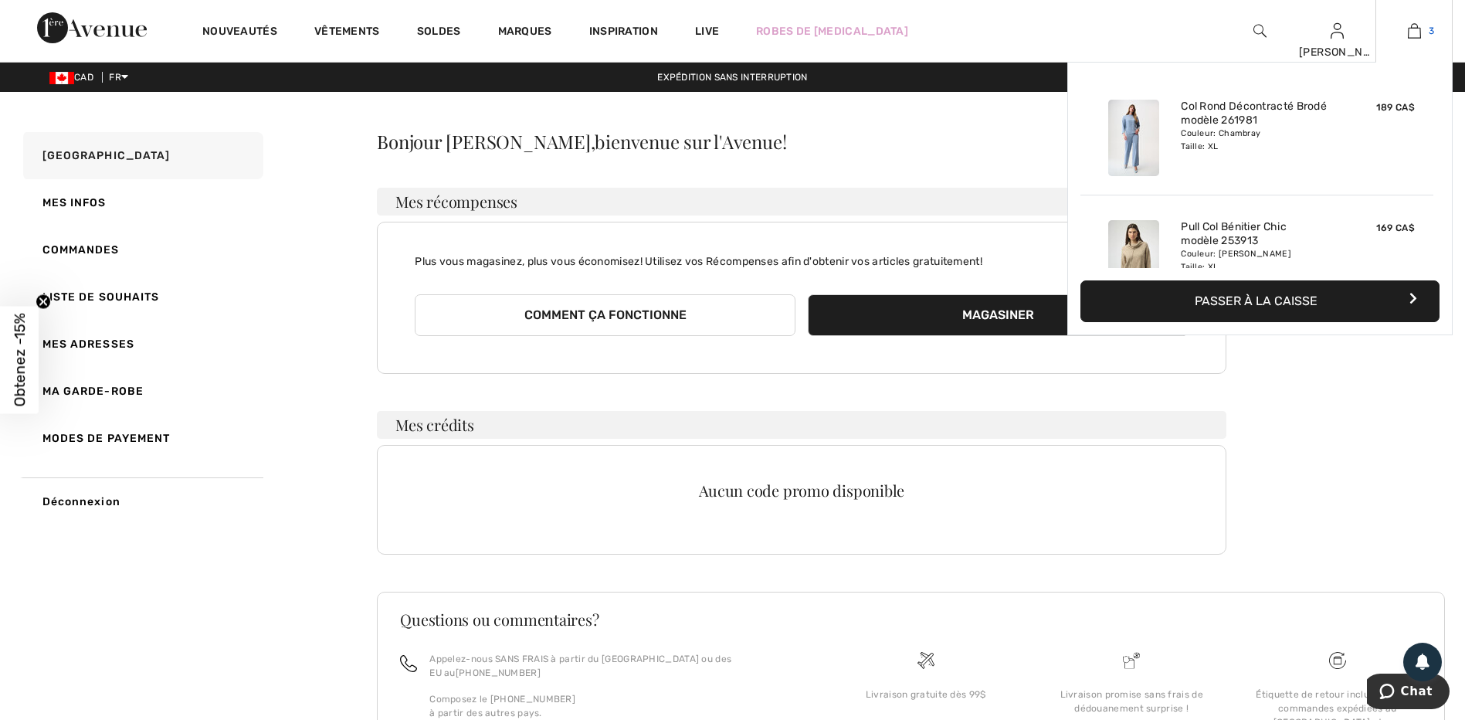
click at [1418, 32] on img at bounding box center [1413, 31] width 13 height 19
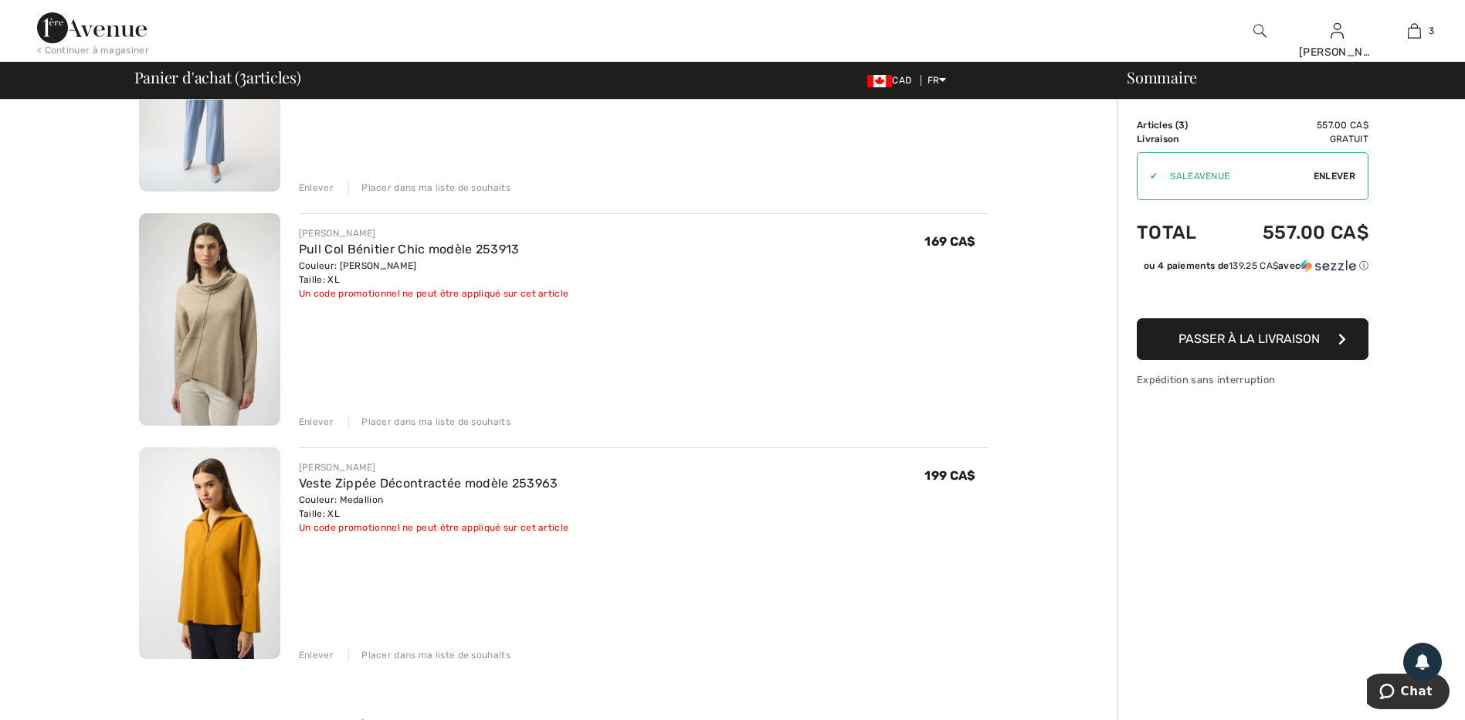
scroll to position [309, 0]
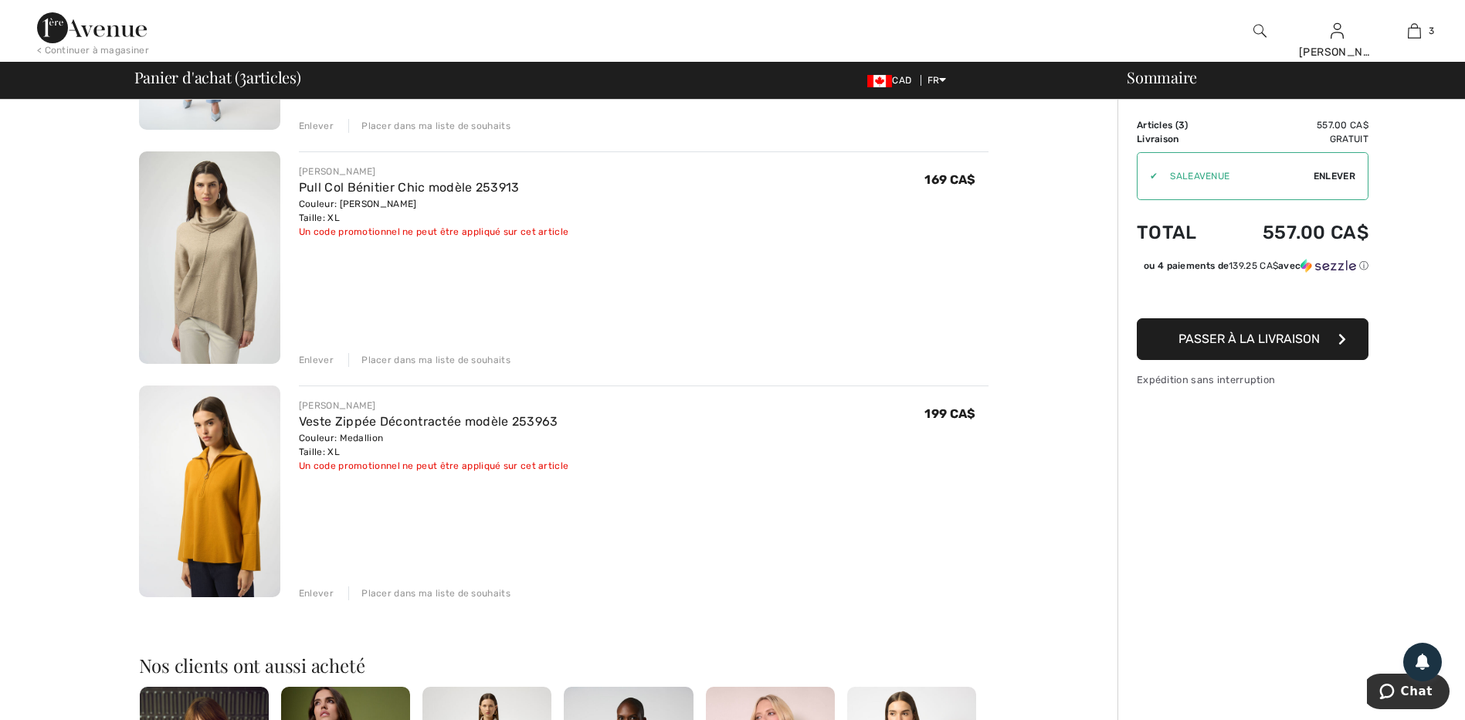
click at [460, 361] on div "Placer dans ma liste de souhaits" at bounding box center [429, 360] width 162 height 14
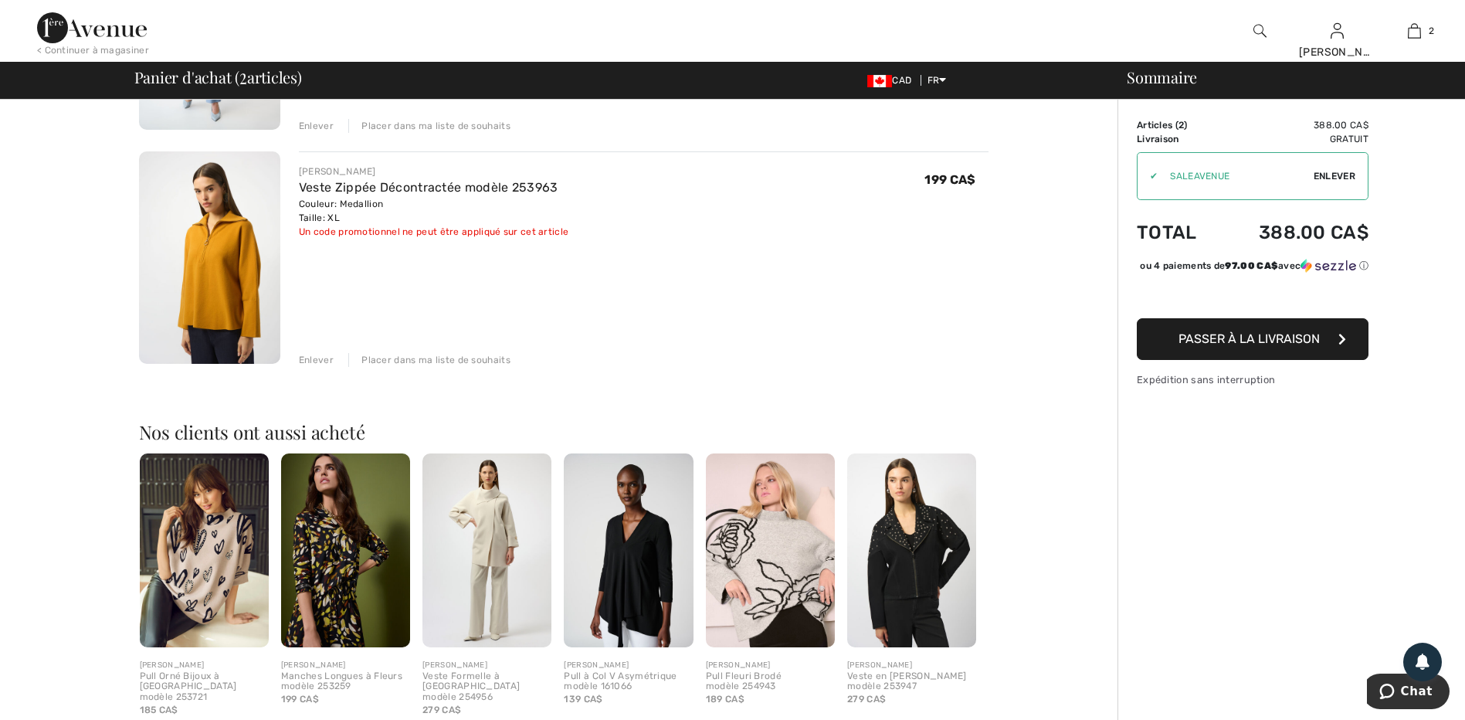
click at [460, 361] on div "Placer dans ma liste de souhaits" at bounding box center [429, 360] width 162 height 14
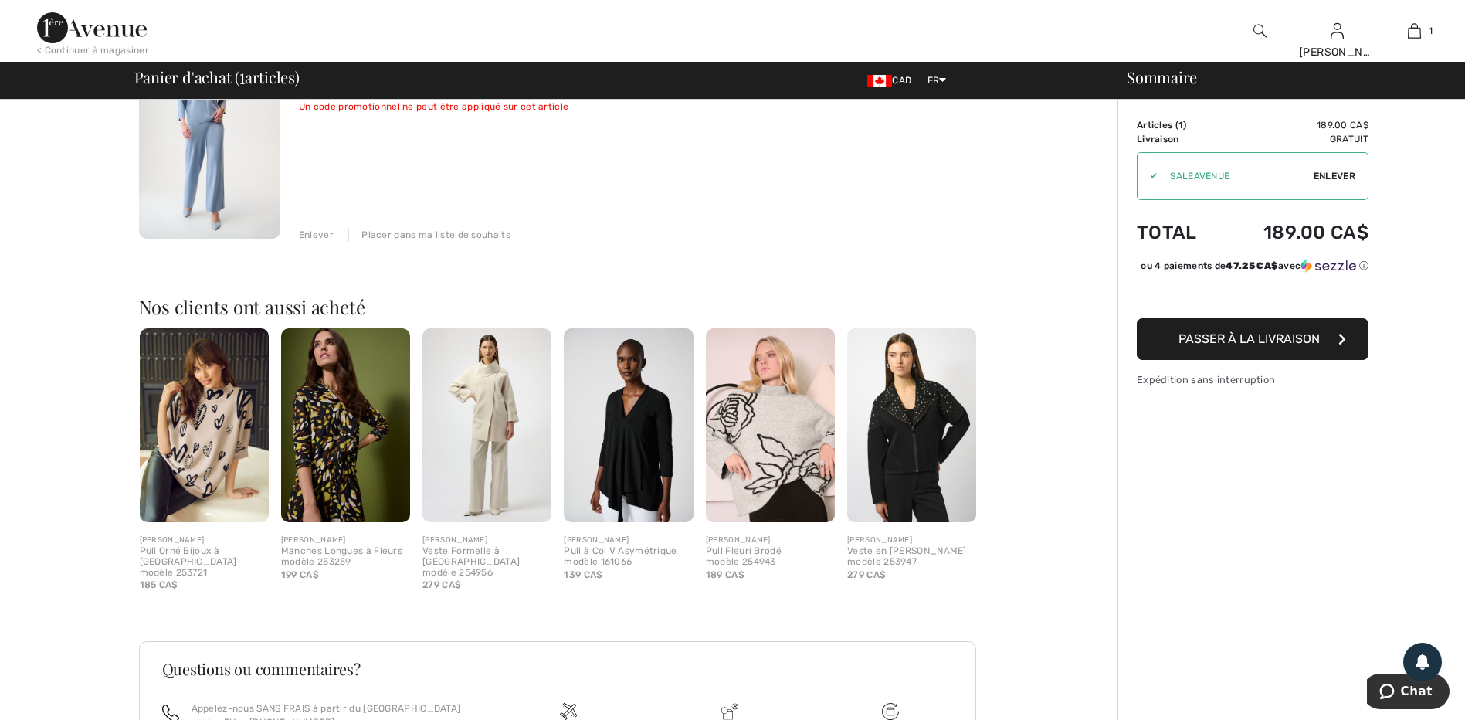
scroll to position [0, 0]
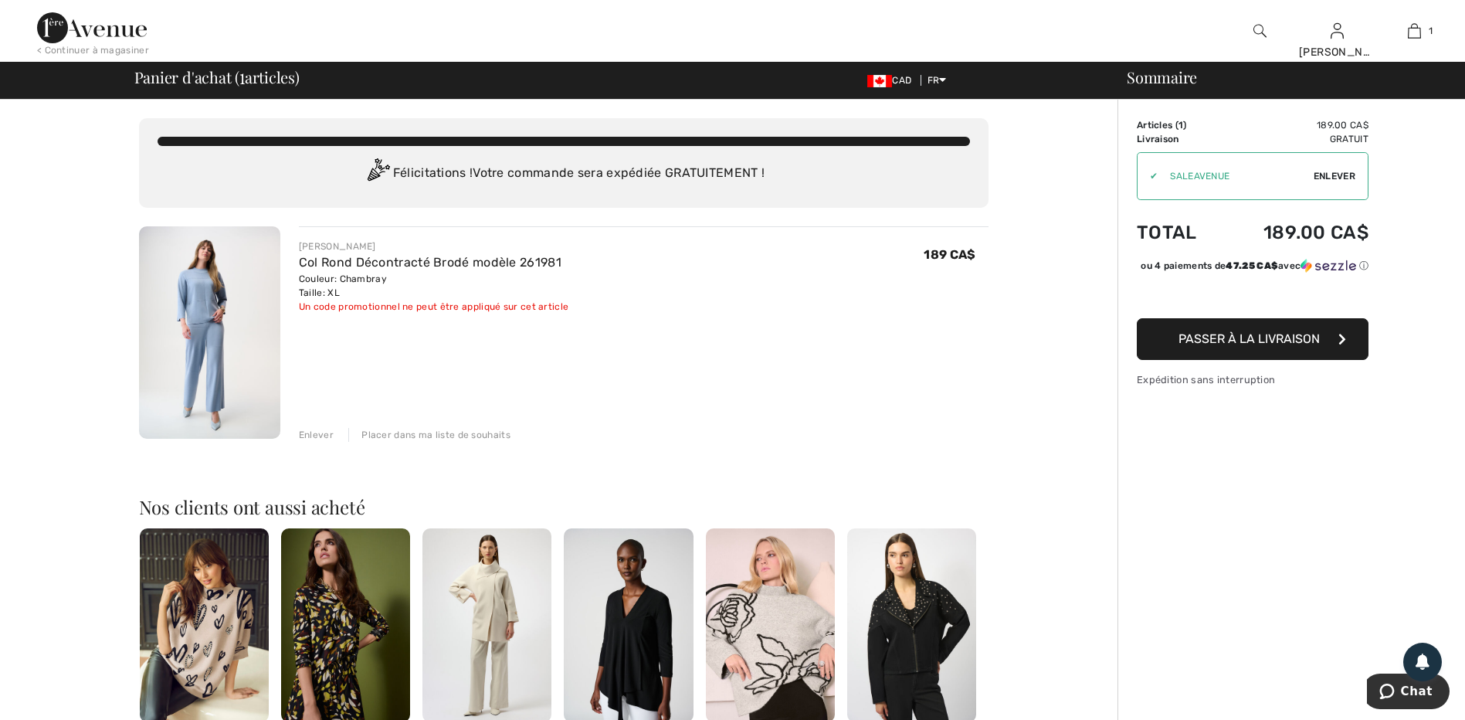
click at [84, 27] on img at bounding box center [92, 27] width 110 height 31
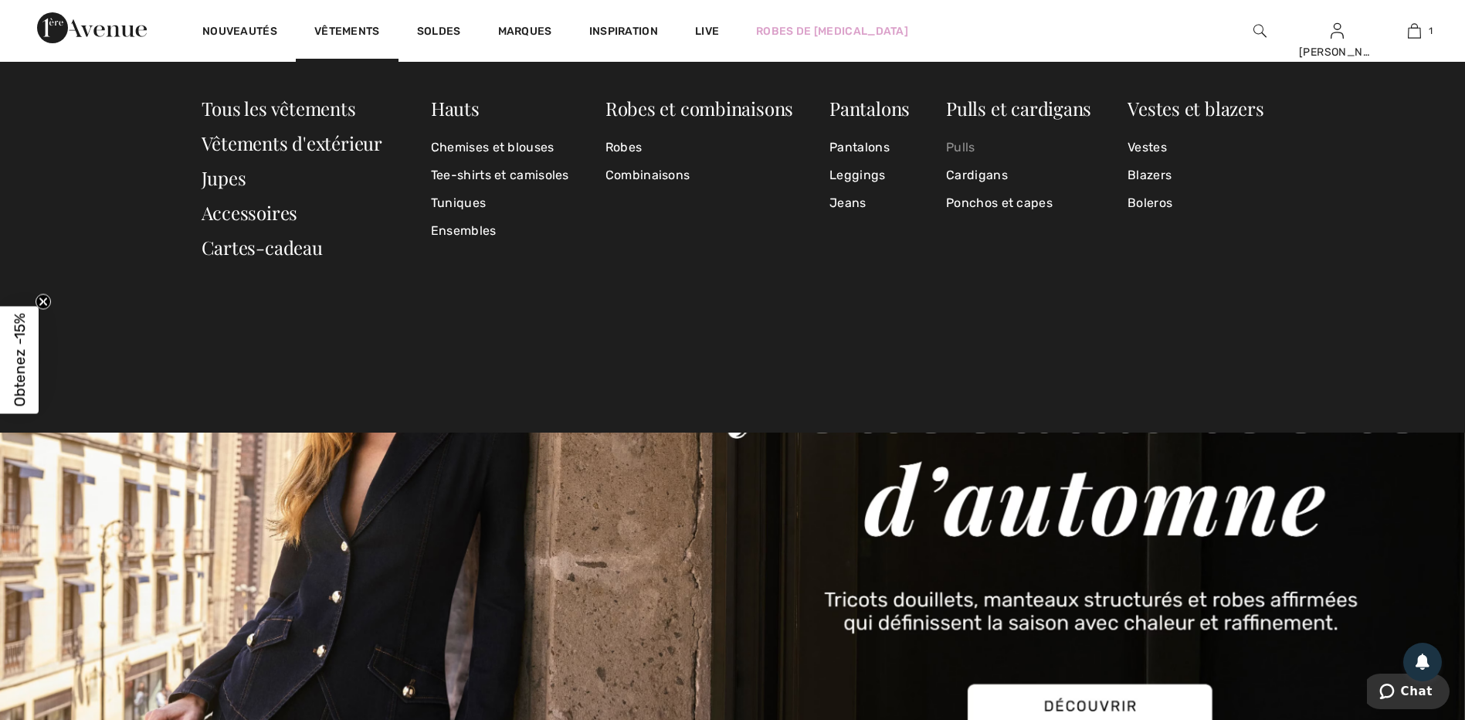
click at [963, 151] on link "Pulls" at bounding box center [1018, 148] width 145 height 28
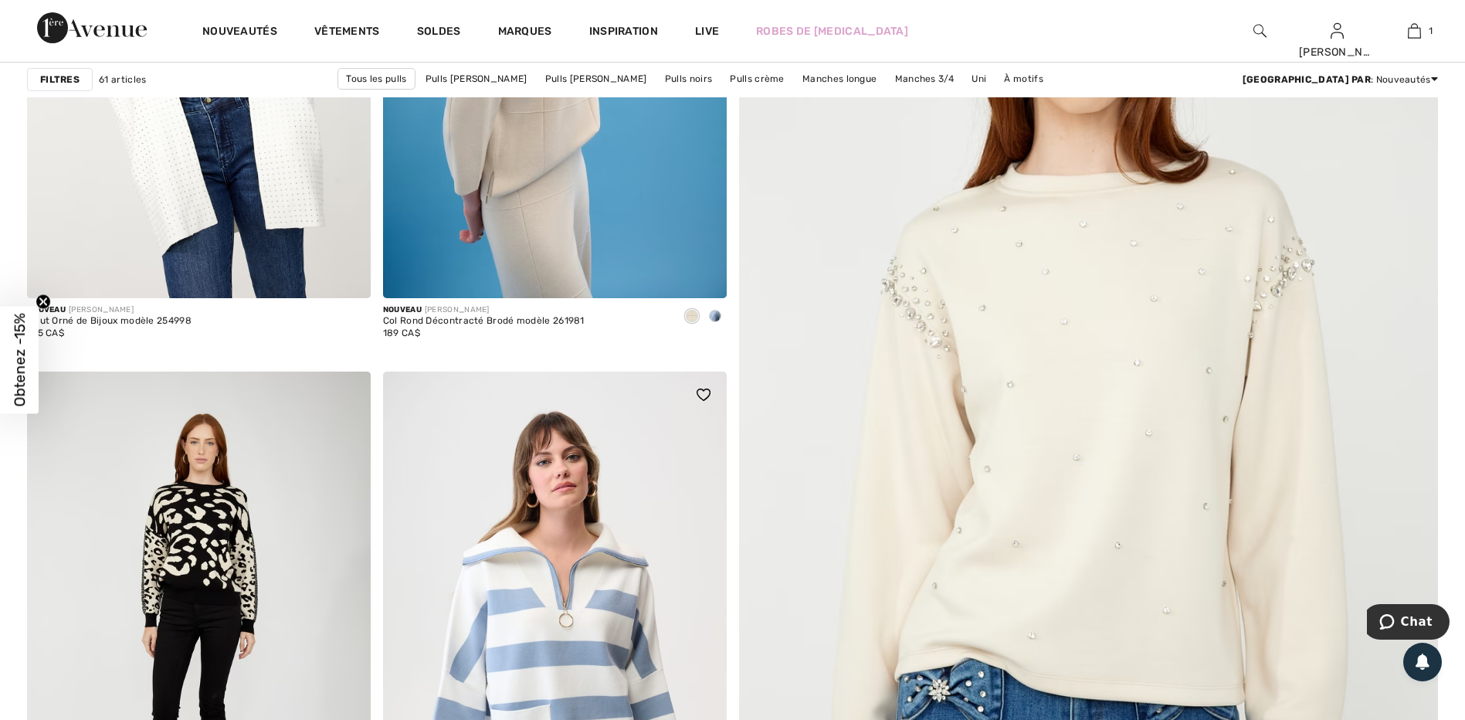
scroll to position [1004, 0]
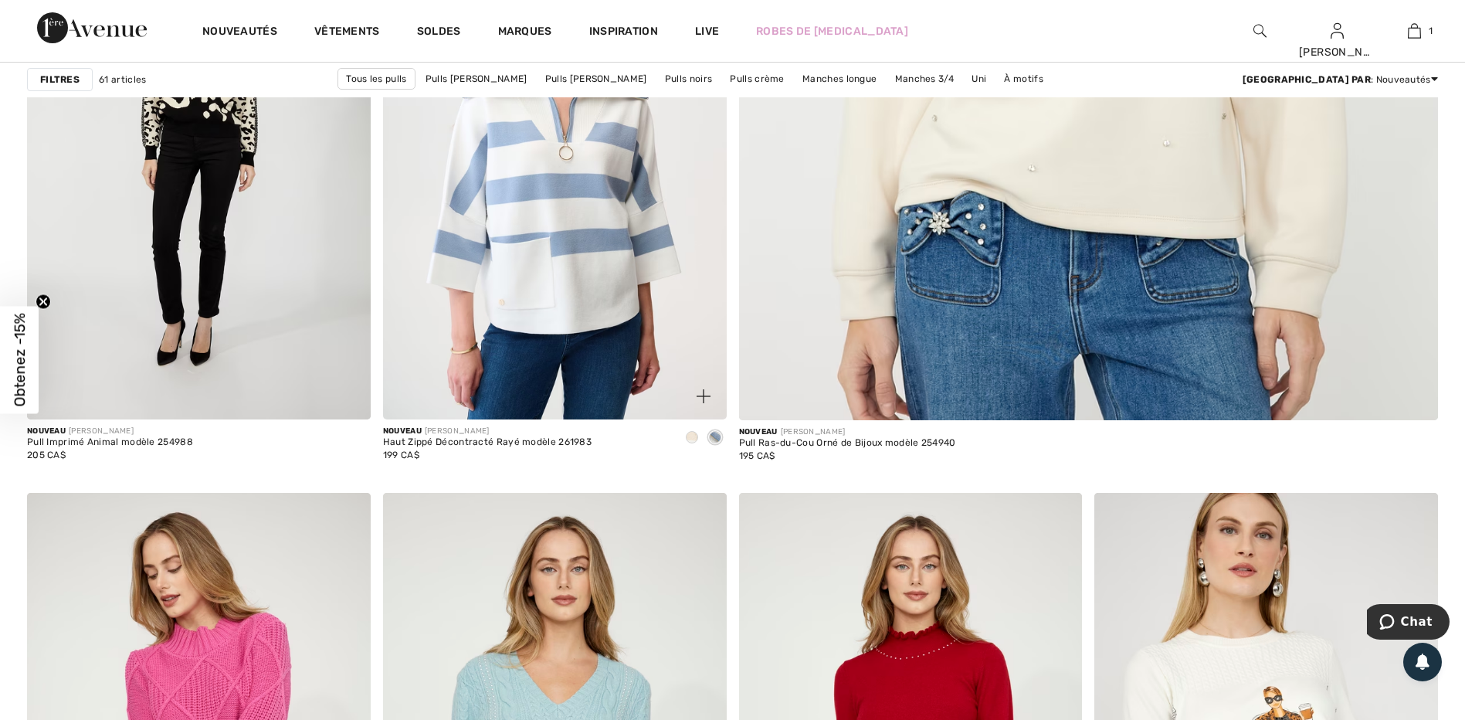
click at [572, 288] on img at bounding box center [555, 161] width 344 height 515
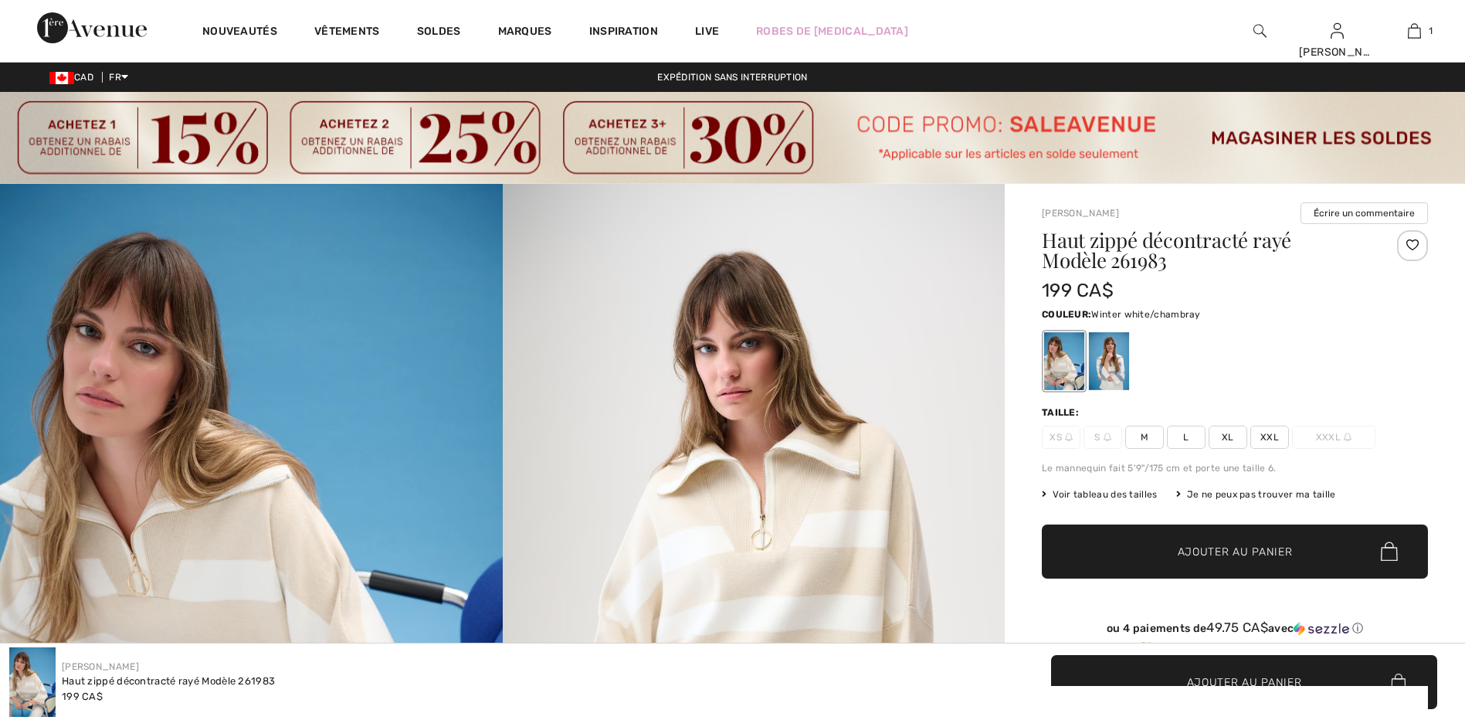
click at [1106, 361] on div at bounding box center [1109, 361] width 40 height 58
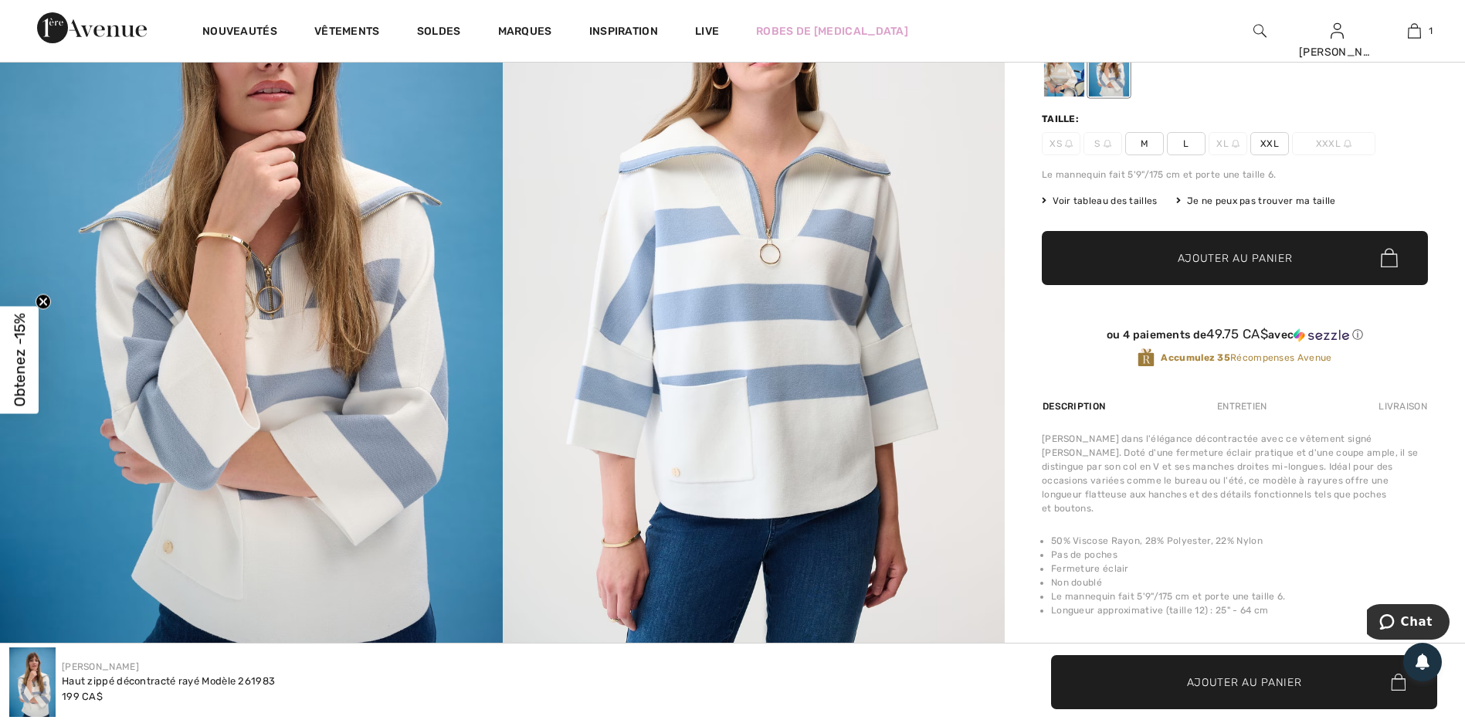
scroll to position [309, 0]
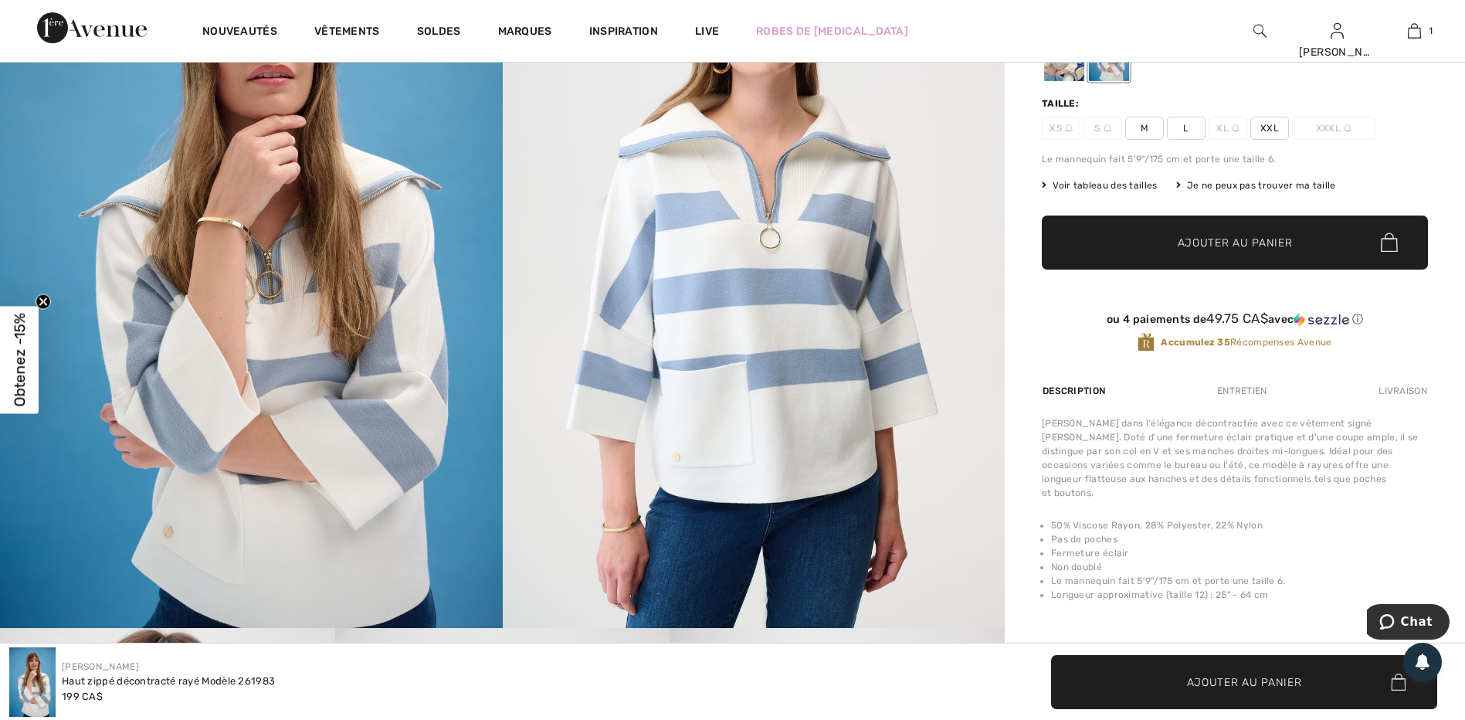
click at [1231, 127] on img at bounding box center [1235, 128] width 8 height 8
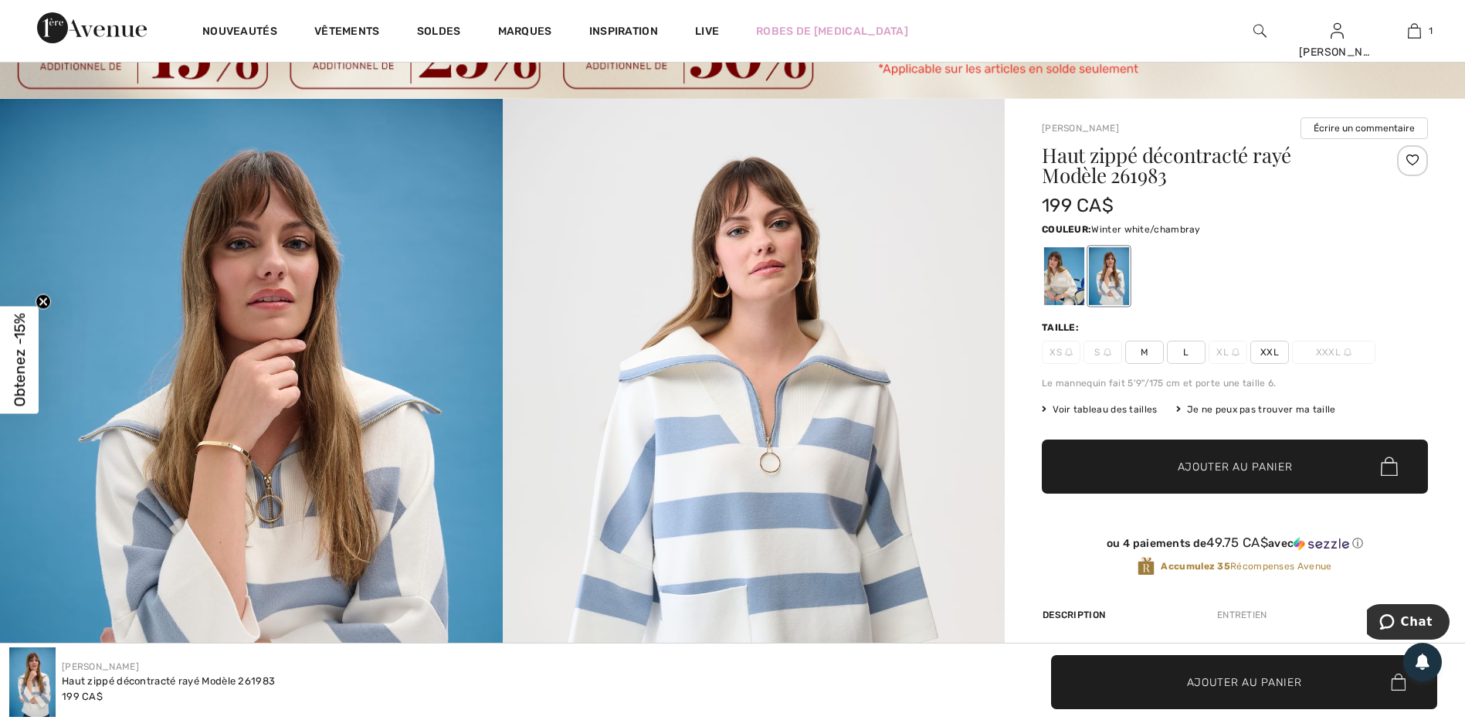
scroll to position [77, 0]
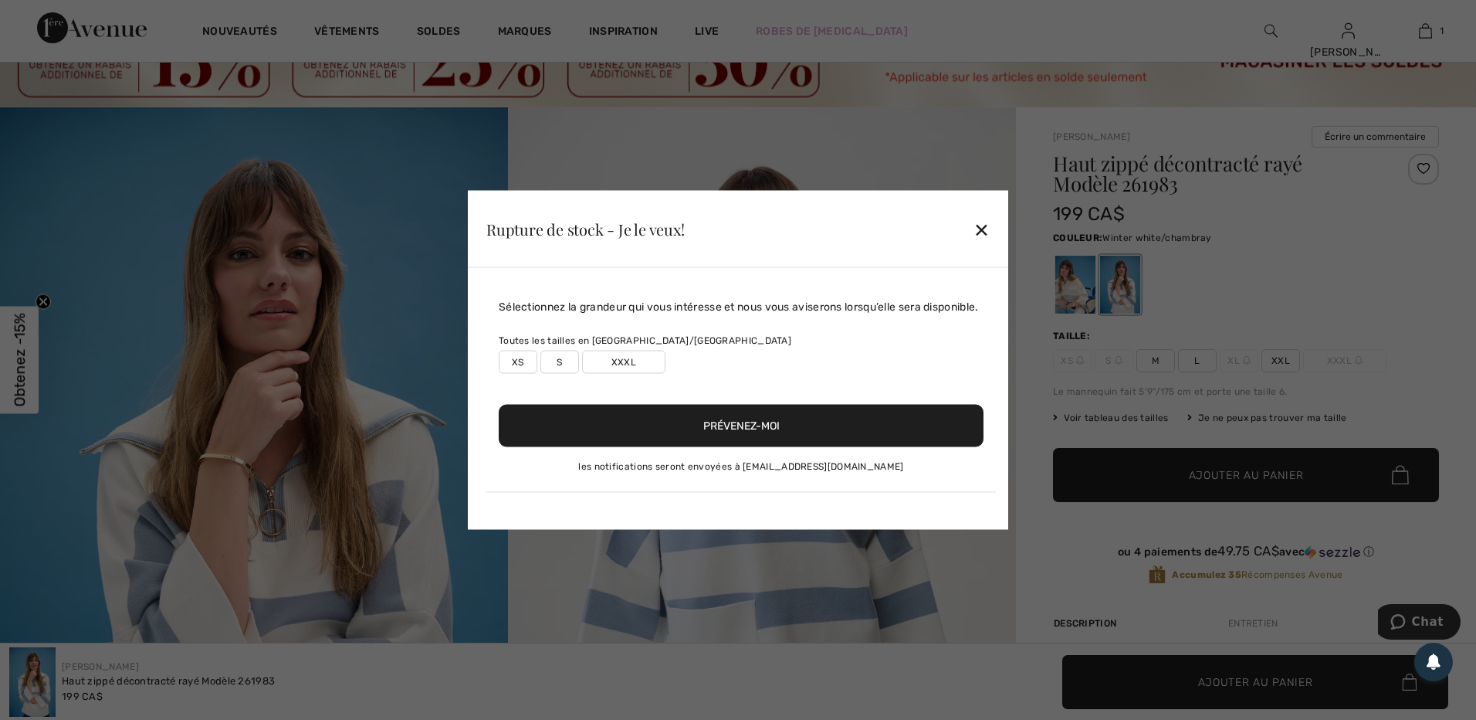
click at [974, 227] on div "Rupture de stock - Je le veux! ✕" at bounding box center [738, 229] width 540 height 77
click at [978, 232] on div "✕" at bounding box center [982, 228] width 16 height 32
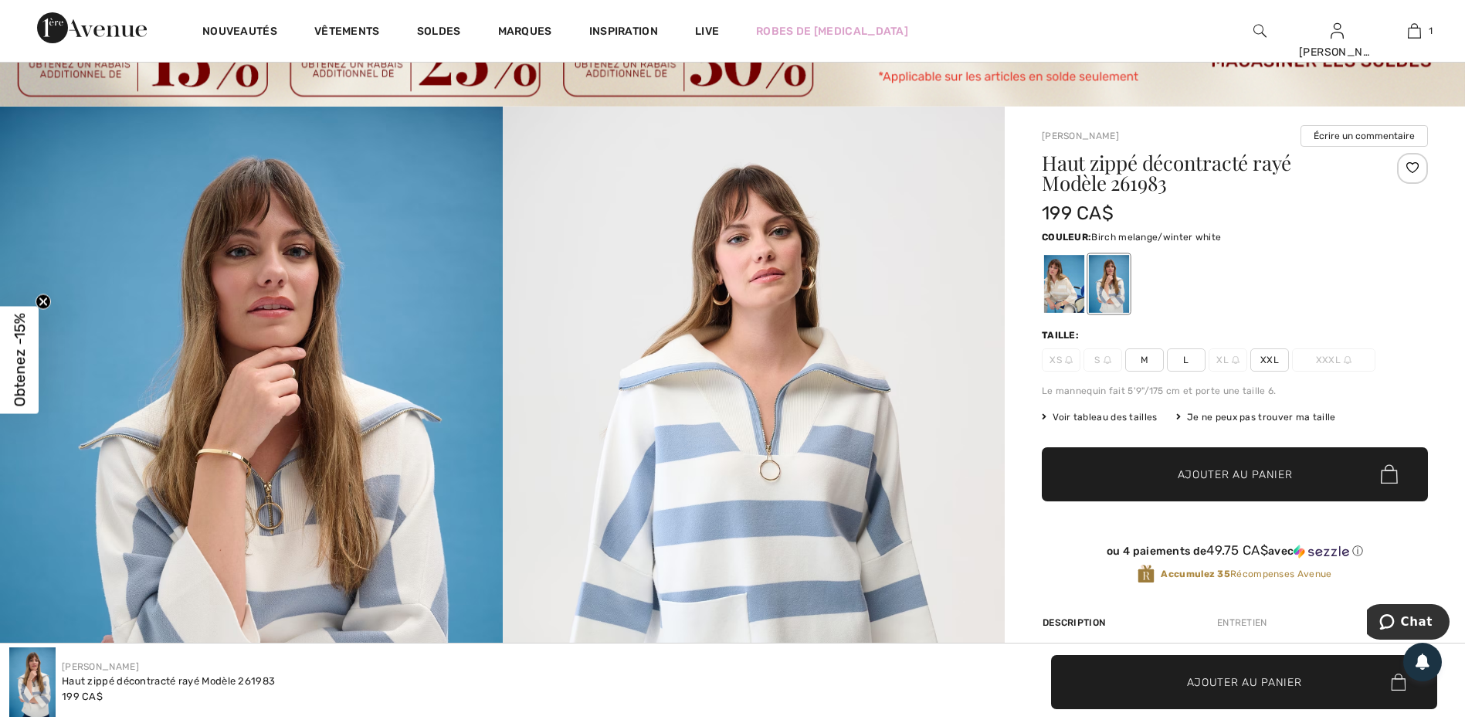
click at [1060, 266] on div at bounding box center [1064, 284] width 40 height 58
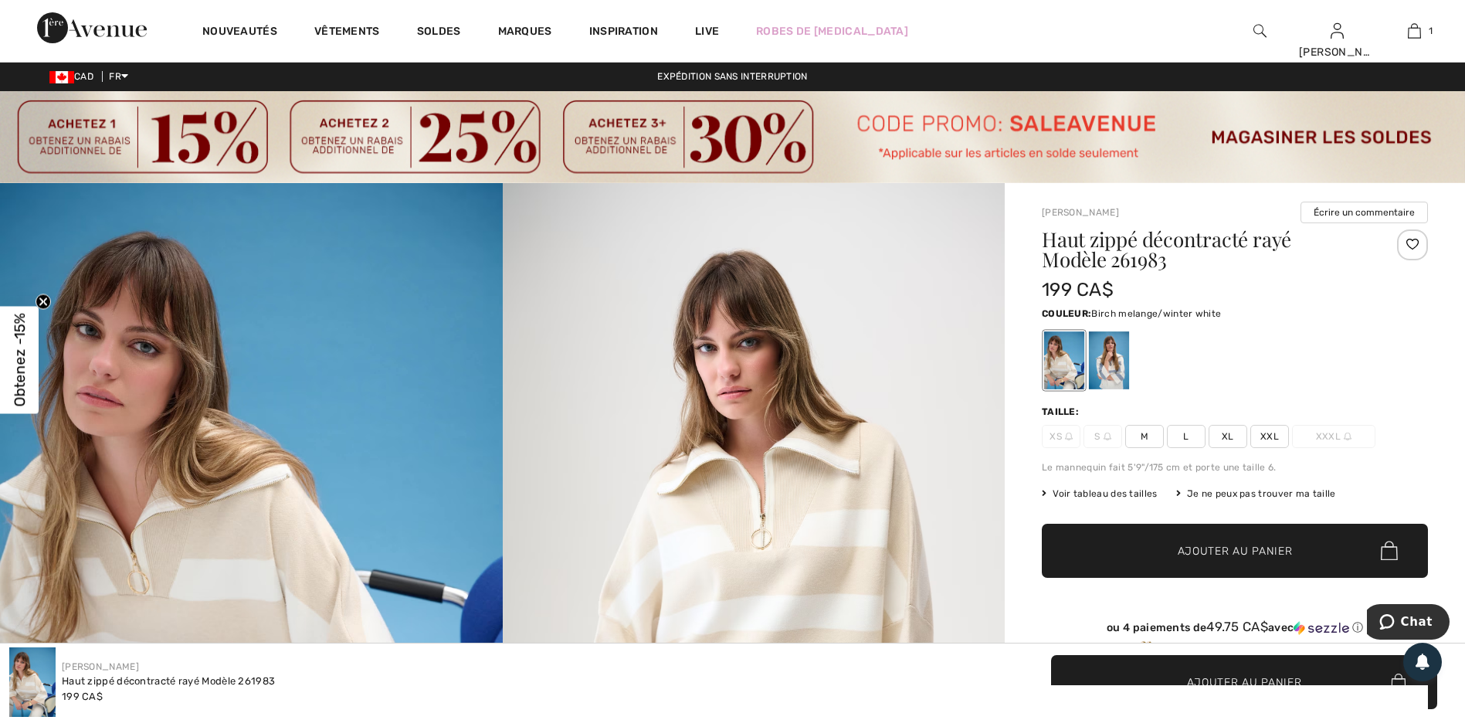
scroll to position [0, 0]
click at [1225, 435] on span "XL" at bounding box center [1227, 436] width 39 height 23
click at [1193, 553] on span "Ajouter au panier" at bounding box center [1234, 551] width 115 height 16
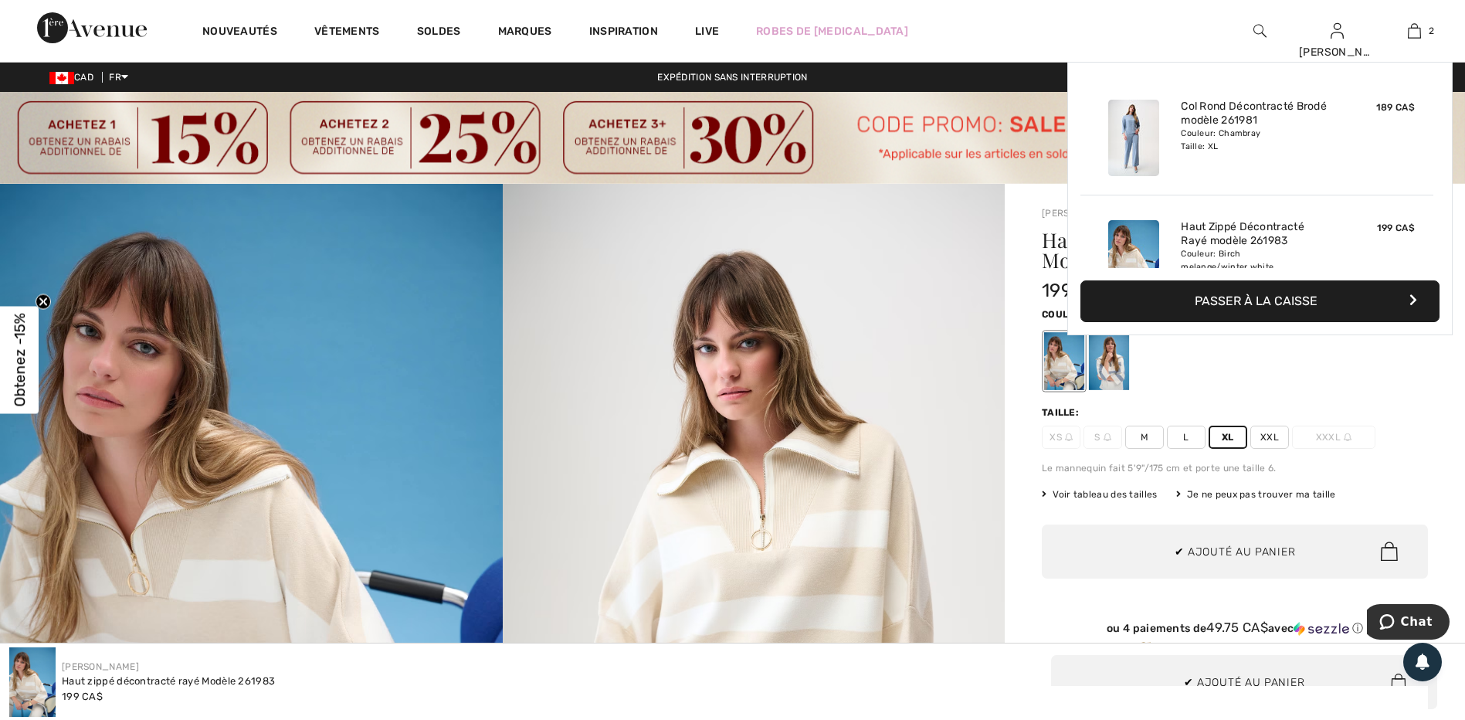
scroll to position [48, 0]
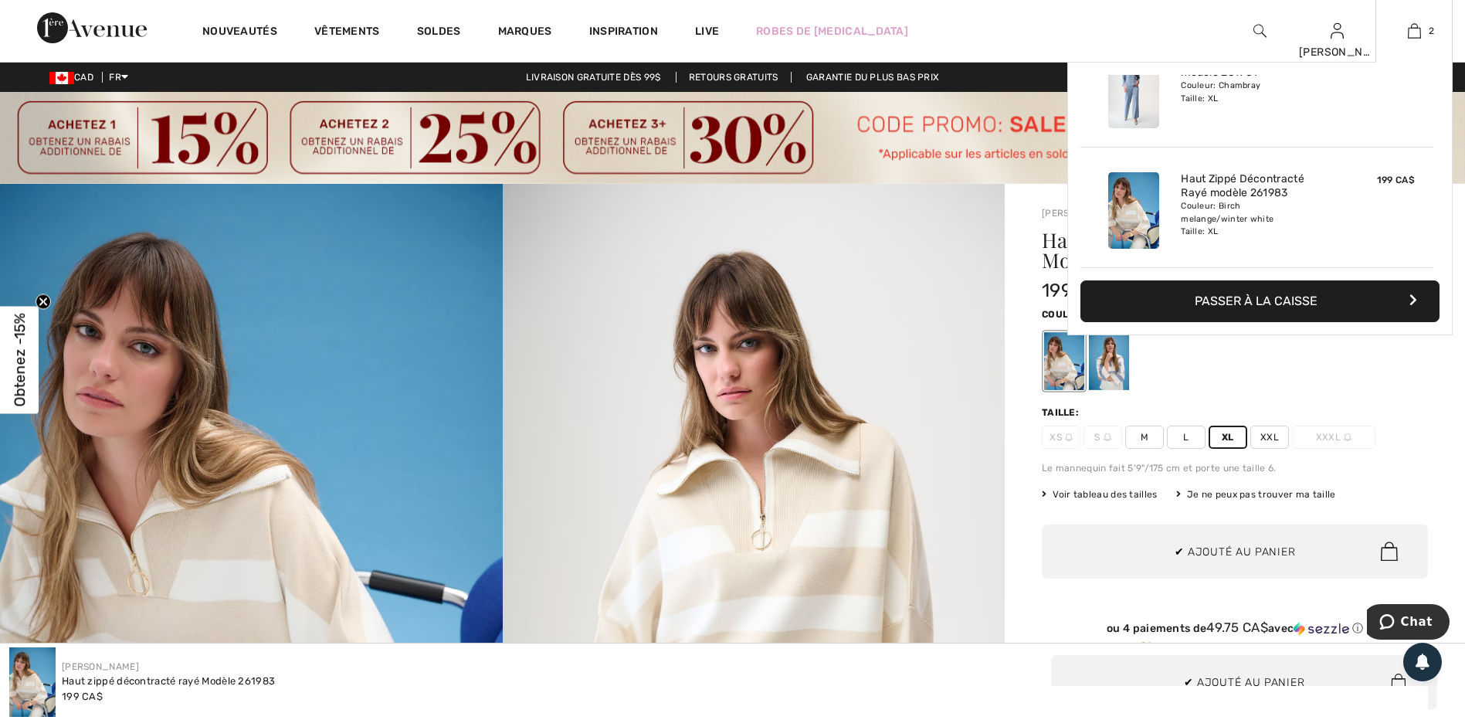
click at [1252, 299] on button "Passer à la caisse" at bounding box center [1259, 301] width 359 height 42
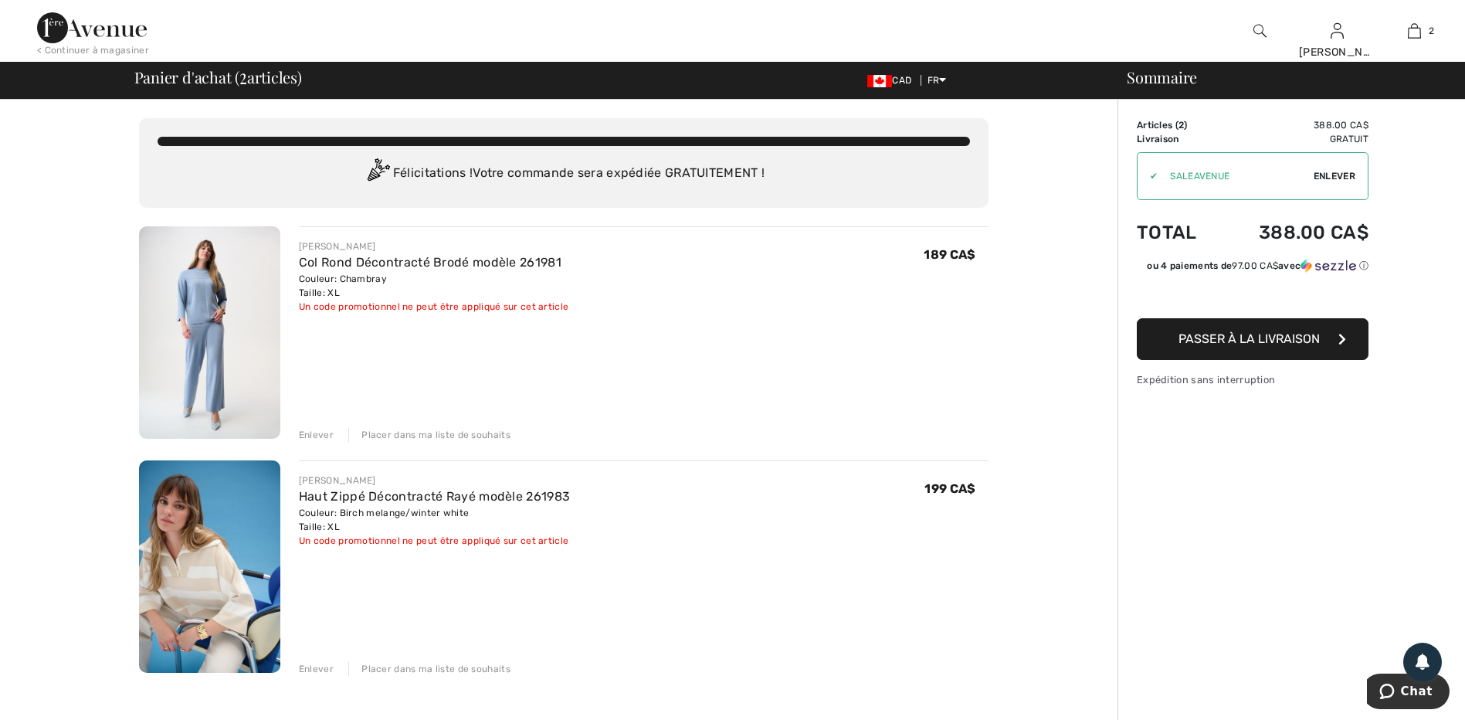
click at [1332, 178] on span "Enlever" at bounding box center [1334, 176] width 42 height 14
click at [1194, 178] on input "TEXT" at bounding box center [1224, 176] width 174 height 46
click at [1222, 174] on input "TEXT" at bounding box center [1224, 176] width 174 height 46
type input "NEW15"
click at [1325, 175] on span "Utiliser" at bounding box center [1333, 176] width 43 height 14
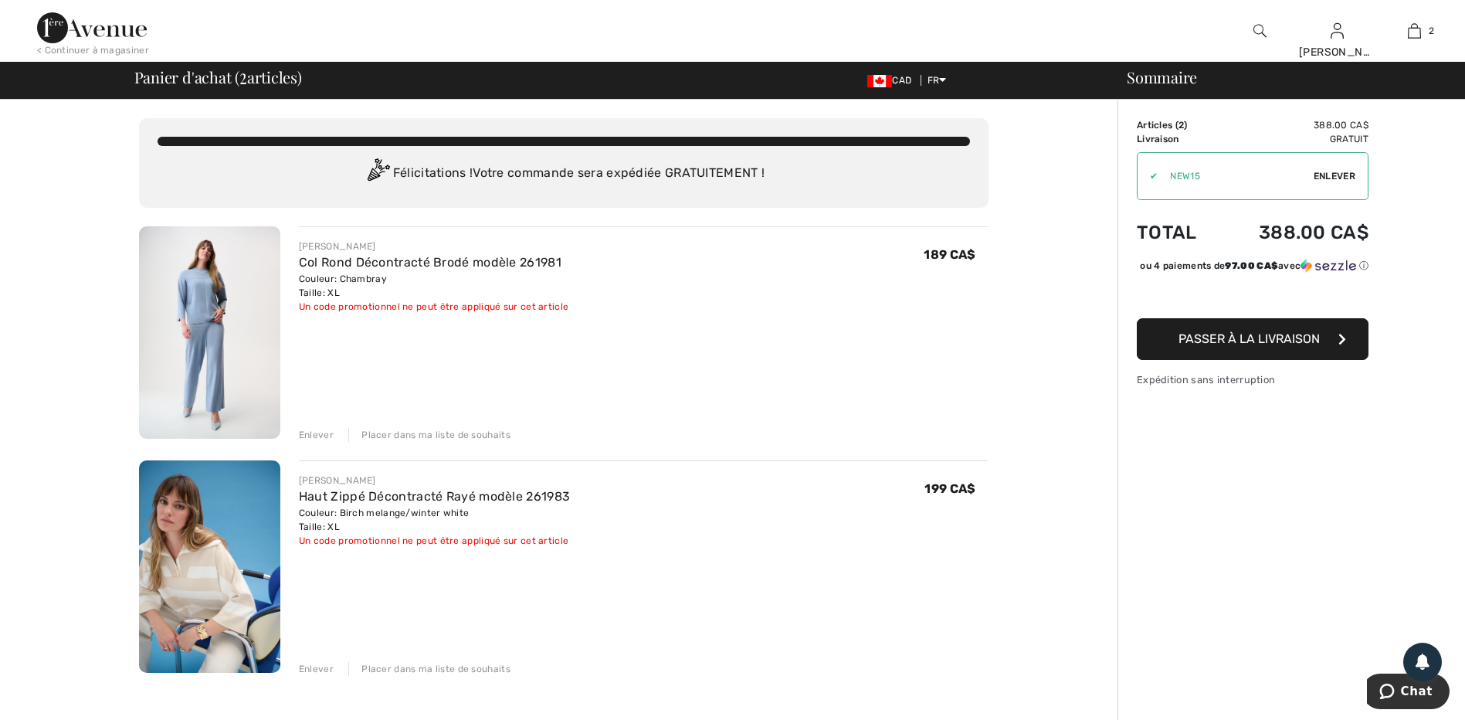
click at [233, 325] on img at bounding box center [209, 332] width 141 height 212
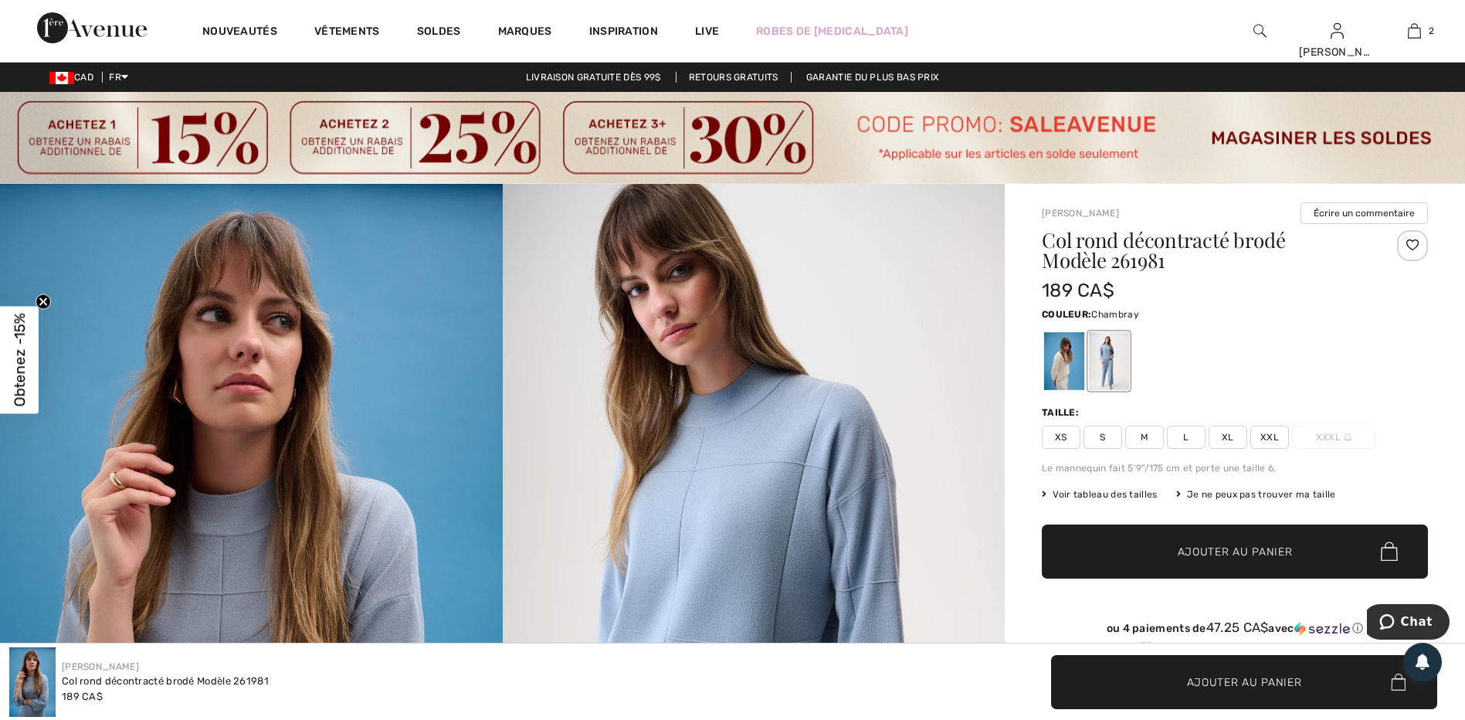
drag, startPoint x: 434, startPoint y: 641, endPoint x: 407, endPoint y: 753, distance: 115.2
click at [1061, 363] on div at bounding box center [1064, 361] width 40 height 58
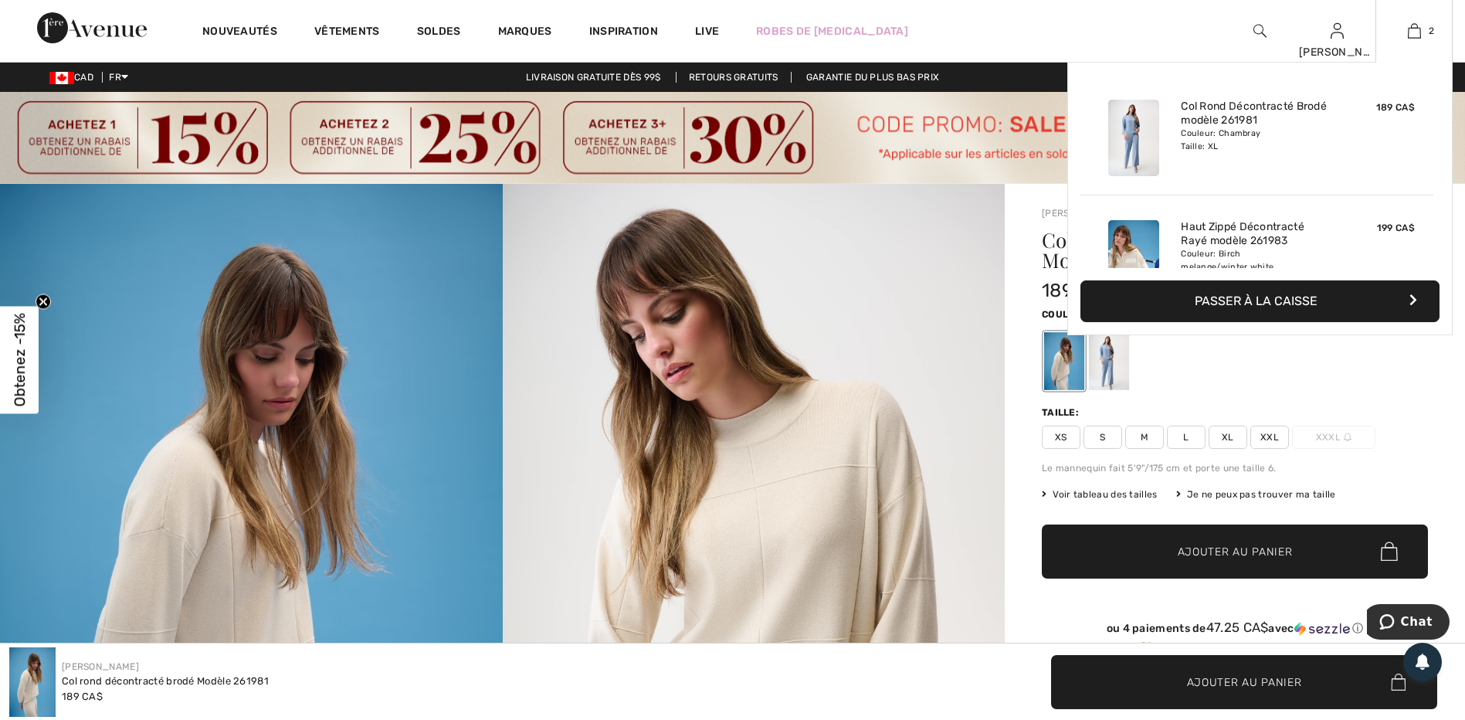
click at [1130, 240] on img at bounding box center [1133, 258] width 51 height 76
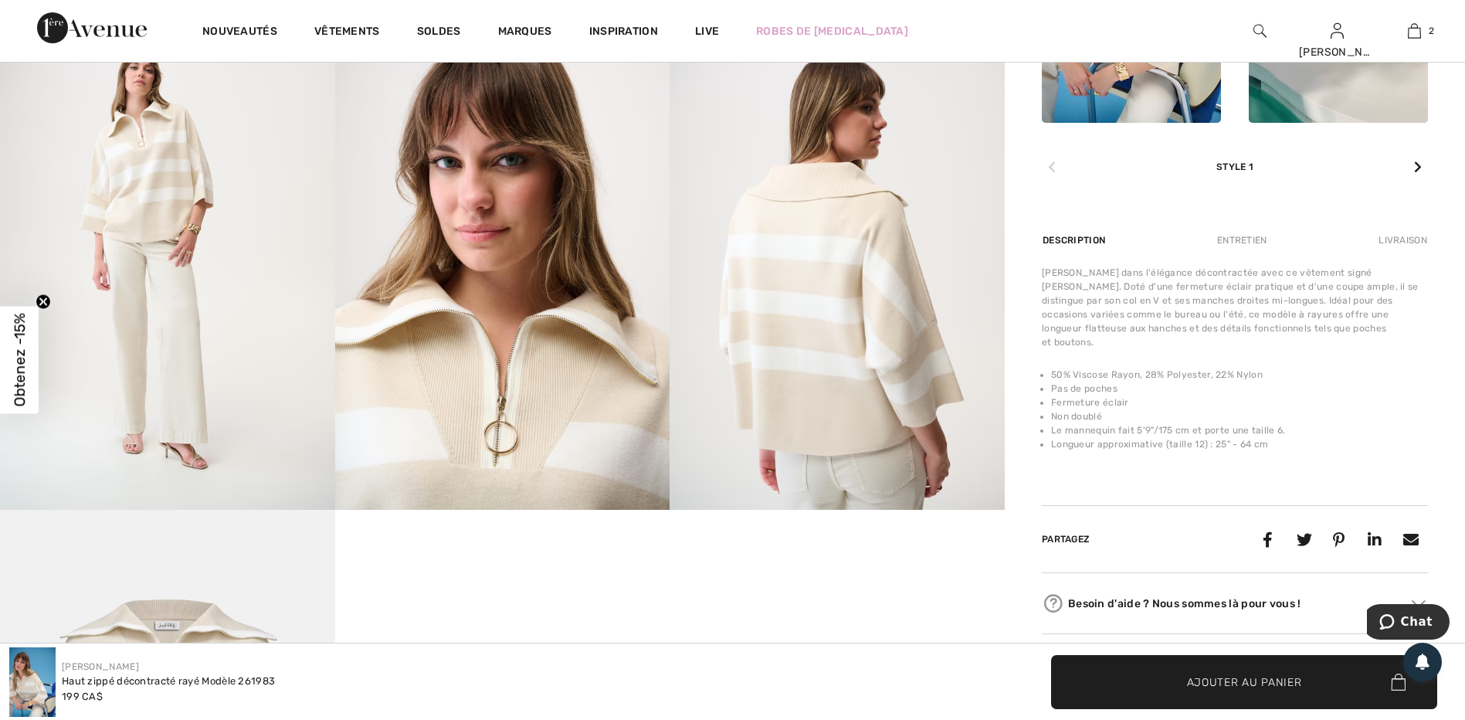
scroll to position [926, 0]
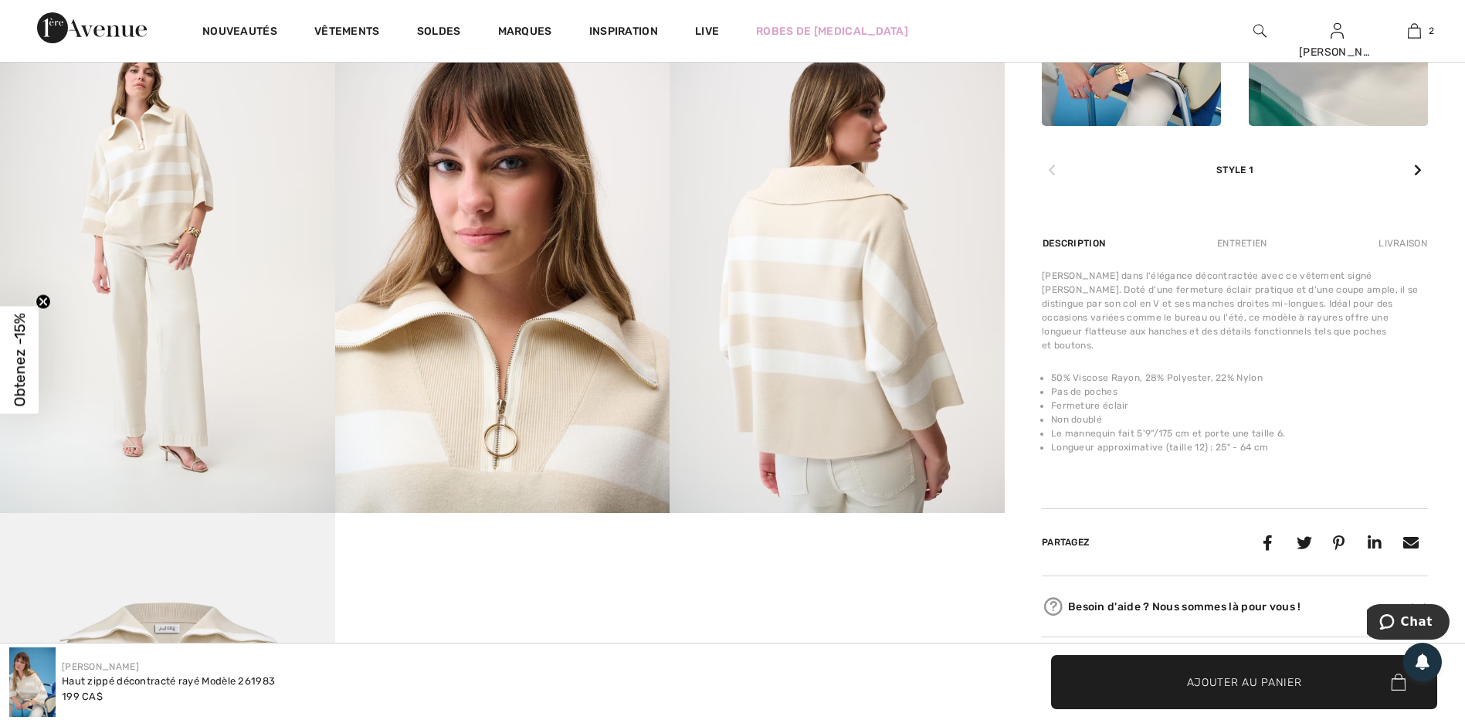
click at [1221, 244] on div "Entretien" at bounding box center [1242, 243] width 76 height 28
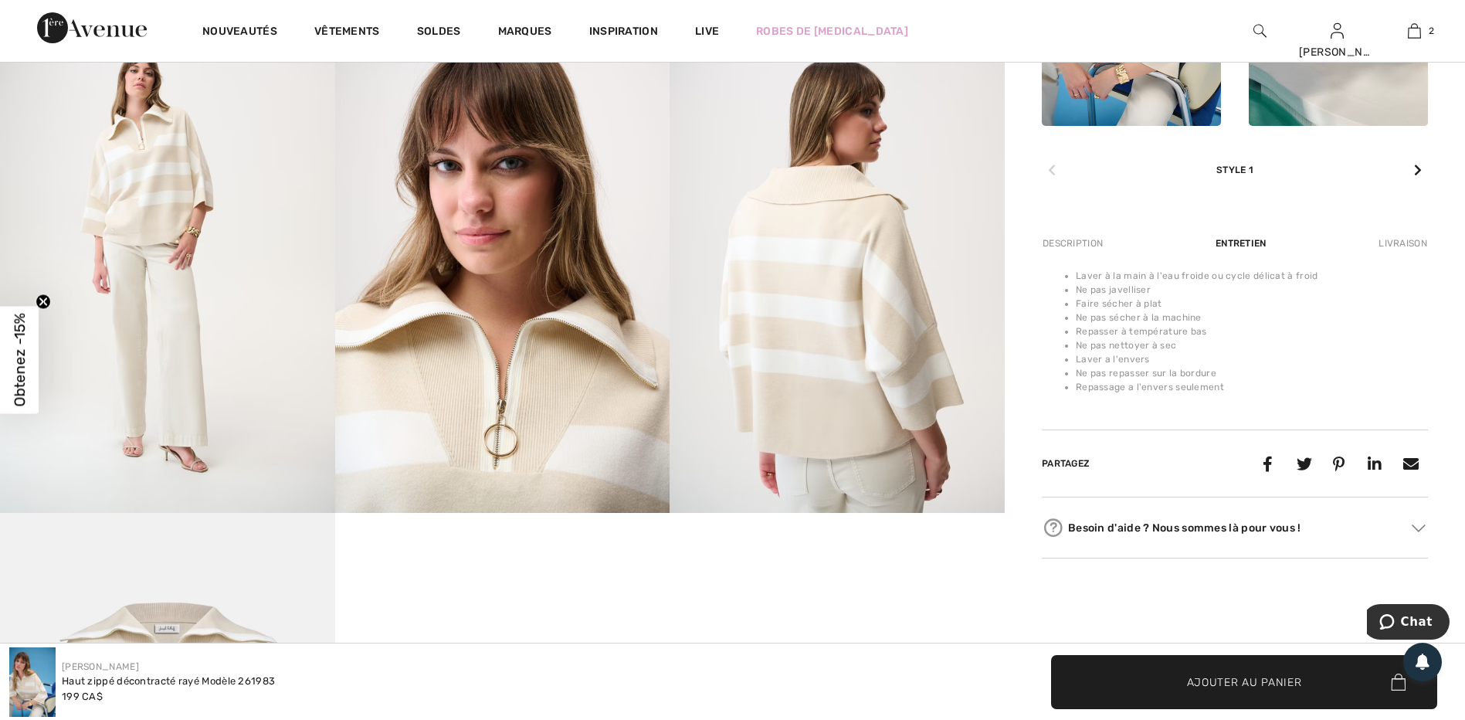
click at [1094, 248] on div "Description" at bounding box center [1074, 243] width 65 height 28
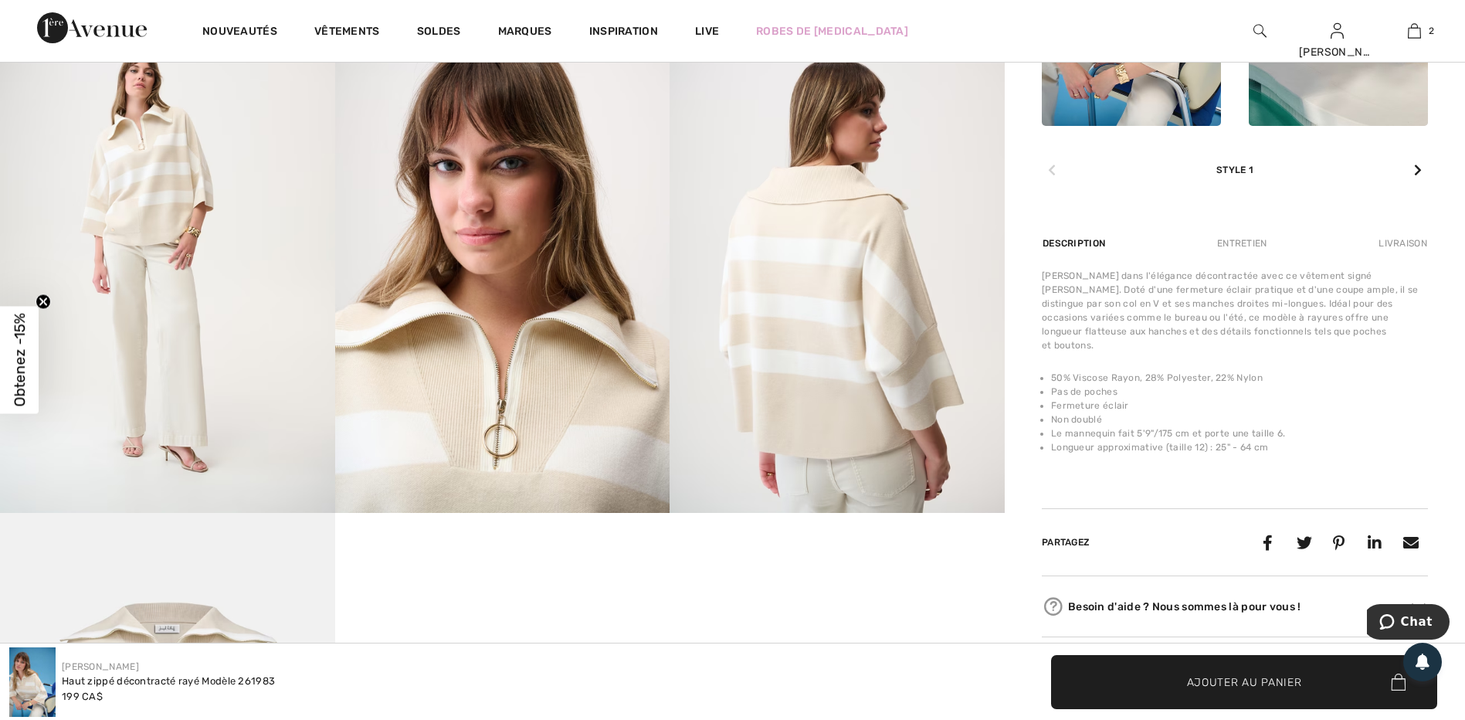
click at [1236, 251] on div "Entretien" at bounding box center [1242, 243] width 76 height 28
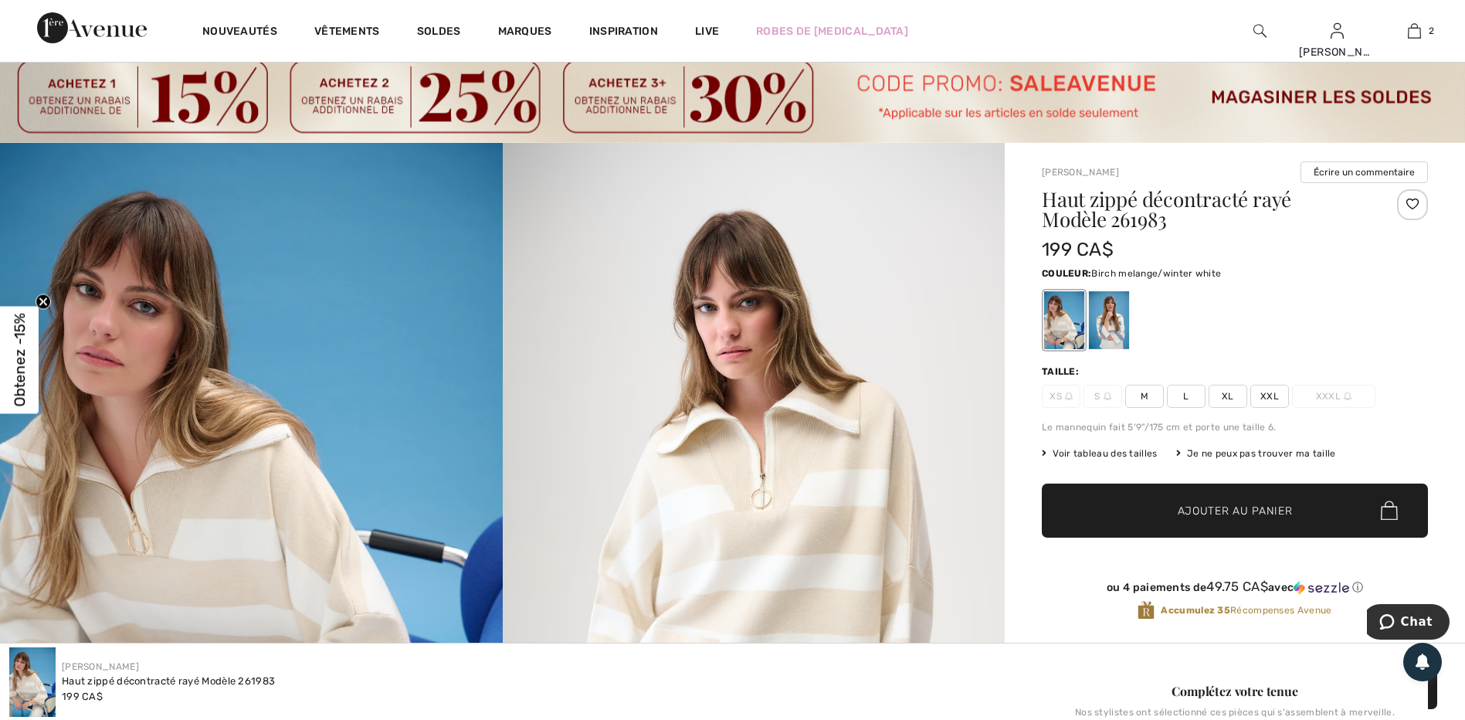
scroll to position [0, 0]
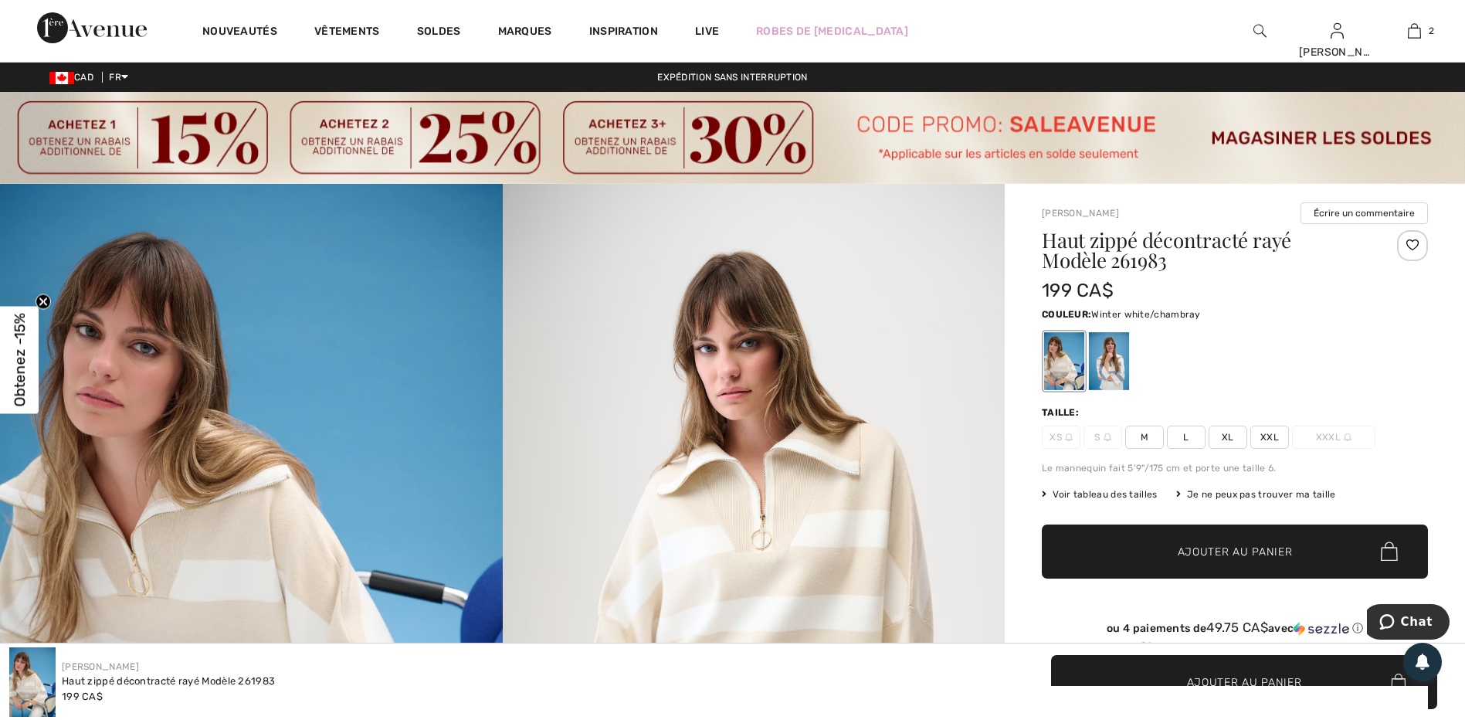
click at [1120, 371] on div at bounding box center [1109, 361] width 40 height 58
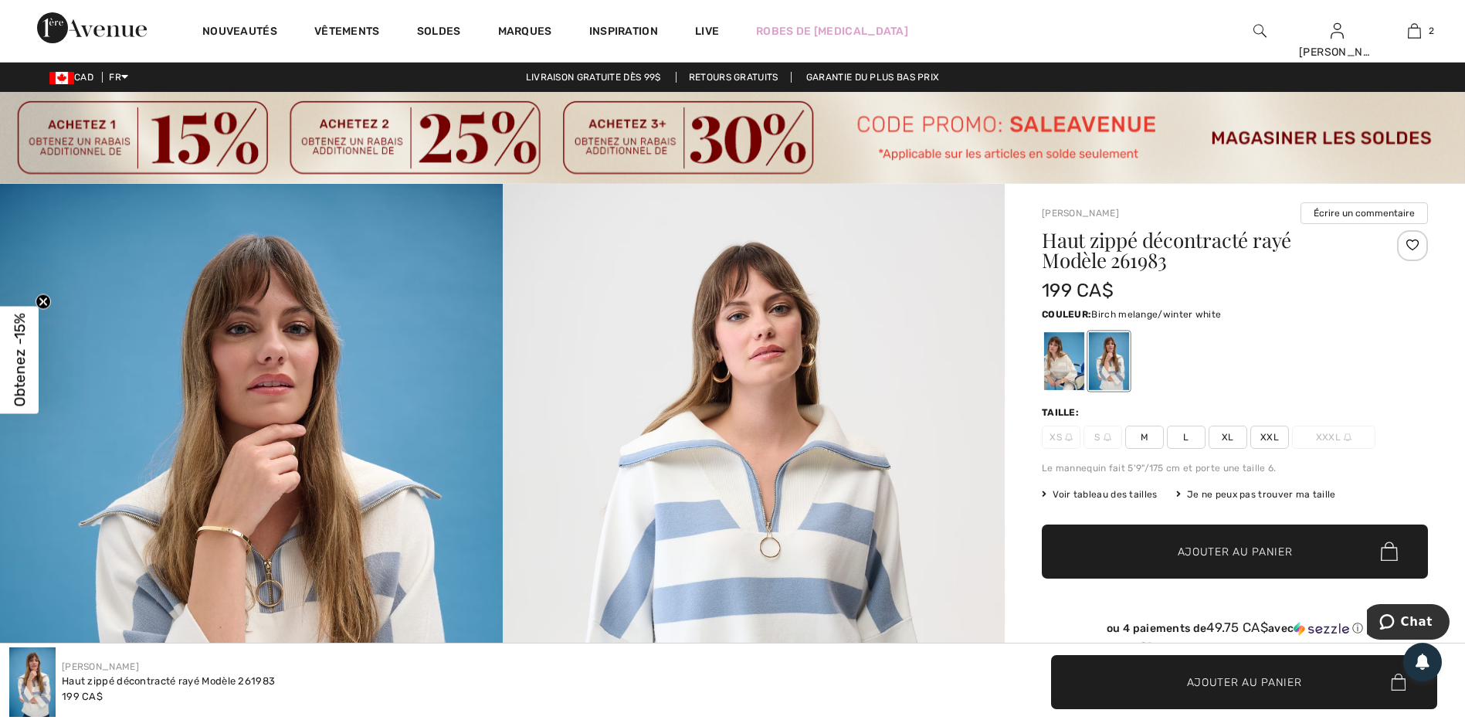
click at [1055, 359] on div at bounding box center [1064, 361] width 40 height 58
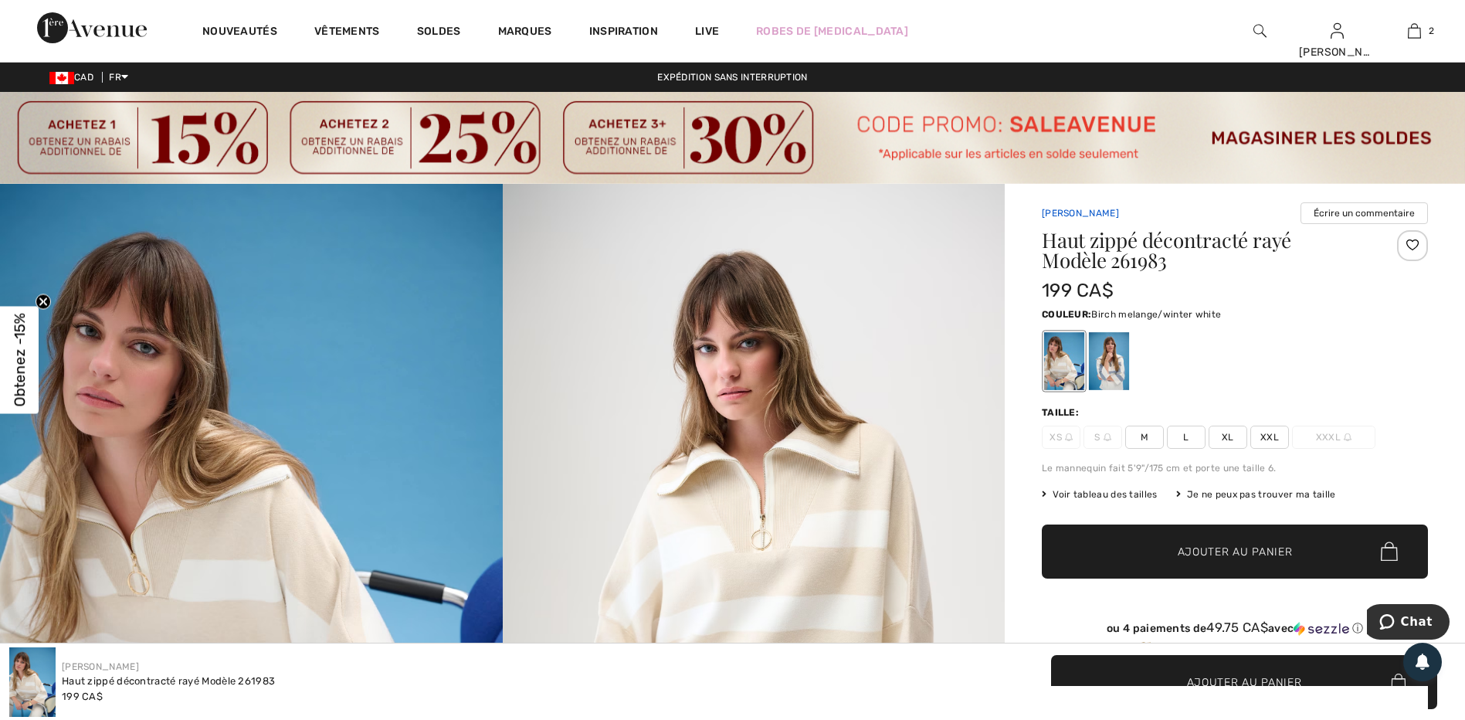
click at [1072, 213] on link "[PERSON_NAME]" at bounding box center [1080, 213] width 77 height 11
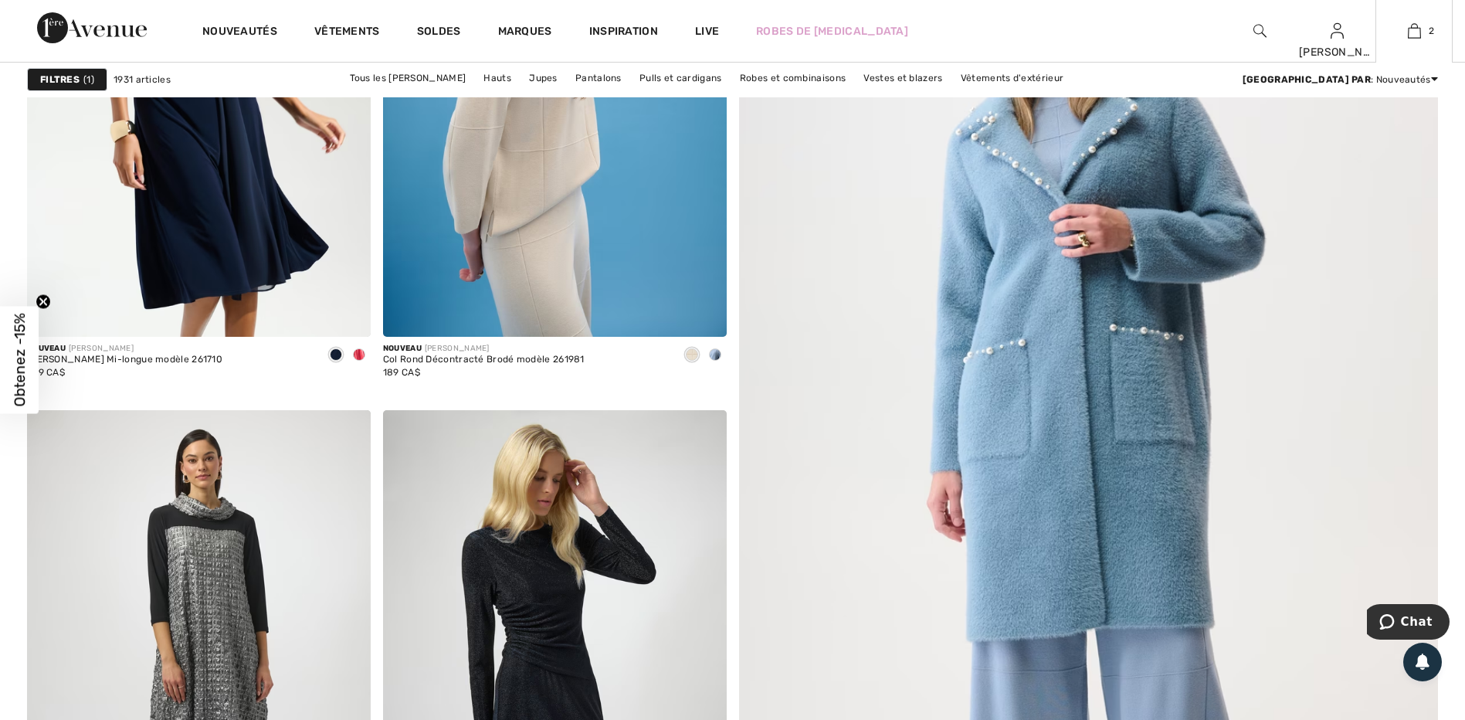
scroll to position [695, 0]
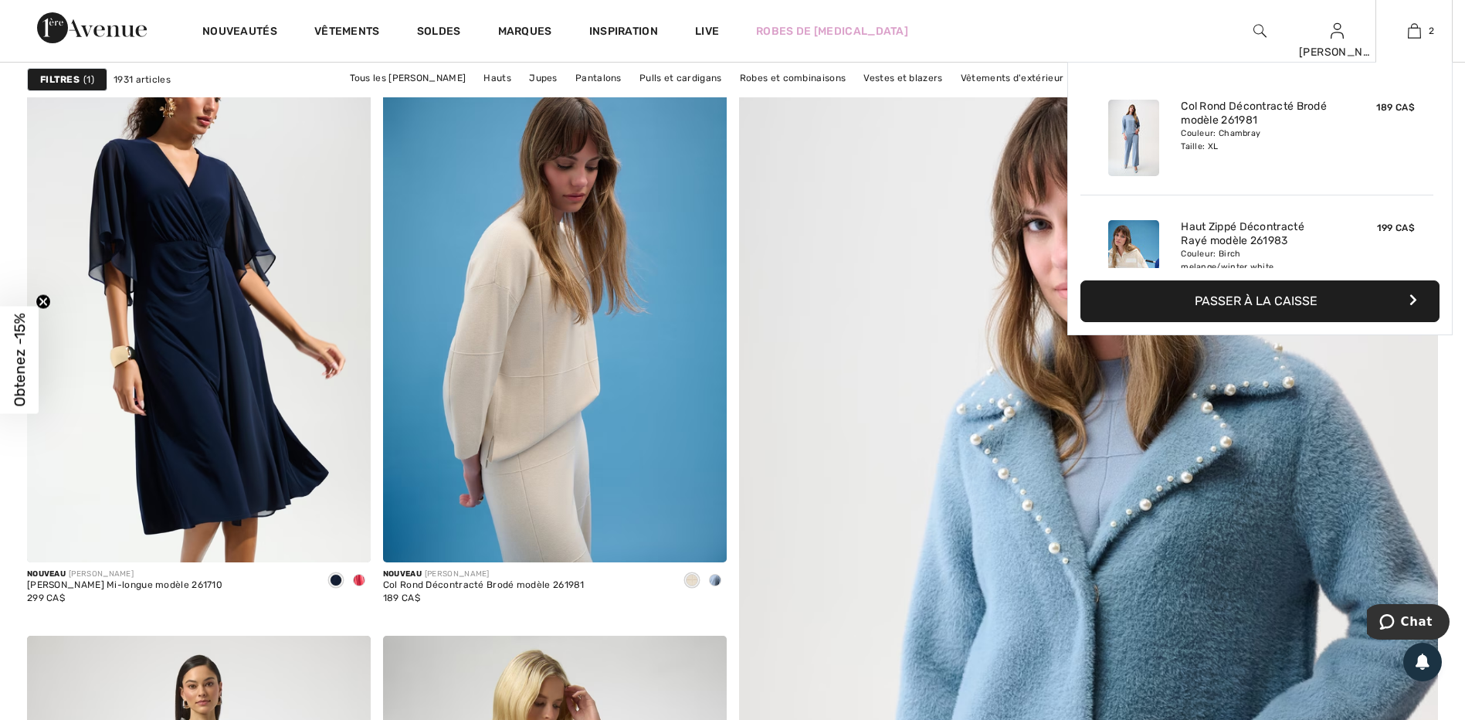
click at [1196, 300] on button "Passer à la caisse" at bounding box center [1259, 301] width 359 height 42
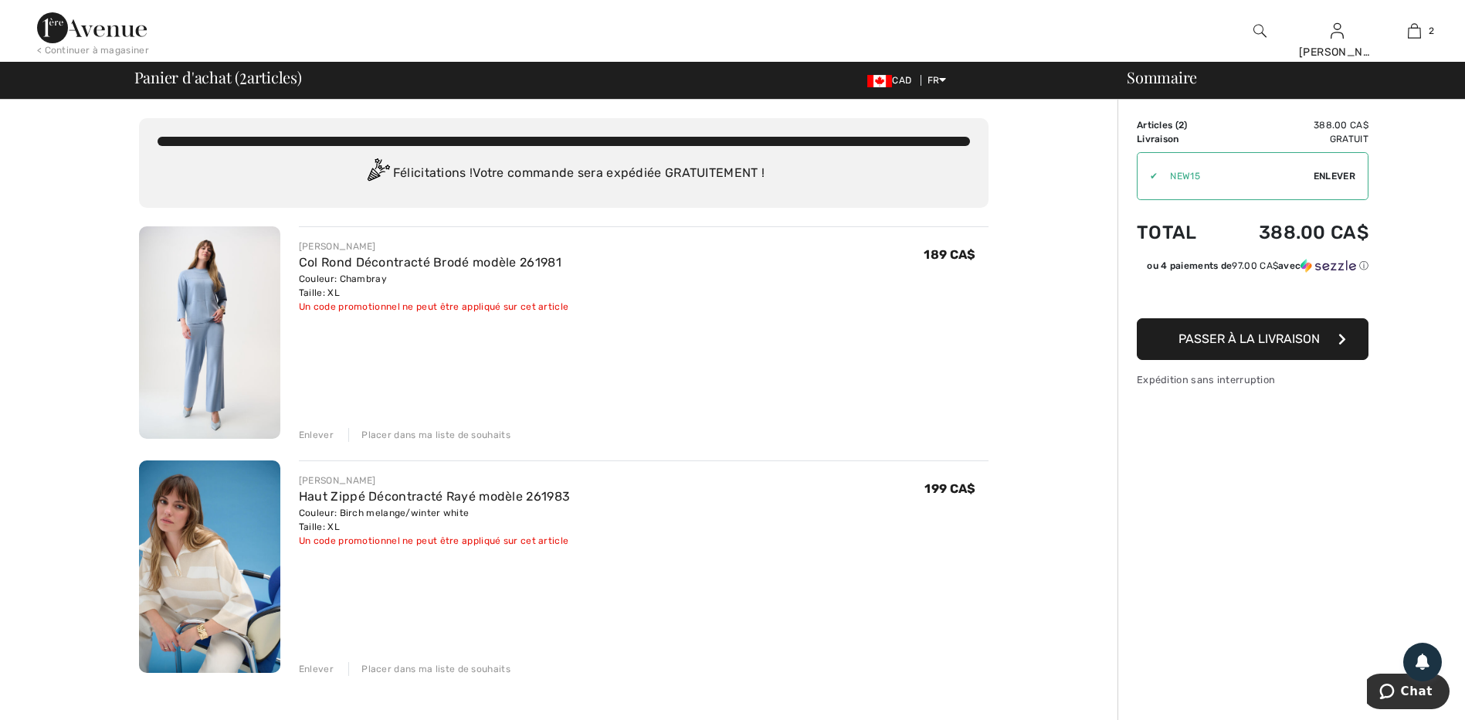
click at [1216, 340] on span "Passer à la livraison" at bounding box center [1248, 338] width 141 height 15
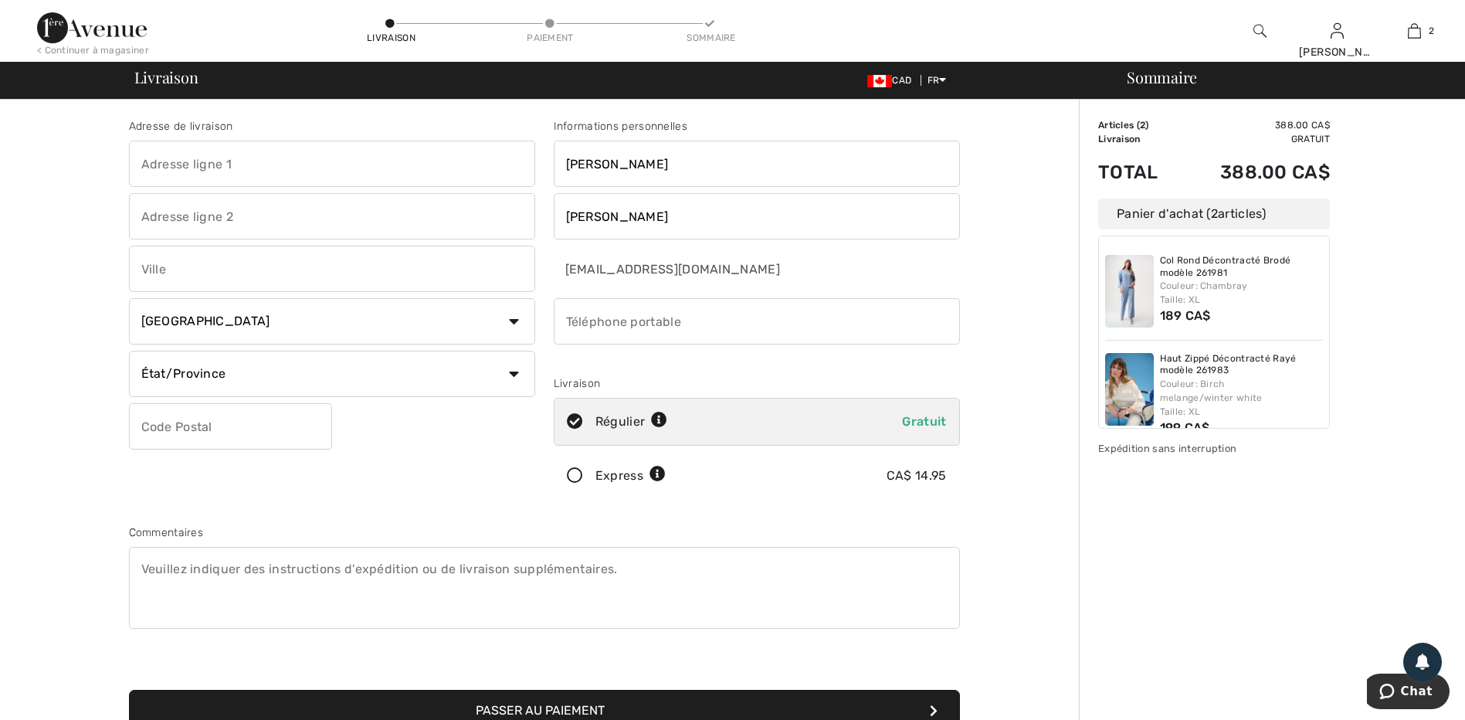
click at [244, 168] on input "text" at bounding box center [332, 164] width 406 height 46
type input "335 [PERSON_NAME]"
type input "Unité 310"
type input "[GEOGRAPHIC_DATA]"
click at [219, 374] on select "État/Province Alberta Colombie-Britannique Ile-du-Prince-Edward Manitoba Nouvea…" at bounding box center [332, 374] width 406 height 46
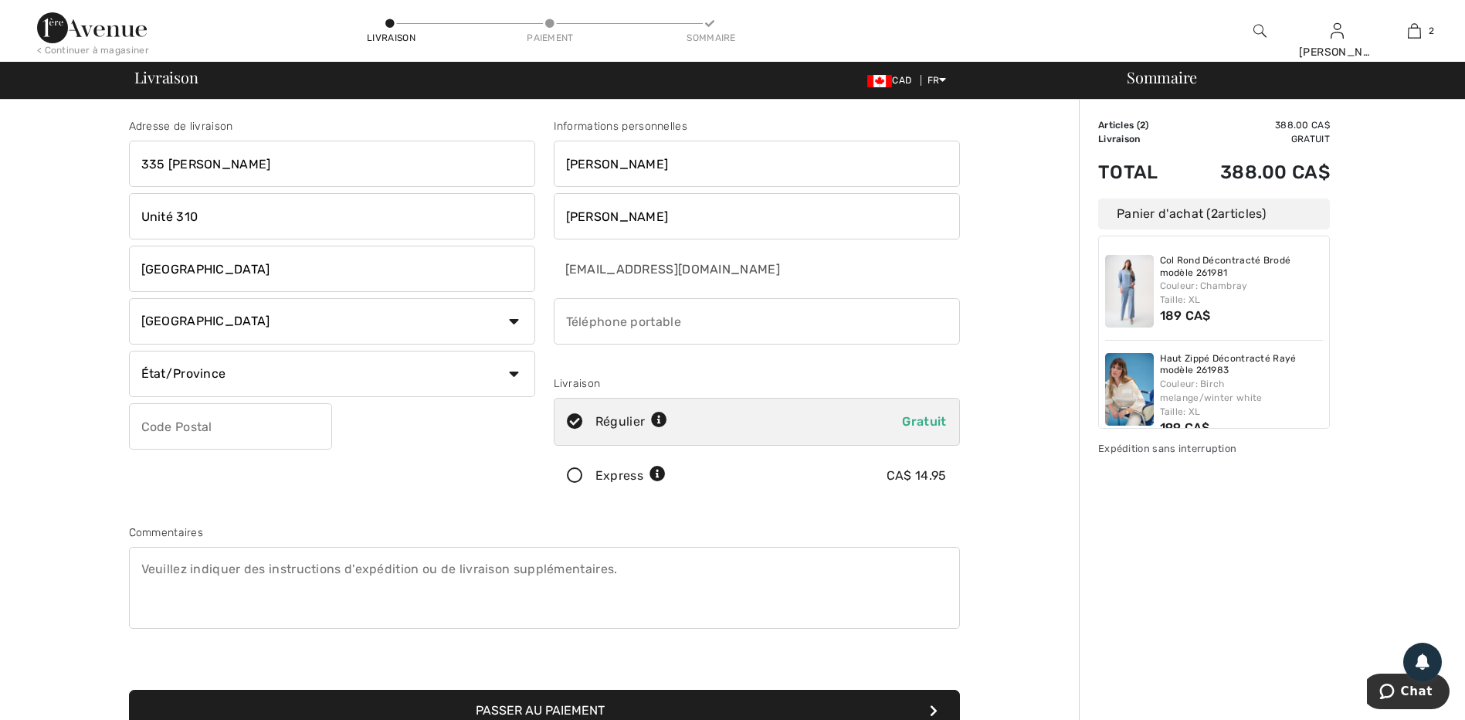
select select "QC"
click at [129, 351] on select "État/Province Alberta Colombie-Britannique Ile-du-Prince-Edward Manitoba Nouvea…" at bounding box center [332, 374] width 406 height 46
click at [194, 432] on input "text" at bounding box center [230, 426] width 203 height 46
type input "G2K0C3"
click at [638, 324] on input "phone" at bounding box center [757, 321] width 406 height 46
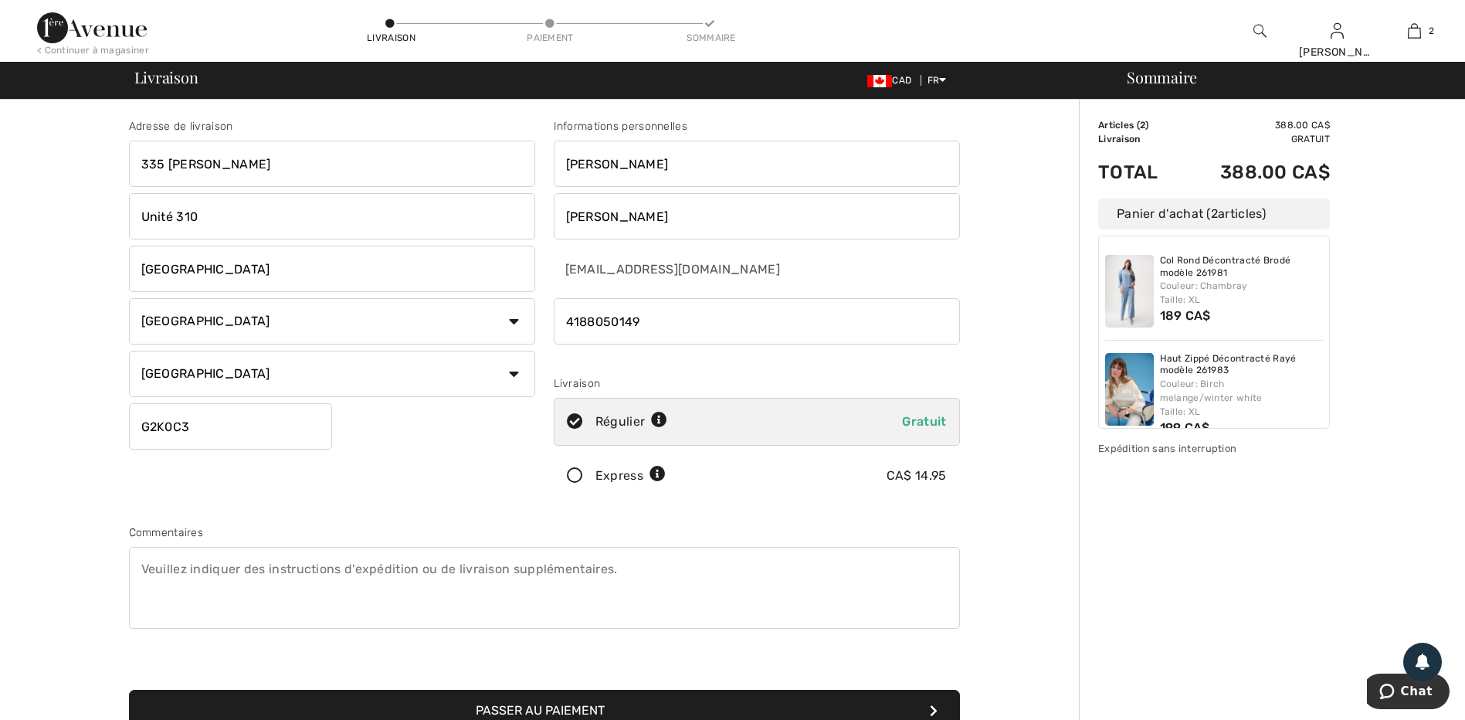
type input "4188050149"
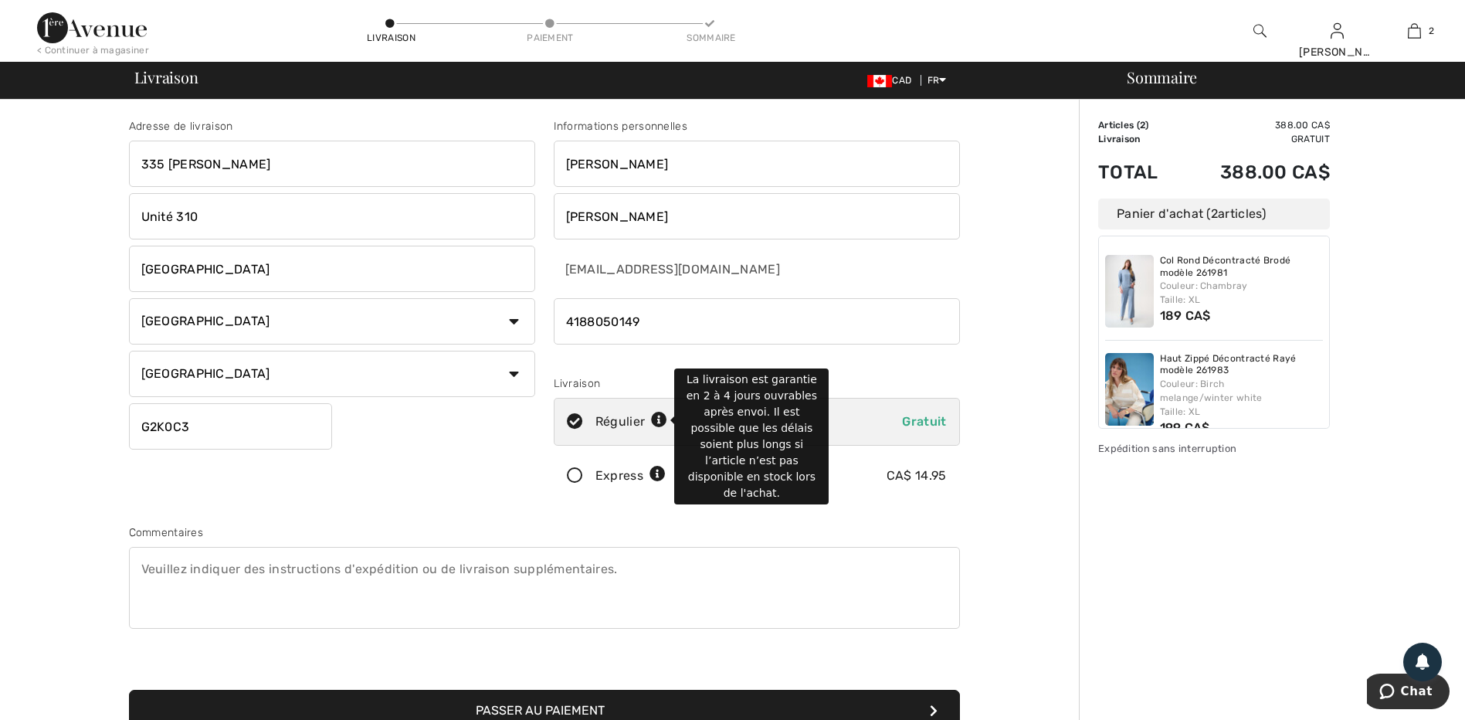
click at [664, 418] on icon at bounding box center [659, 420] width 16 height 16
radio input "true"
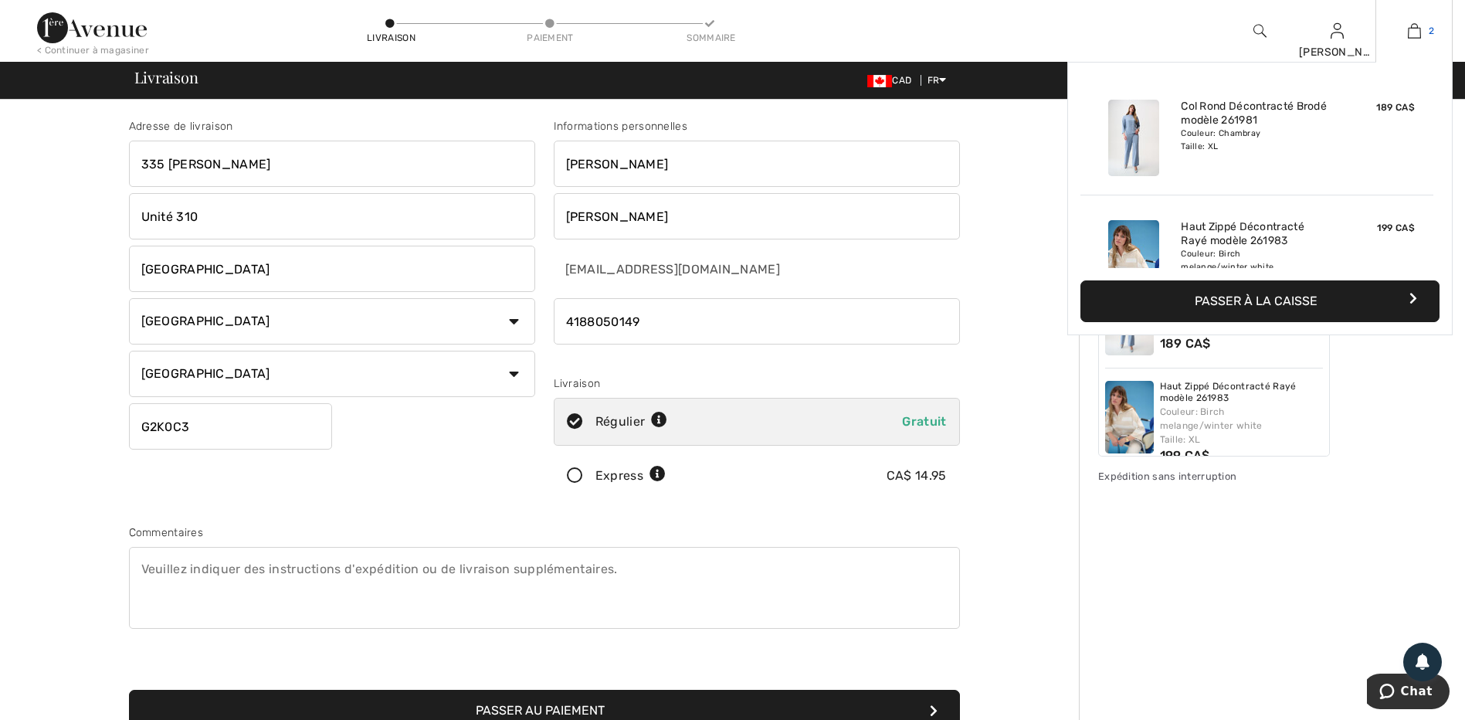
click at [1409, 29] on img at bounding box center [1413, 31] width 13 height 19
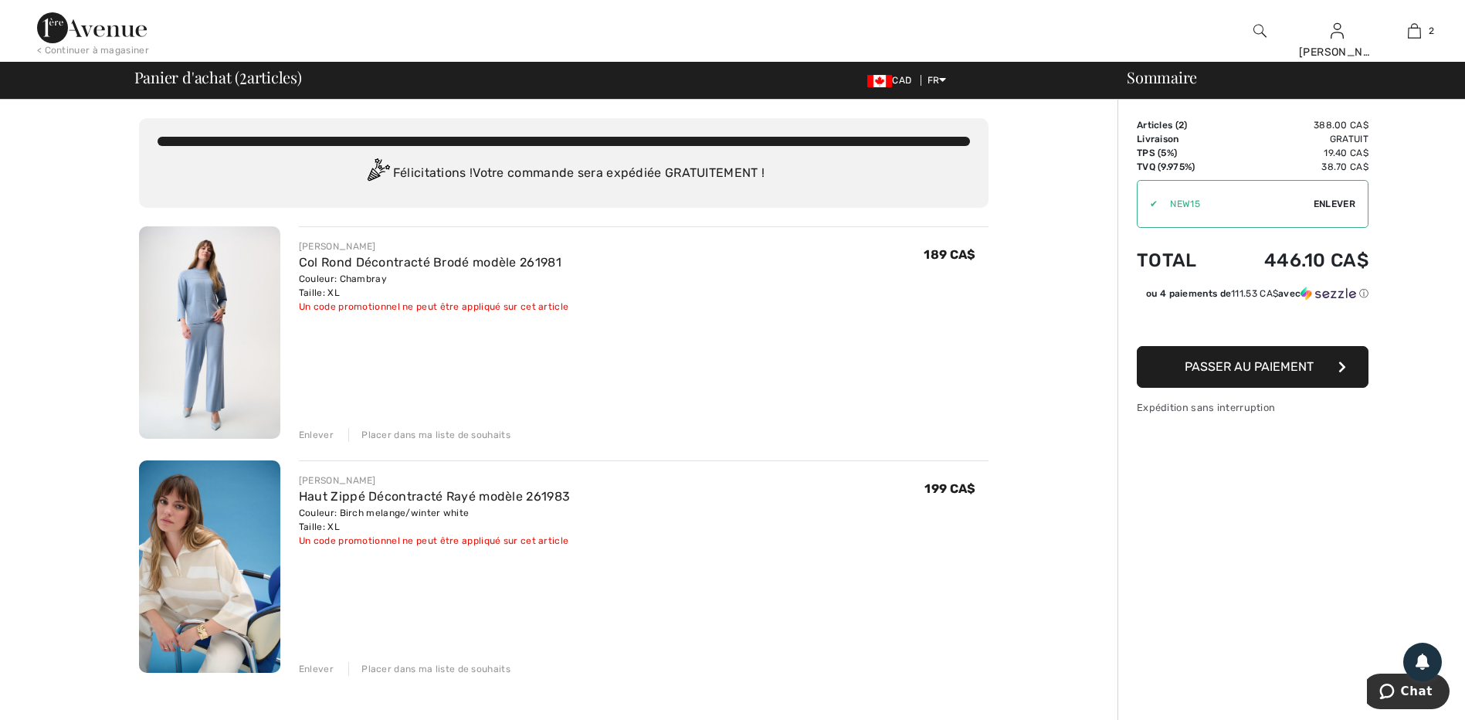
click at [425, 432] on div "Placer dans ma liste de souhaits" at bounding box center [429, 435] width 162 height 14
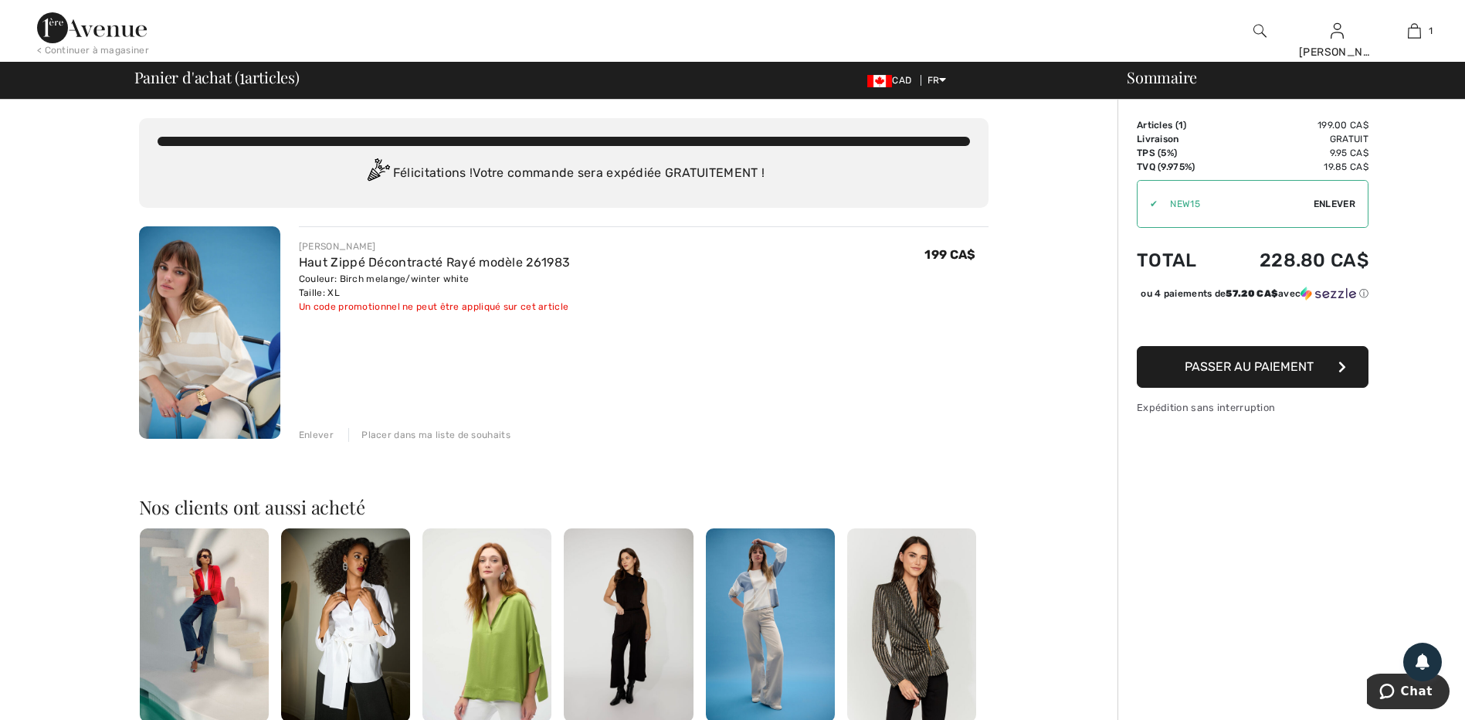
click at [1294, 374] on span "Passer au paiement" at bounding box center [1248, 366] width 129 height 15
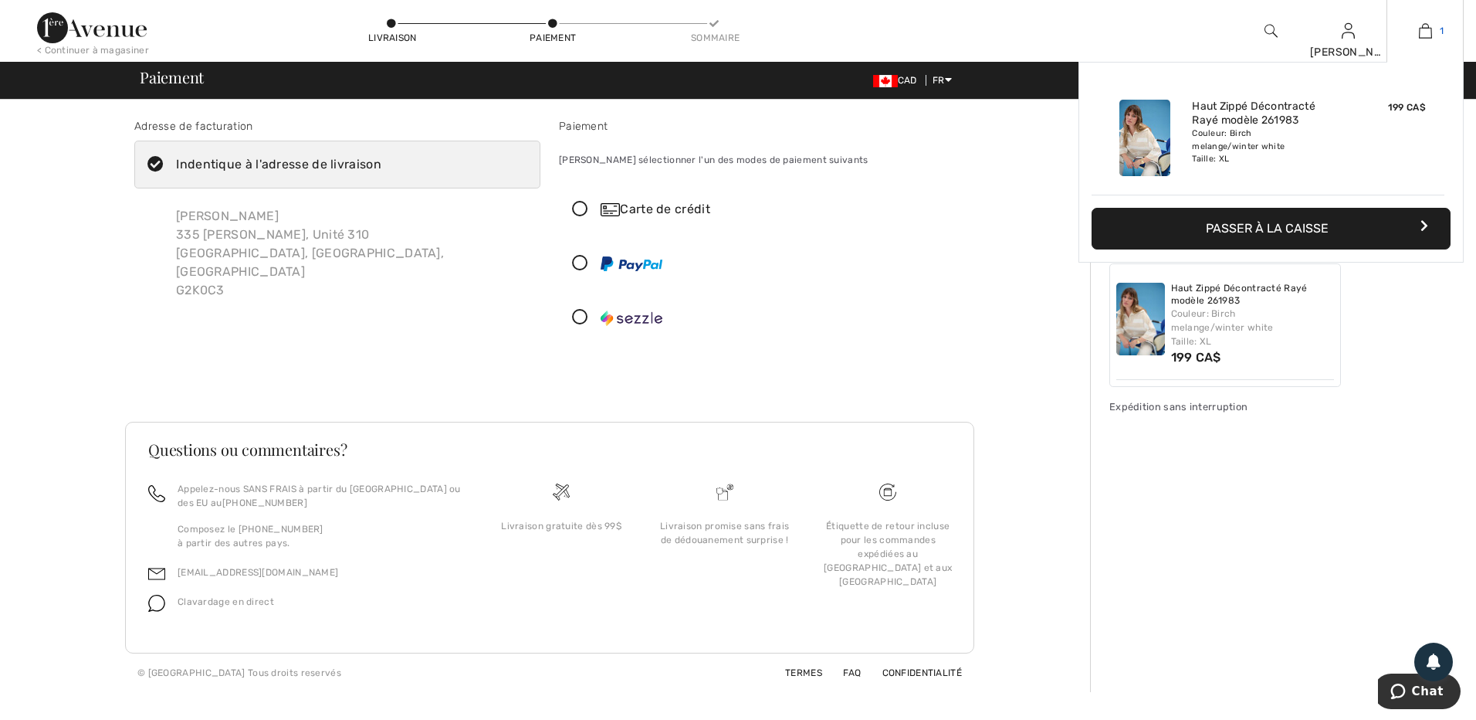
click at [1424, 25] on img at bounding box center [1425, 31] width 13 height 19
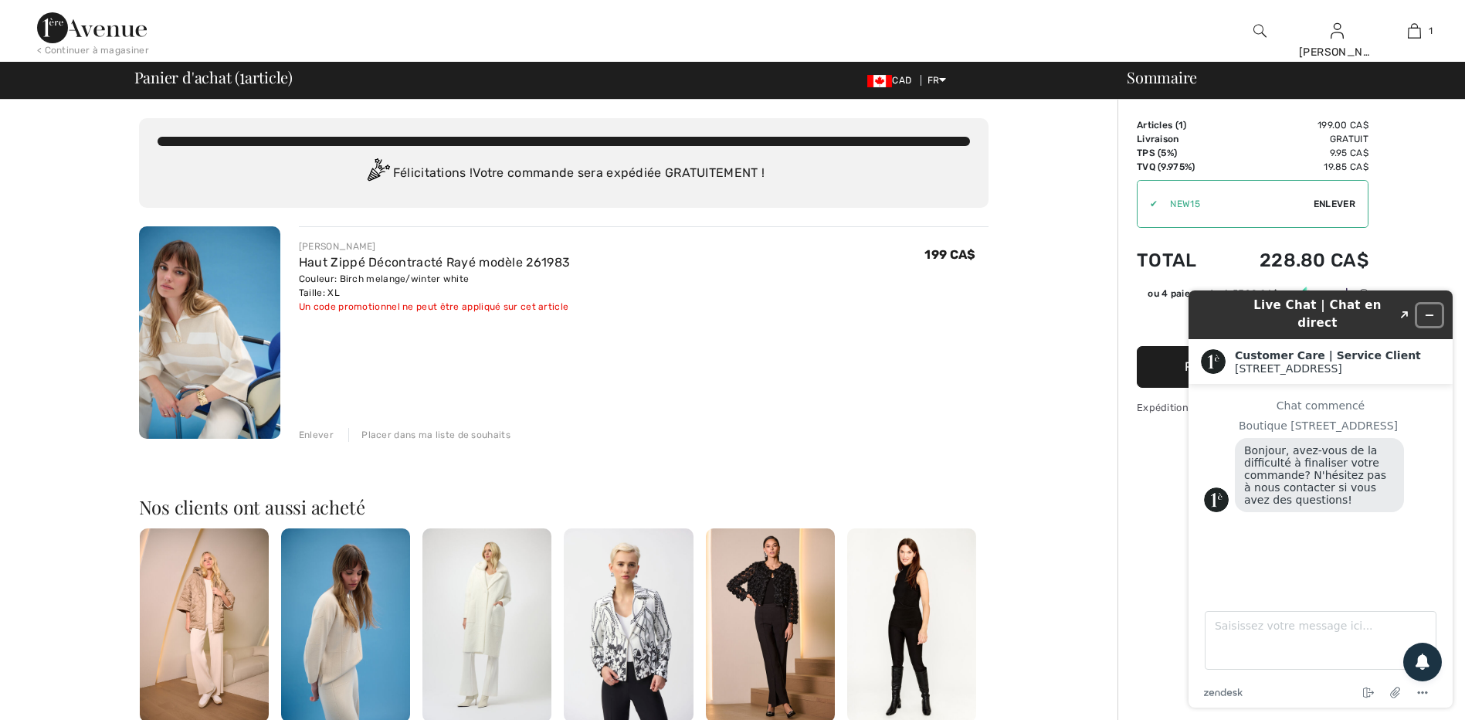
click at [1429, 311] on icon "Réduire le widget" at bounding box center [1429, 315] width 11 height 11
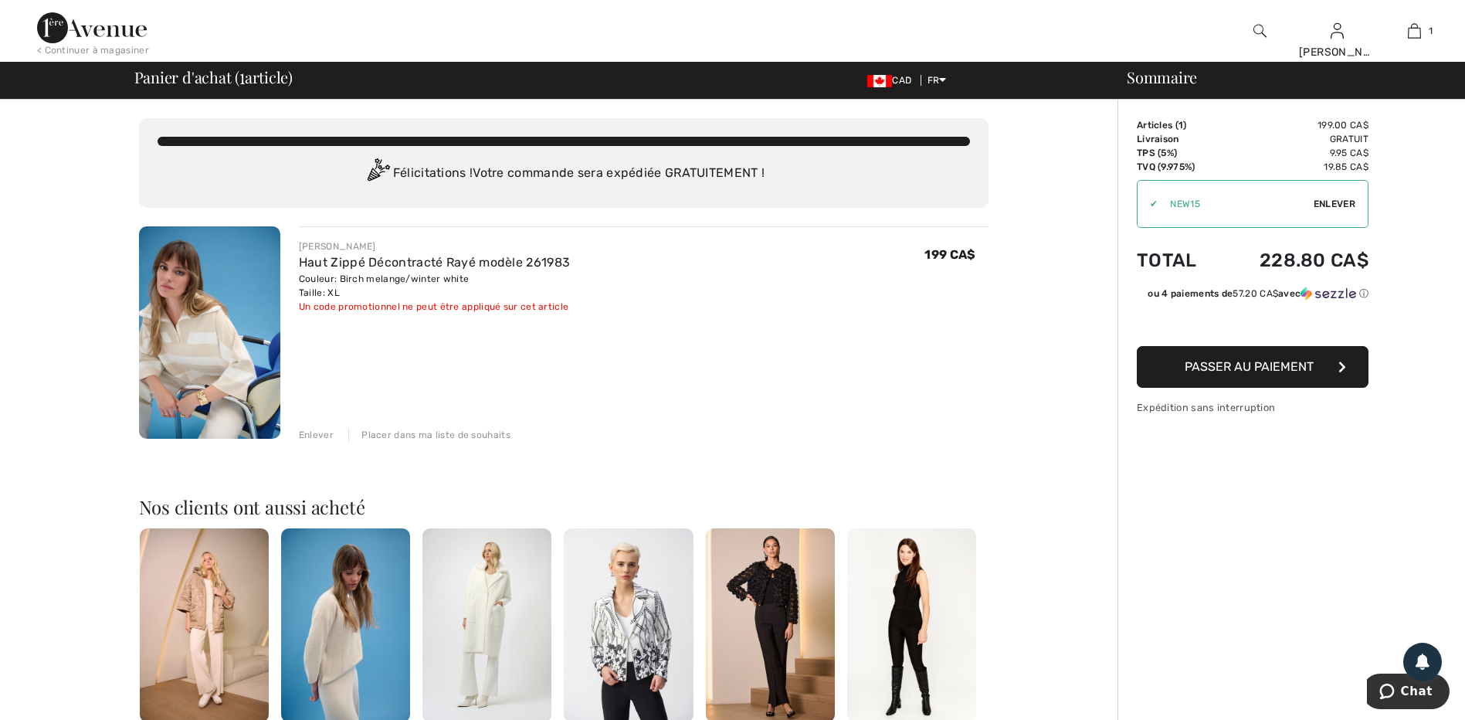
click at [217, 307] on img at bounding box center [209, 332] width 141 height 212
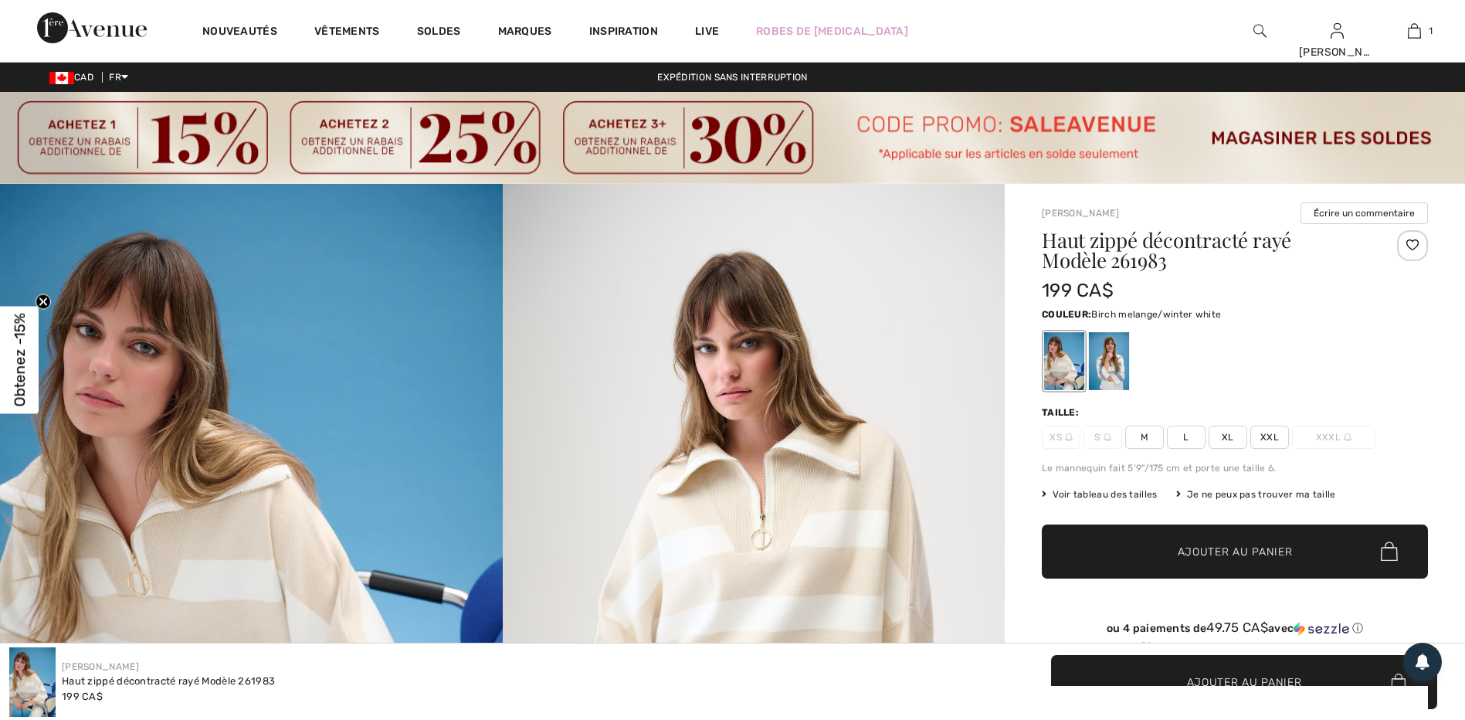
scroll to position [77, 0]
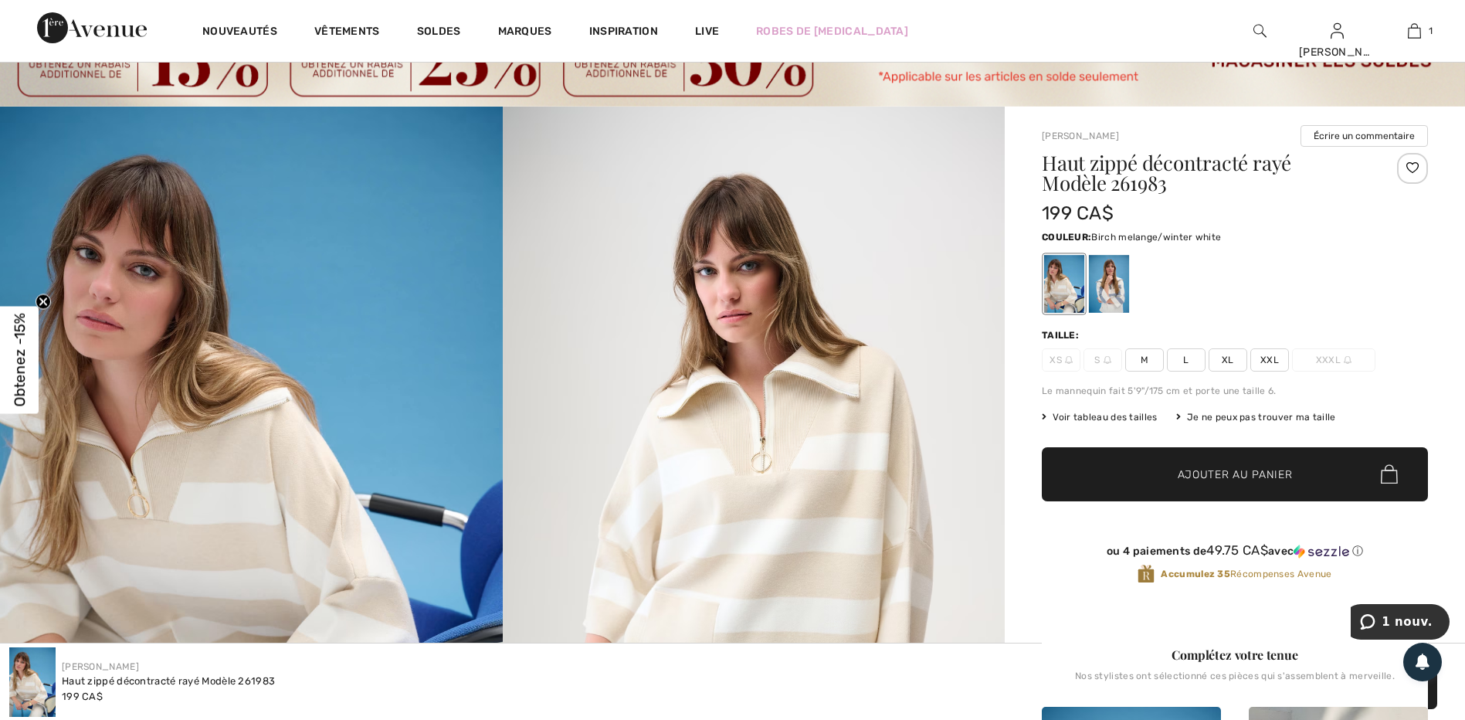
click at [1106, 415] on span "Voir tableau des tailles" at bounding box center [1100, 417] width 116 height 14
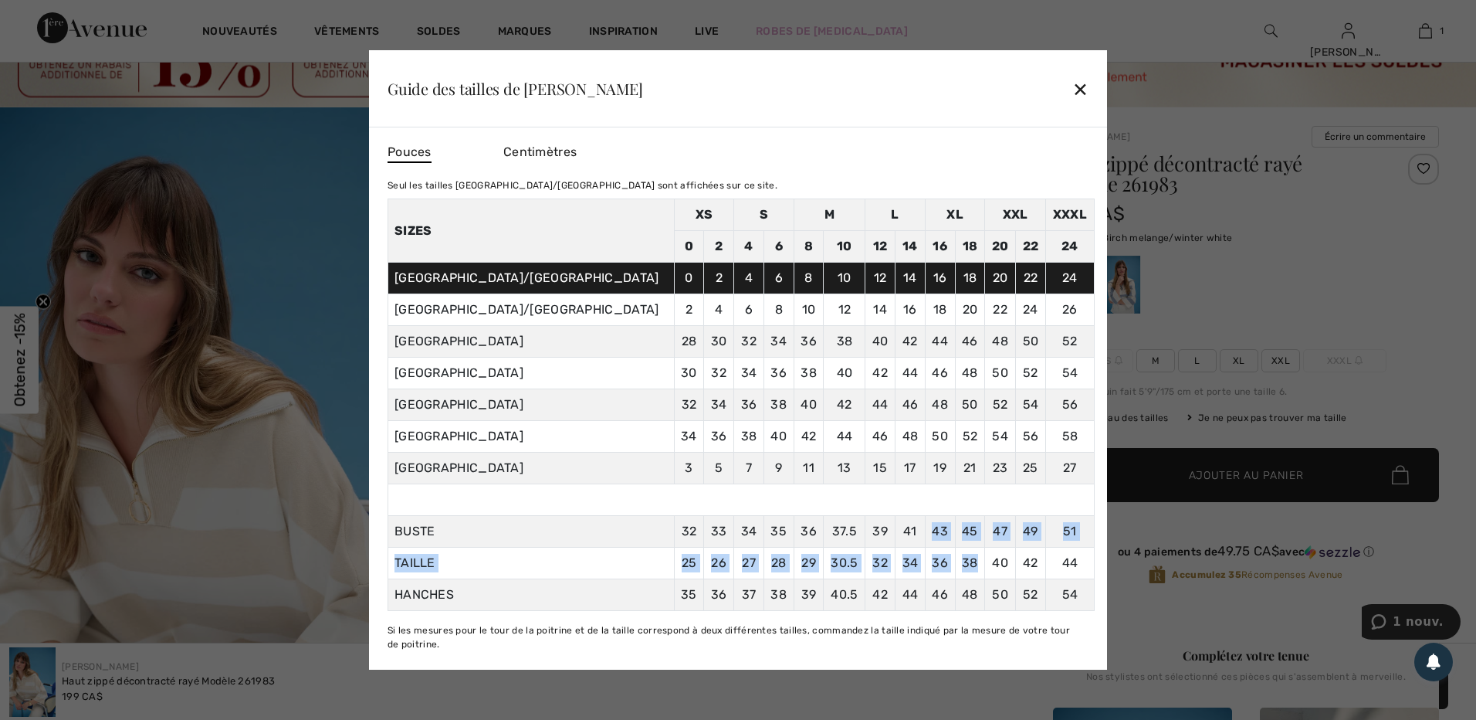
drag, startPoint x: 911, startPoint y: 530, endPoint x: 958, endPoint y: 561, distance: 56.3
click at [958, 561] on tbody "Sizes XS S M L XL XXL XXXL 0 2 4 6 8 10 12 14 16 18 20 22 24 CANADA/ÉTATS UNISM…" at bounding box center [741, 405] width 706 height 412
click at [530, 153] on span "Centimètres" at bounding box center [539, 151] width 73 height 15
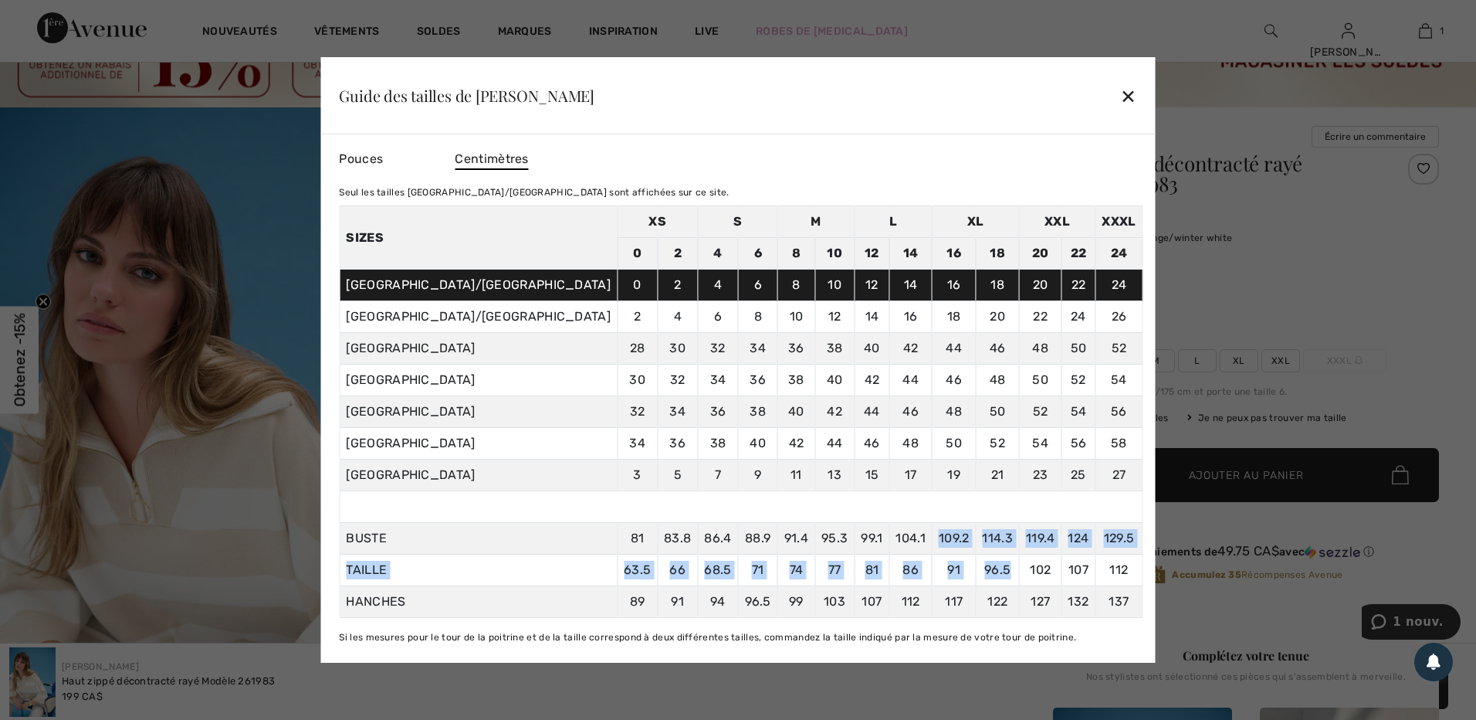
drag, startPoint x: 890, startPoint y: 540, endPoint x: 970, endPoint y: 570, distance: 85.8
click at [970, 570] on tbody "Sizes XS S M L XL XXL XXXL 0 2 4 6 8 10 12 14 16 18 20 22 24 CANADA/ÉTATS UNISM…" at bounding box center [741, 412] width 803 height 412
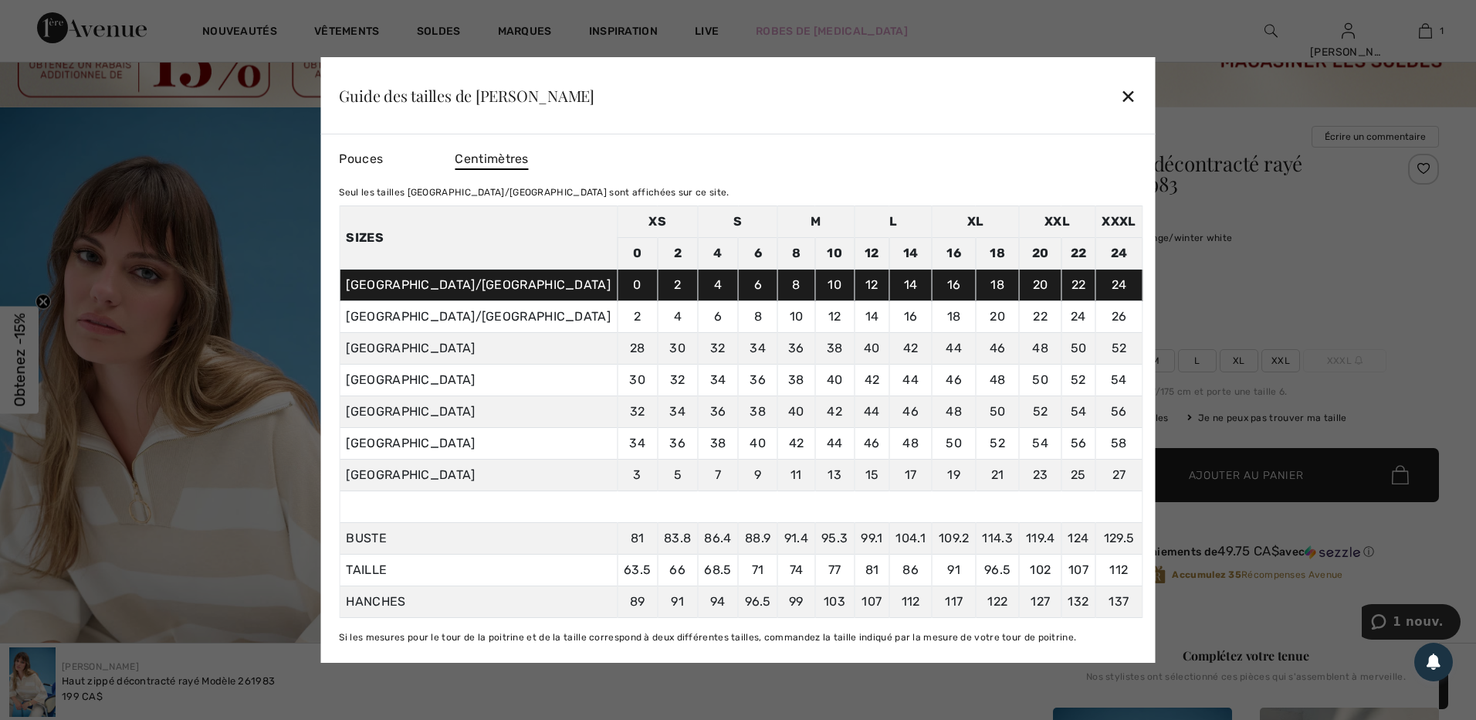
click at [1120, 85] on div "✕" at bounding box center [1128, 96] width 16 height 32
